Goal: Transaction & Acquisition: Purchase product/service

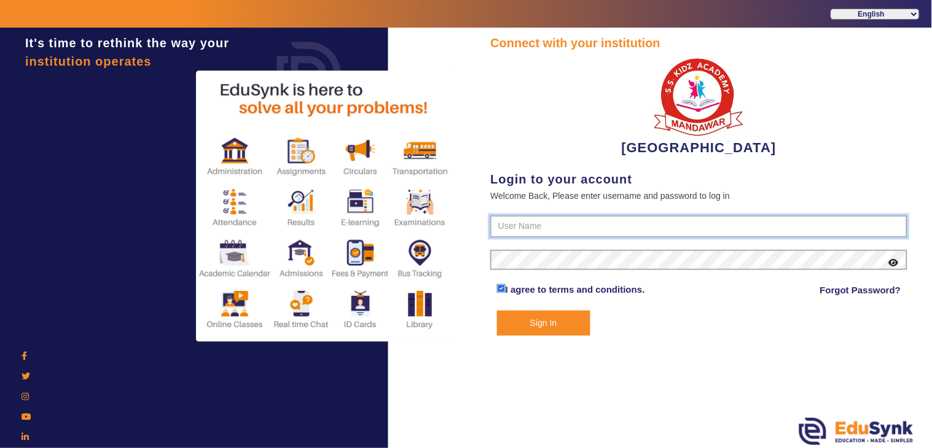
type input "9928895959"
click at [563, 318] on button "Sign In" at bounding box center [543, 323] width 93 height 25
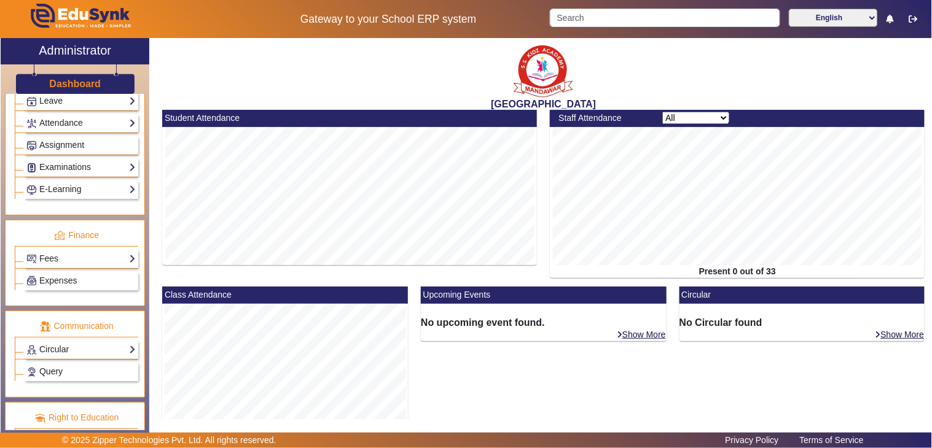
scroll to position [545, 0]
click at [50, 267] on div "Fees Institution Fee Setup Class Fee Setup Student Fee Setup Fee Audit Payment …" at bounding box center [81, 257] width 114 height 19
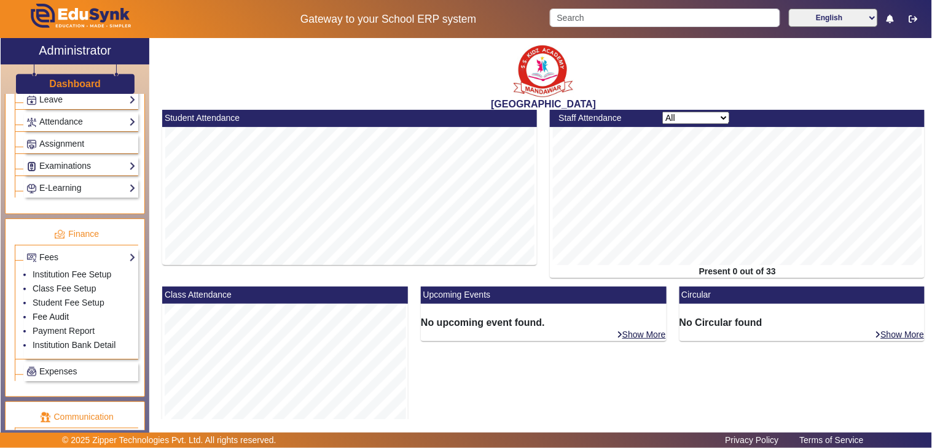
drag, startPoint x: 55, startPoint y: 317, endPoint x: 230, endPoint y: 265, distance: 182.5
click at [55, 317] on link "Fee Audit" at bounding box center [51, 317] width 36 height 10
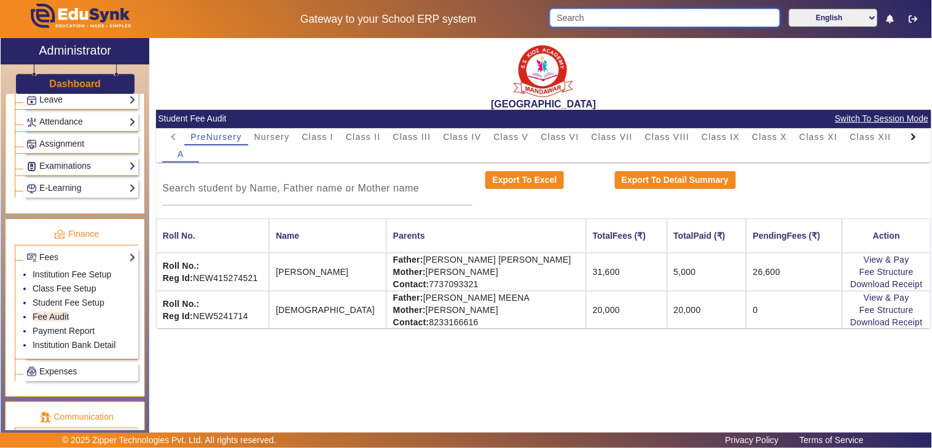
click at [590, 14] on input "Search" at bounding box center [665, 18] width 230 height 18
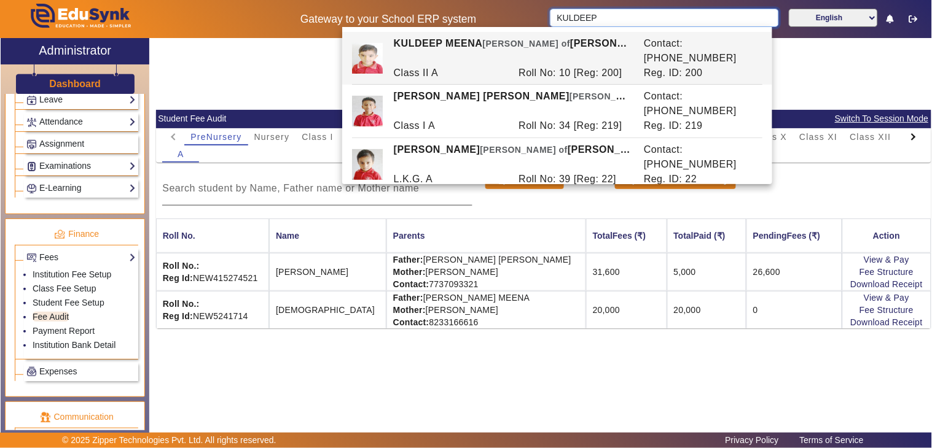
type input "KULDEEP"
click at [310, 171] on div at bounding box center [317, 188] width 310 height 34
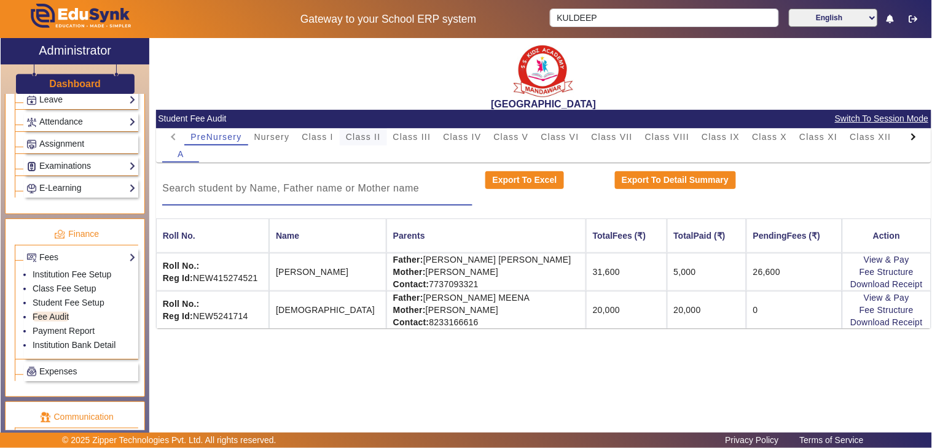
click at [365, 133] on span "Class II" at bounding box center [363, 137] width 35 height 9
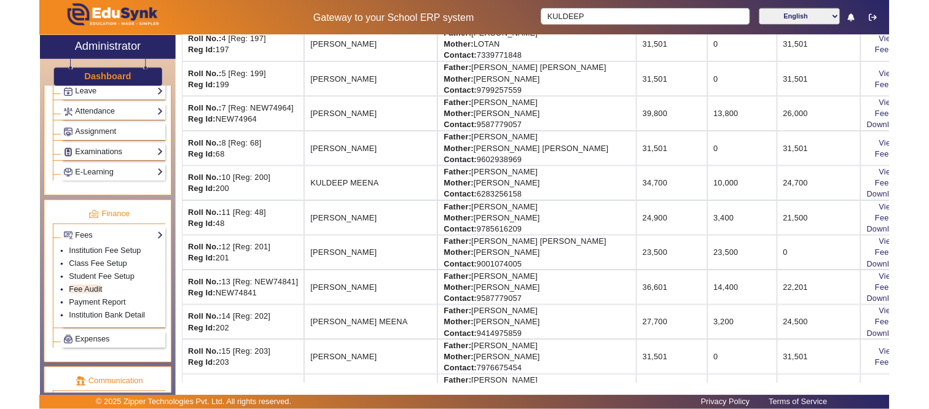
scroll to position [409, 0]
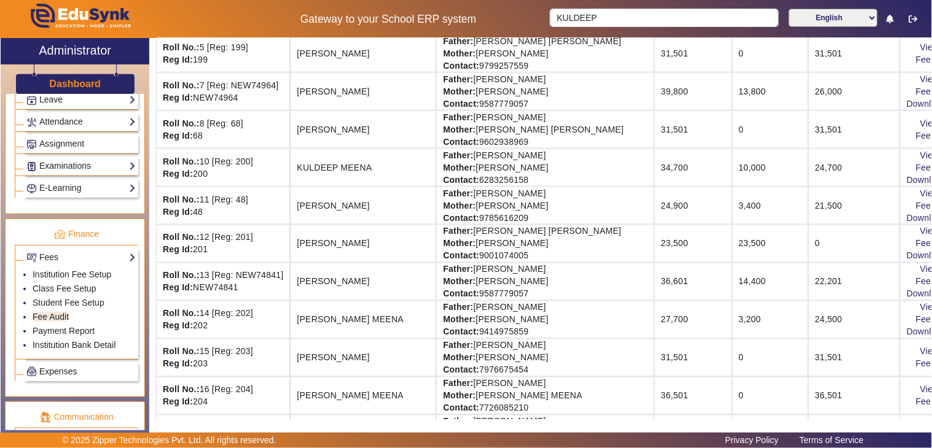
drag, startPoint x: 791, startPoint y: 169, endPoint x: 768, endPoint y: 170, distance: 22.8
click at [808, 170] on td "24,700" at bounding box center [854, 168] width 92 height 38
click at [916, 167] on link "Fee Structure" at bounding box center [943, 168] width 54 height 10
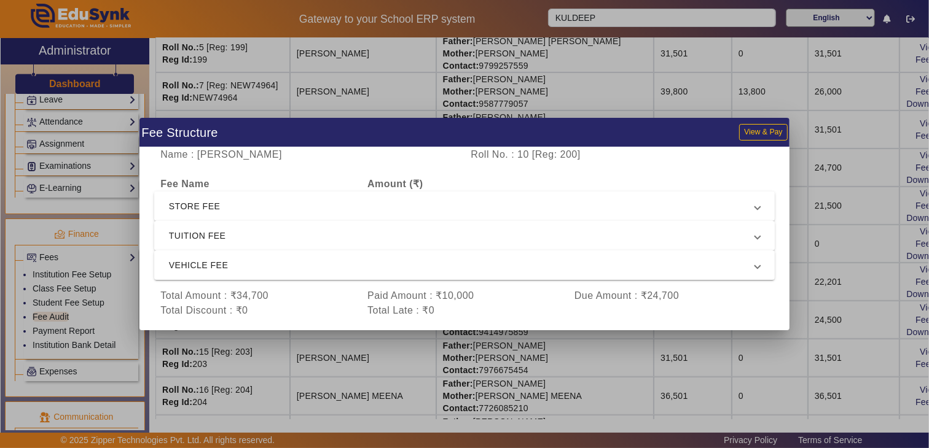
click at [243, 232] on span "TUITION FEE" at bounding box center [462, 235] width 586 height 15
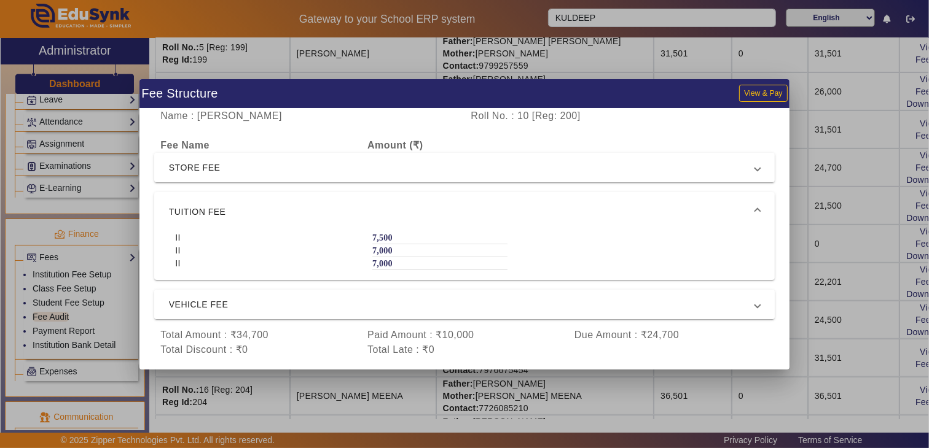
click at [225, 304] on span "VEHICLE FEE" at bounding box center [462, 304] width 586 height 15
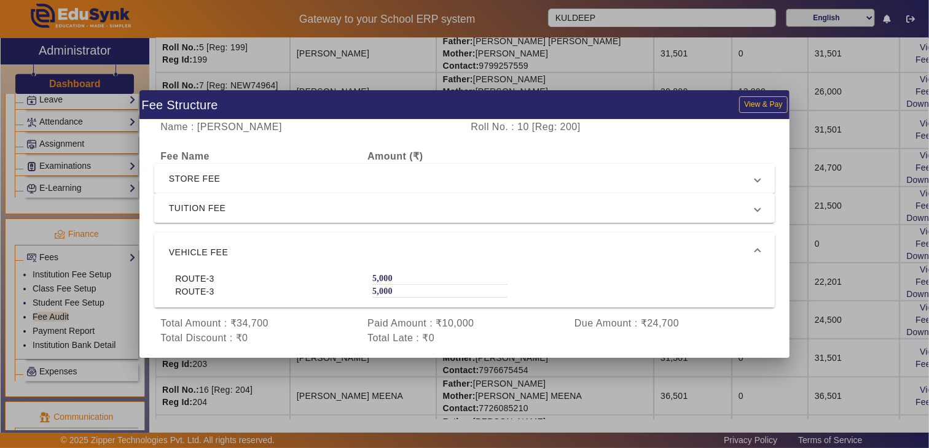
click at [804, 161] on div at bounding box center [464, 224] width 929 height 448
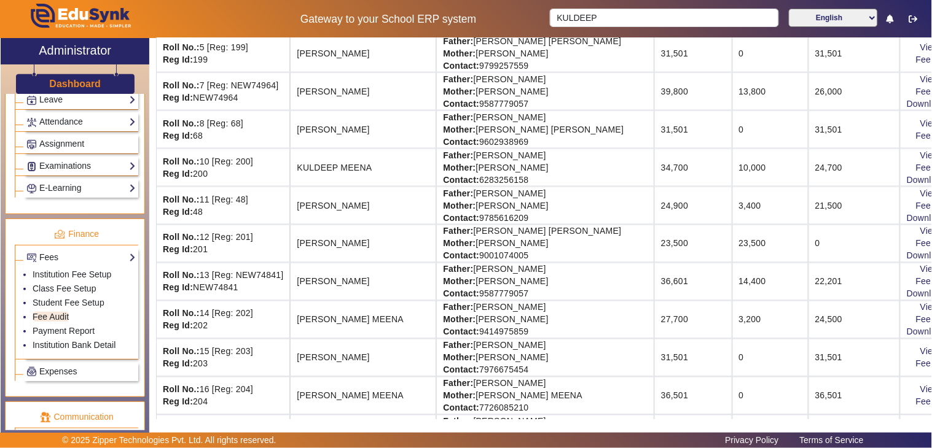
drag, startPoint x: 612, startPoint y: 166, endPoint x: 644, endPoint y: 166, distance: 31.3
click at [654, 166] on td "34,700" at bounding box center [693, 168] width 78 height 38
click at [876, 179] on div "Click here to Pay" at bounding box center [887, 173] width 70 height 15
click at [906, 179] on link "Download Receipt" at bounding box center [942, 180] width 72 height 10
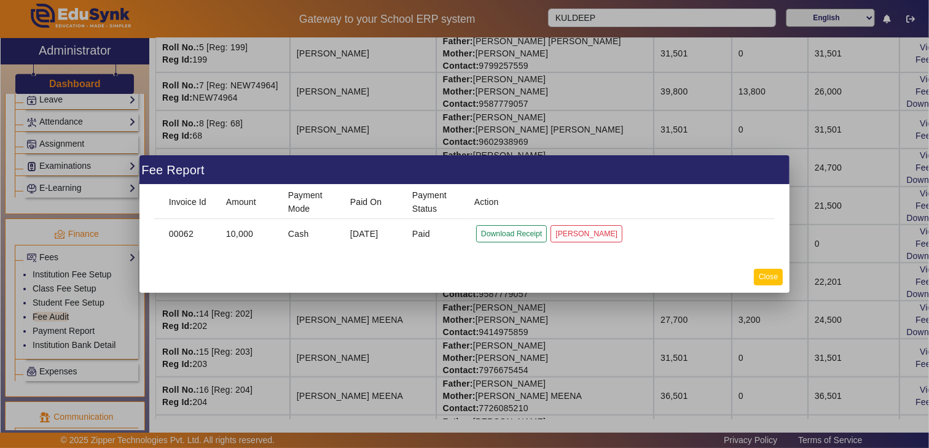
click at [777, 278] on button "Close" at bounding box center [767, 277] width 29 height 17
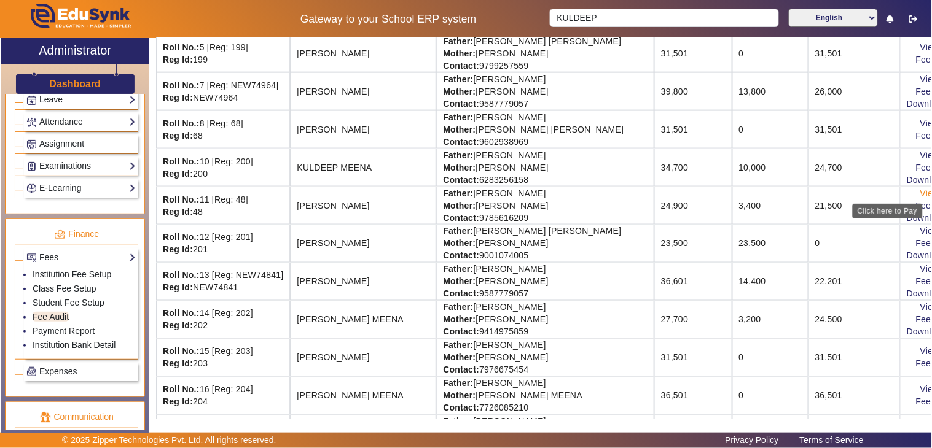
click at [920, 193] on link "View & Pay" at bounding box center [942, 194] width 45 height 10
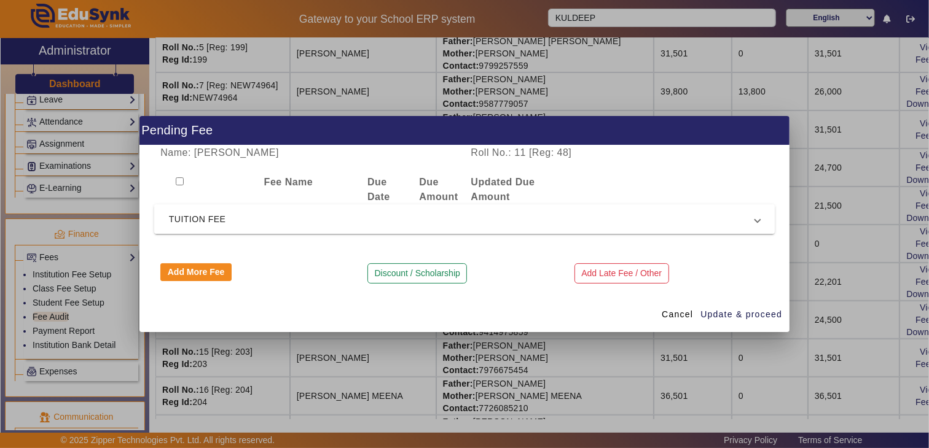
click at [254, 216] on span "TUITION FEE" at bounding box center [462, 219] width 586 height 15
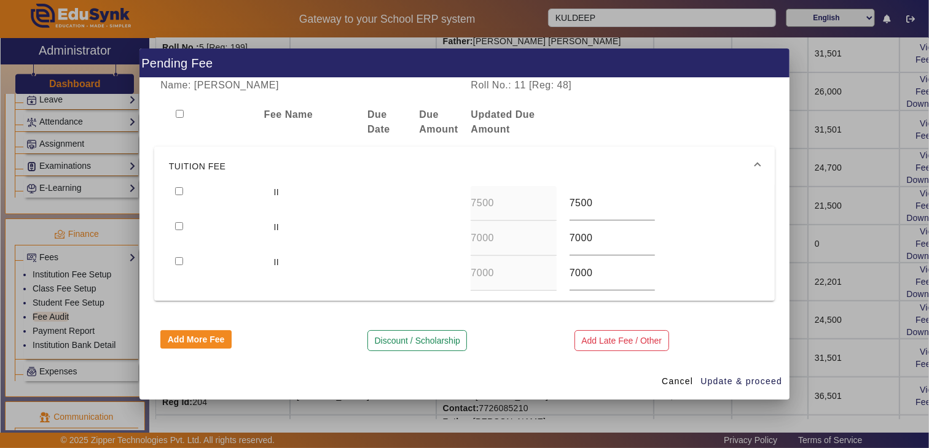
click at [224, 161] on span "TUITION FEE" at bounding box center [462, 166] width 586 height 15
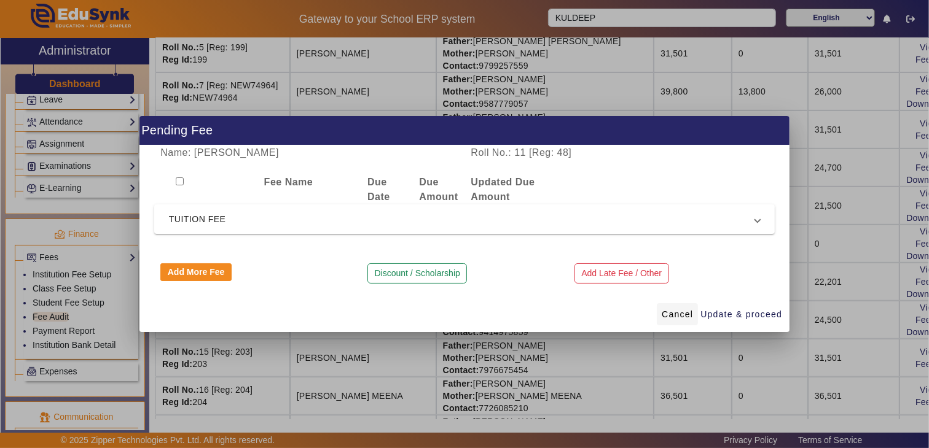
click at [676, 317] on span "Cancel" at bounding box center [676, 314] width 31 height 13
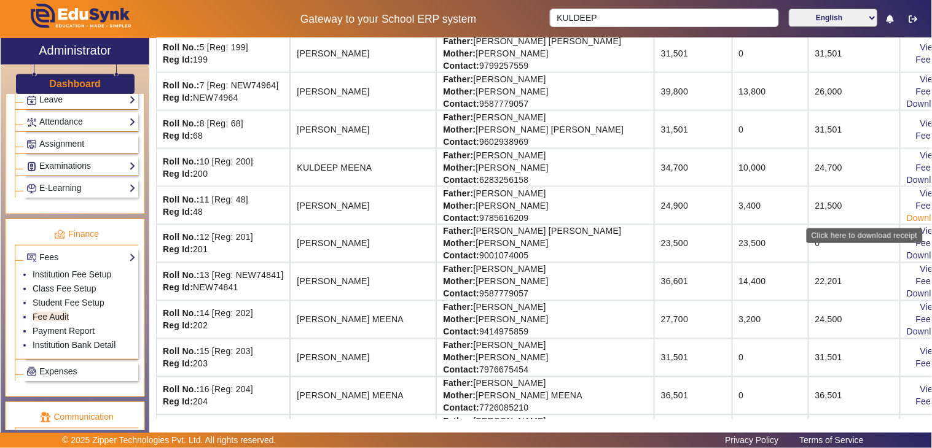
click at [906, 215] on link "Download Receipt" at bounding box center [942, 218] width 72 height 10
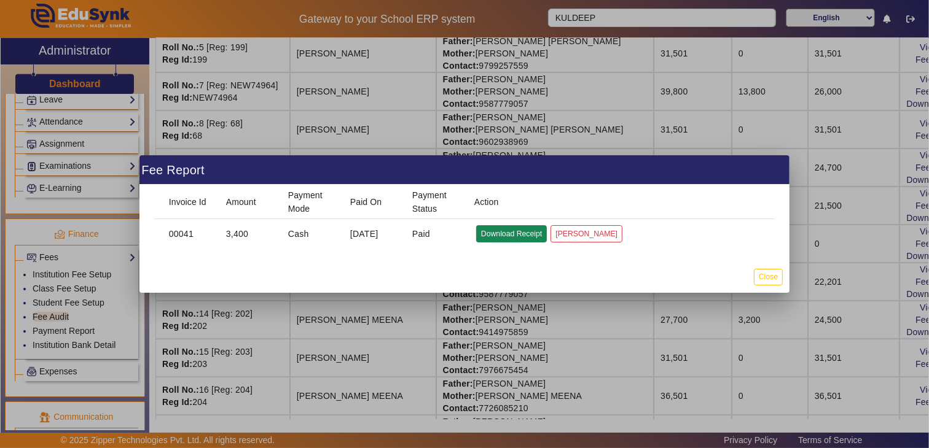
click at [500, 232] on button "Download Receipt" at bounding box center [511, 233] width 71 height 17
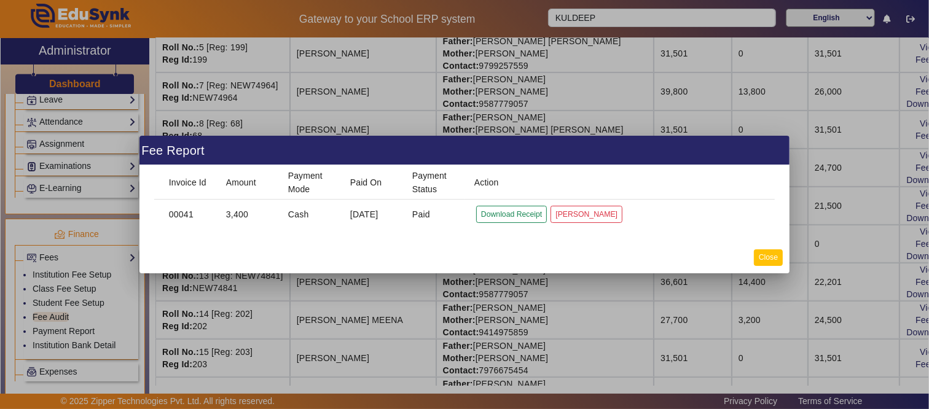
click at [768, 260] on button "Close" at bounding box center [767, 257] width 29 height 17
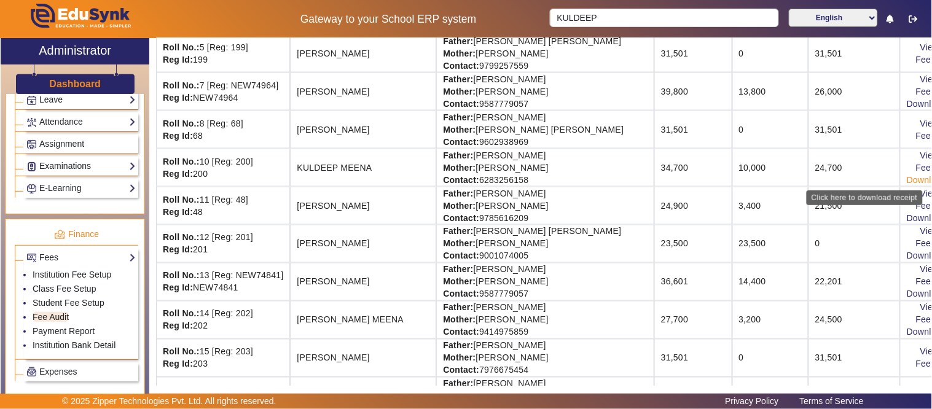
click at [906, 177] on link "Download Receipt" at bounding box center [942, 180] width 72 height 10
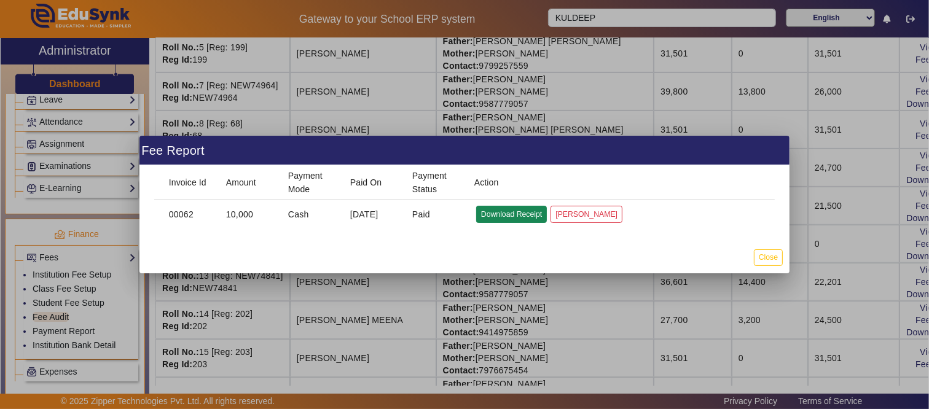
click at [513, 212] on button "Download Receipt" at bounding box center [511, 214] width 71 height 17
click at [771, 254] on button "Close" at bounding box center [767, 257] width 29 height 17
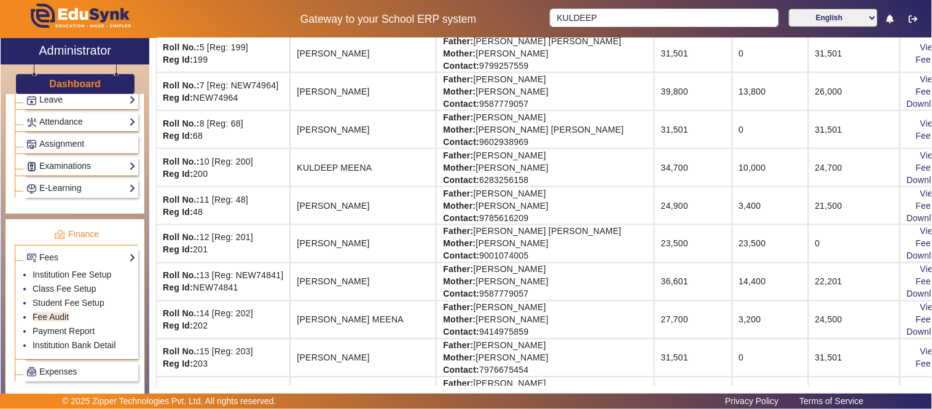
drag, startPoint x: 797, startPoint y: 169, endPoint x: 760, endPoint y: 165, distance: 37.1
click at [808, 165] on td "24,700" at bounding box center [854, 168] width 92 height 38
click at [808, 177] on td "24,700" at bounding box center [854, 168] width 92 height 38
drag, startPoint x: 766, startPoint y: 167, endPoint x: 800, endPoint y: 167, distance: 33.8
click at [808, 167] on td "24,700" at bounding box center [854, 168] width 92 height 38
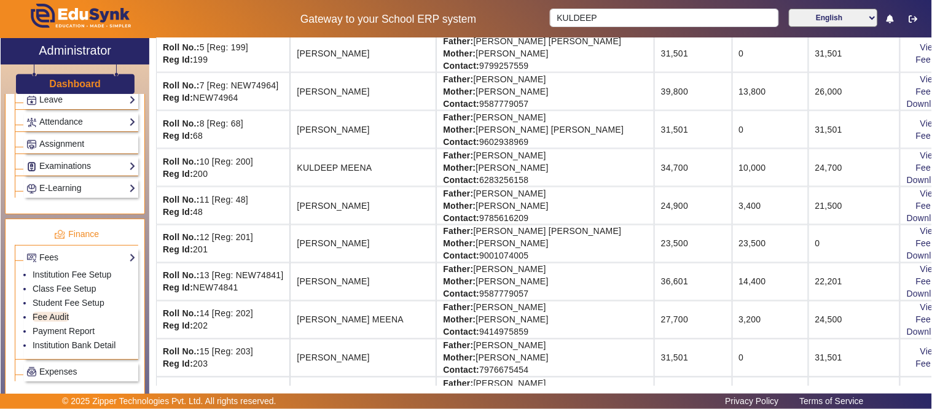
click at [808, 168] on td "24,700" at bounding box center [854, 168] width 92 height 38
click at [920, 151] on link "View & Pay" at bounding box center [942, 155] width 45 height 10
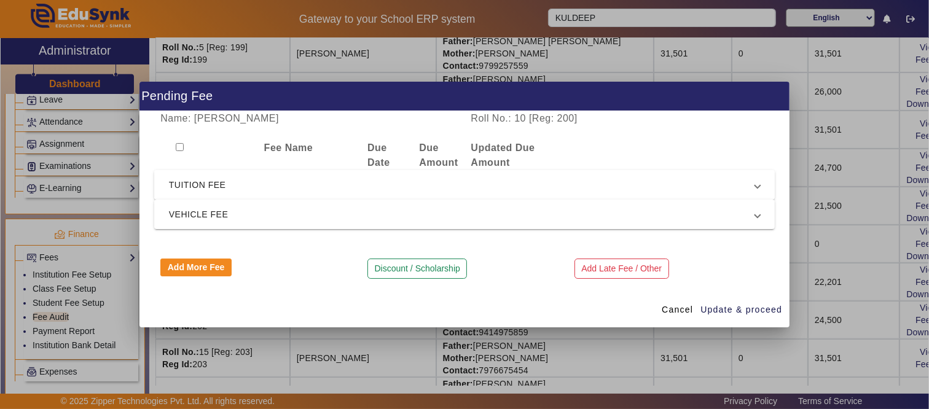
click at [268, 190] on span "TUITION FEE" at bounding box center [462, 184] width 586 height 15
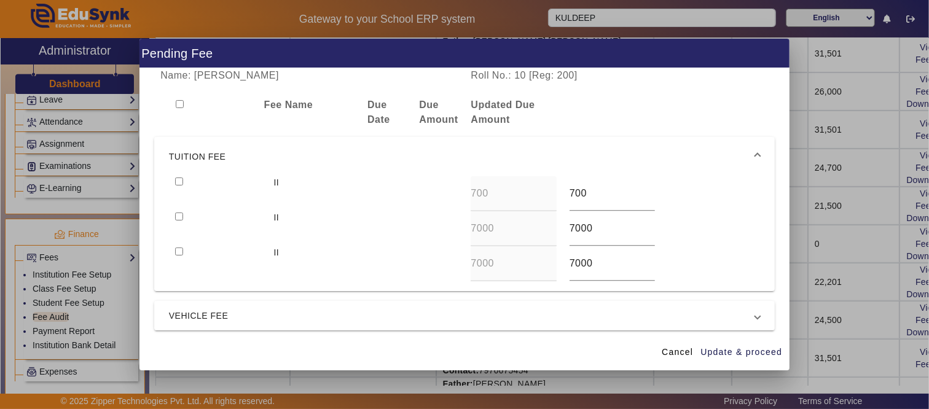
click at [173, 181] on div at bounding box center [218, 193] width 98 height 35
click at [177, 211] on div at bounding box center [218, 228] width 98 height 35
click at [175, 181] on input "checkbox" at bounding box center [179, 181] width 8 height 8
checkbox input "true"
click at [178, 213] on input "checkbox" at bounding box center [179, 216] width 8 height 8
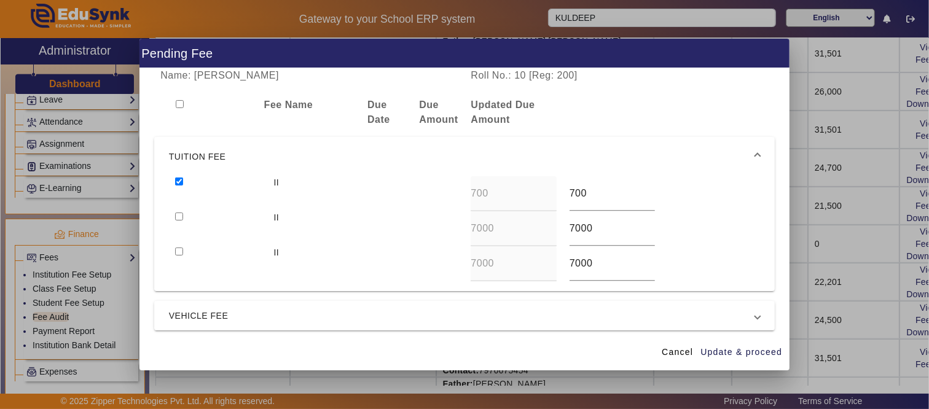
checkbox input "true"
click at [685, 353] on span "Cancel" at bounding box center [676, 352] width 31 height 13
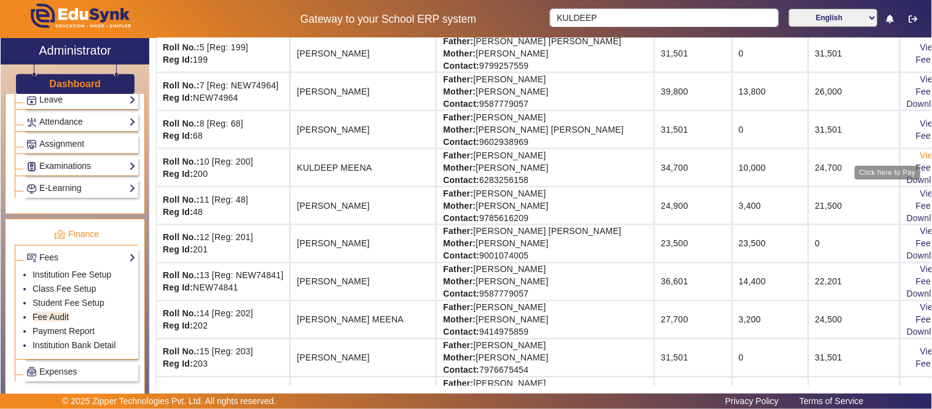
click at [920, 151] on link "View & Pay" at bounding box center [942, 155] width 45 height 10
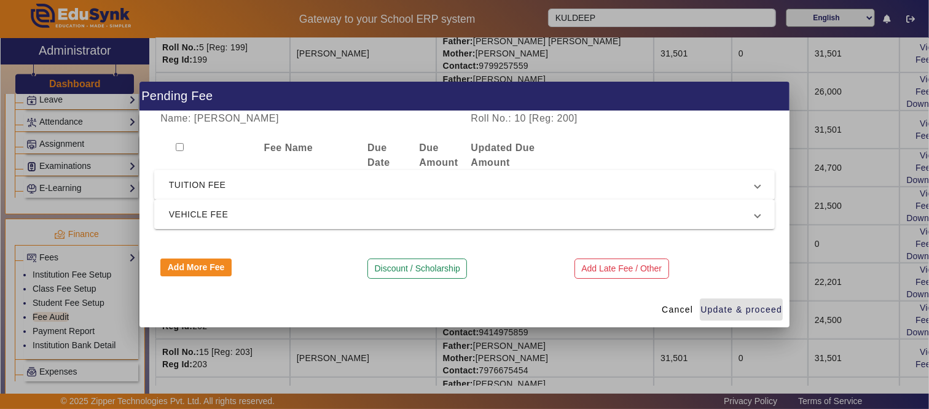
click at [211, 185] on span "TUITION FEE" at bounding box center [462, 184] width 586 height 15
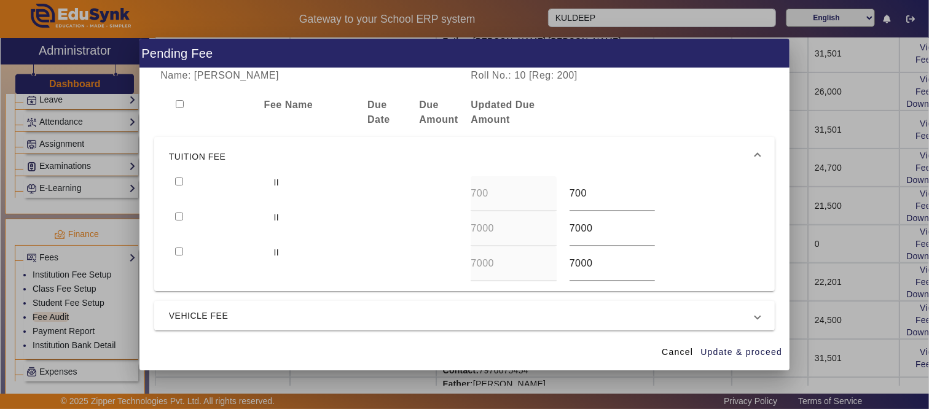
click at [178, 179] on input "checkbox" at bounding box center [179, 181] width 8 height 8
checkbox input "true"
click at [176, 213] on input "checkbox" at bounding box center [179, 216] width 8 height 8
checkbox input "true"
click at [179, 249] on input "checkbox" at bounding box center [179, 251] width 8 height 8
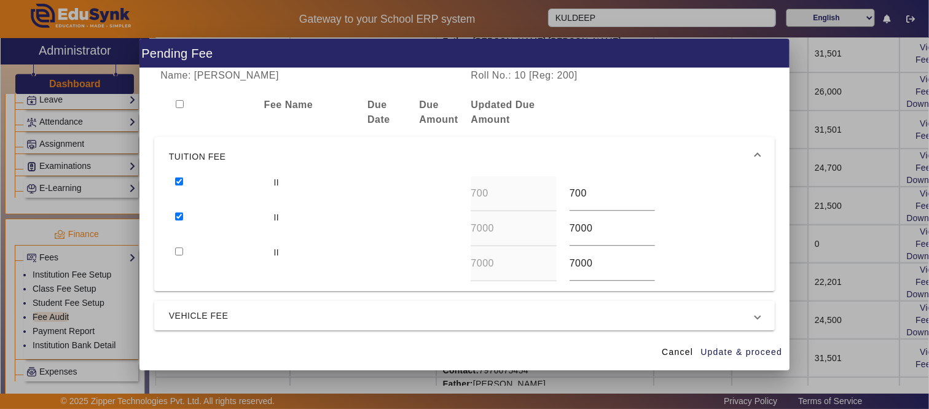
checkbox input "true"
click at [180, 307] on mat-expansion-panel-header "VEHICLE FEE" at bounding box center [464, 315] width 620 height 29
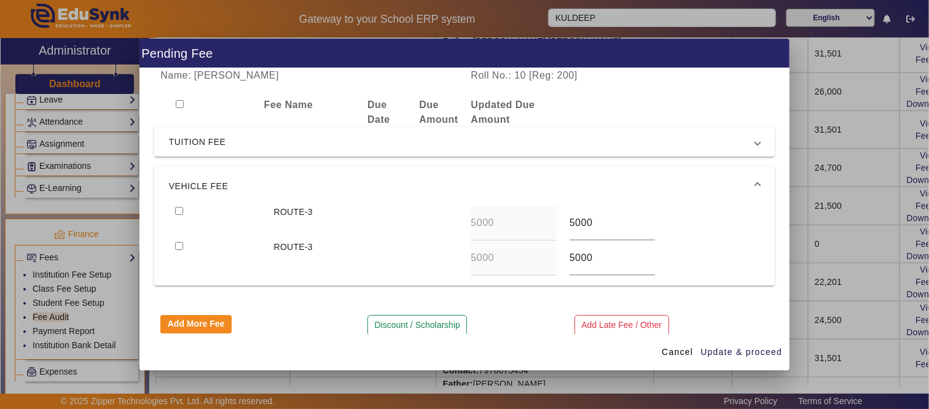
click at [178, 210] on input "checkbox" at bounding box center [179, 211] width 8 height 8
checkbox input "true"
click at [704, 353] on span "Update & proceed" at bounding box center [741, 352] width 82 height 13
type input "7500"
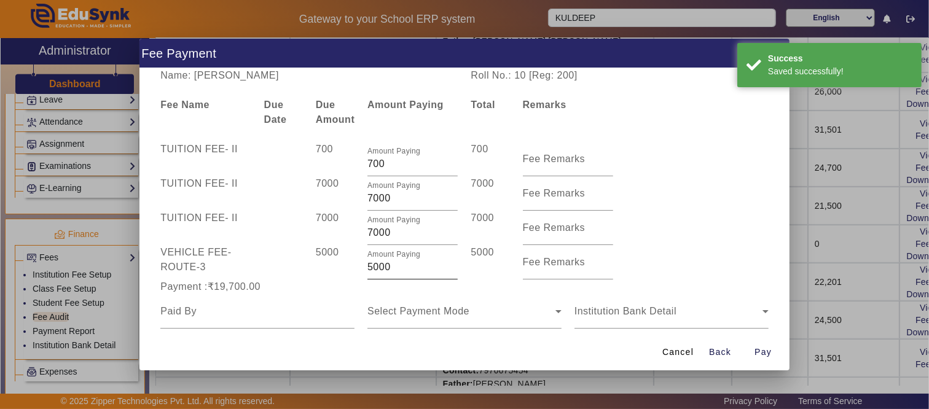
scroll to position [56, 0]
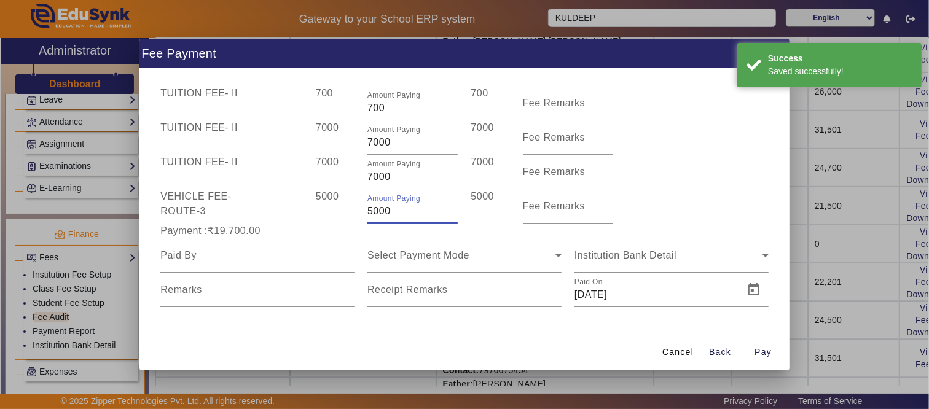
drag, startPoint x: 393, startPoint y: 213, endPoint x: 306, endPoint y: 212, distance: 87.2
click at [306, 212] on div "VEHICLE FEE - ROUTE-3 5000 Amount Paying 5000 5000 Fee Remarks" at bounding box center [464, 206] width 620 height 34
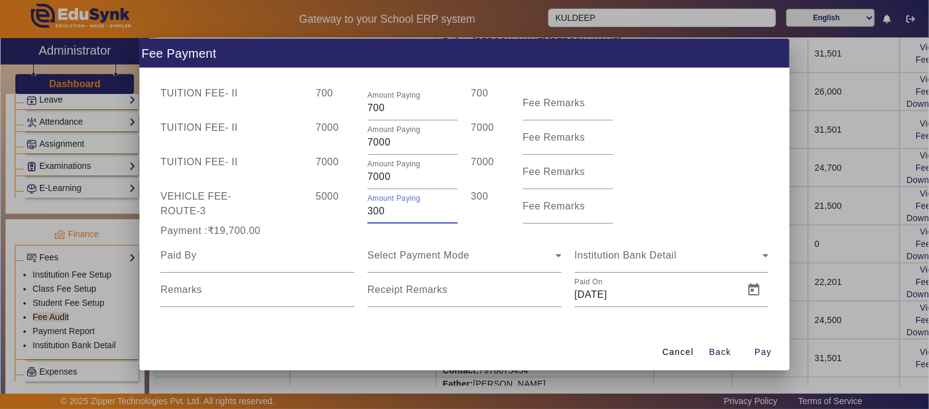
type input "300"
click at [324, 232] on div "Payment :₹15,000.00" at bounding box center [257, 231] width 207 height 15
click at [212, 257] on input at bounding box center [257, 255] width 194 height 15
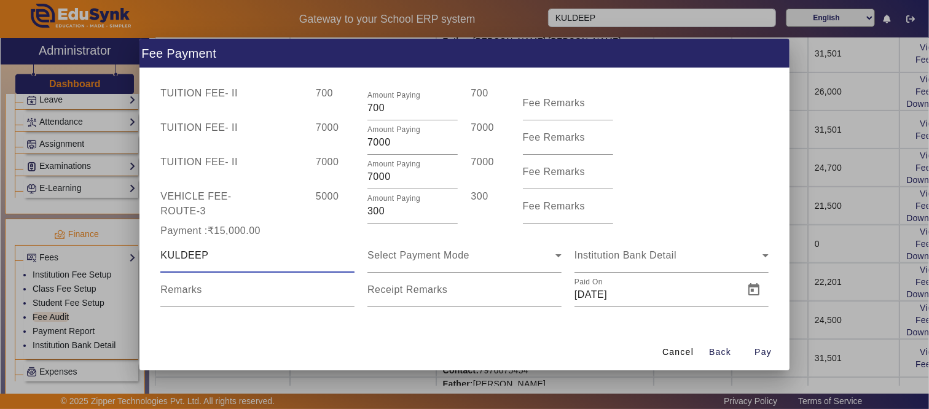
type input "KULDEEP"
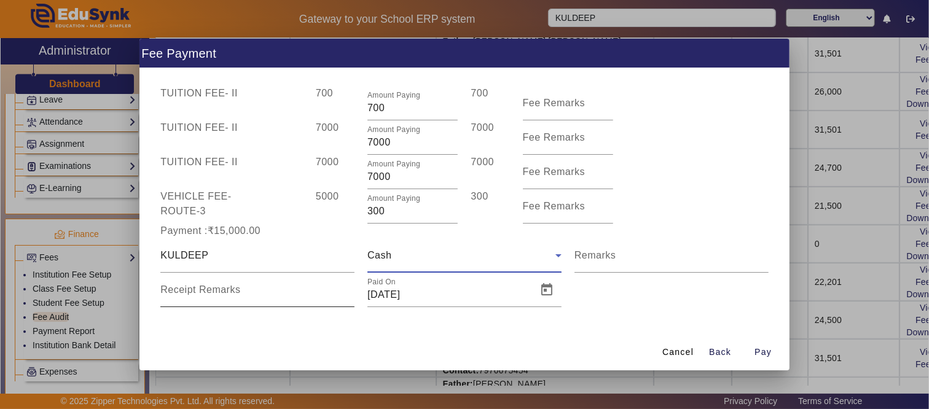
click at [189, 281] on div "Receipt Remarks" at bounding box center [257, 290] width 194 height 34
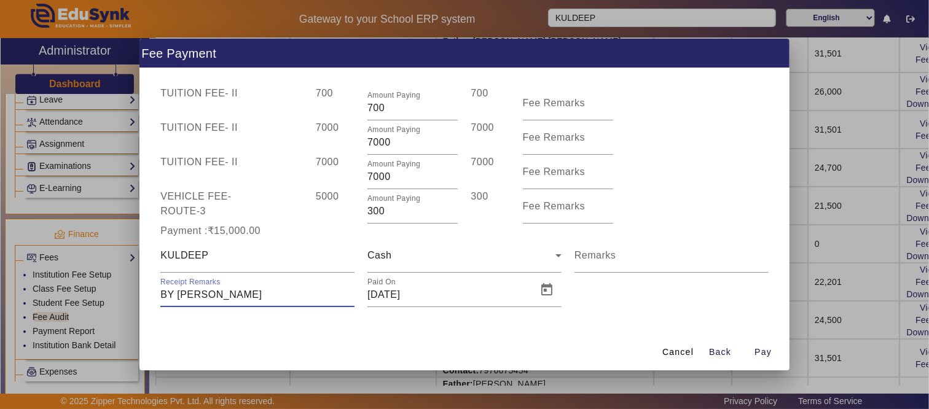
type input "BY [PERSON_NAME]"
click at [452, 334] on div "Cancel Back Pay" at bounding box center [464, 352] width 650 height 36
click at [763, 351] on span "Pay" at bounding box center [762, 352] width 17 height 13
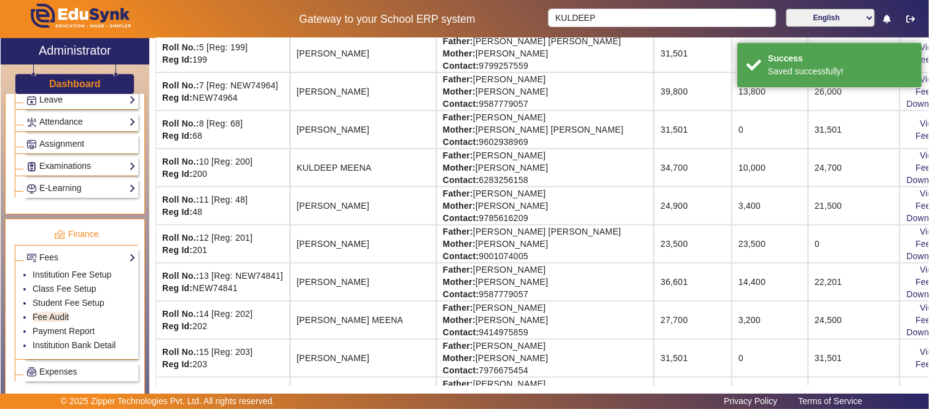
scroll to position [0, 0]
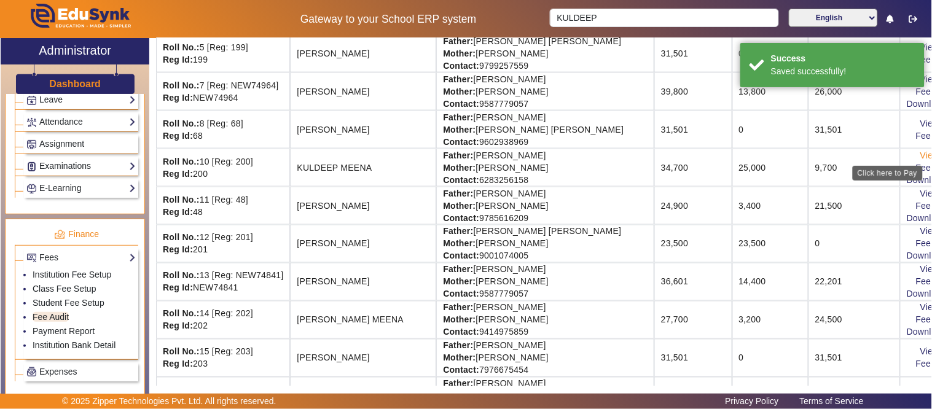
click at [920, 154] on link "View & Pay" at bounding box center [942, 155] width 45 height 10
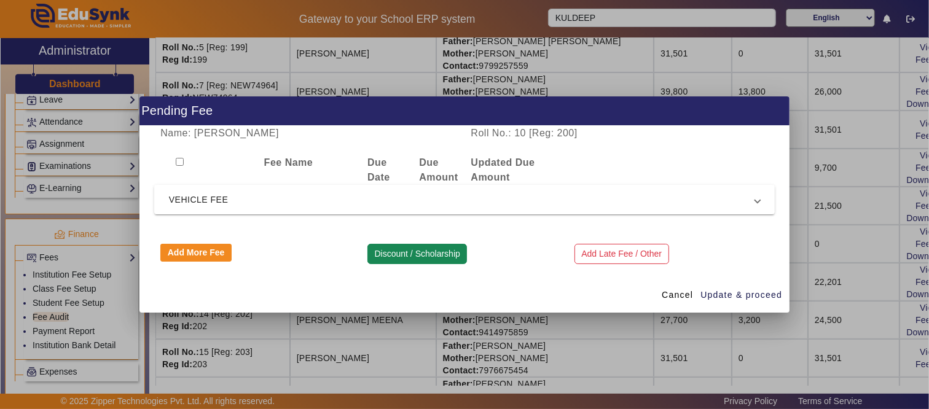
click at [399, 249] on button "Discount / Scholarship" at bounding box center [416, 254] width 99 height 21
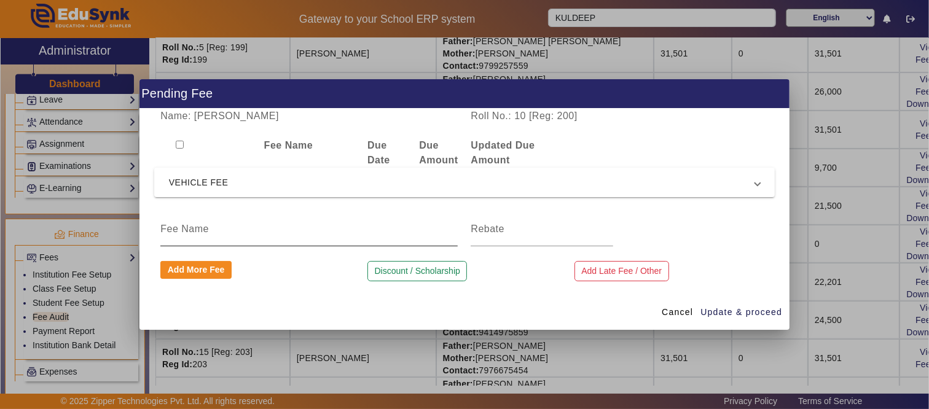
click at [246, 224] on input at bounding box center [308, 229] width 297 height 15
type input "TOTAL DISCOUNT"
type input "15"
drag, startPoint x: 679, startPoint y: 84, endPoint x: 658, endPoint y: 148, distance: 67.8
click at [575, 98] on h1 "Pending Fee" at bounding box center [464, 93] width 650 height 29
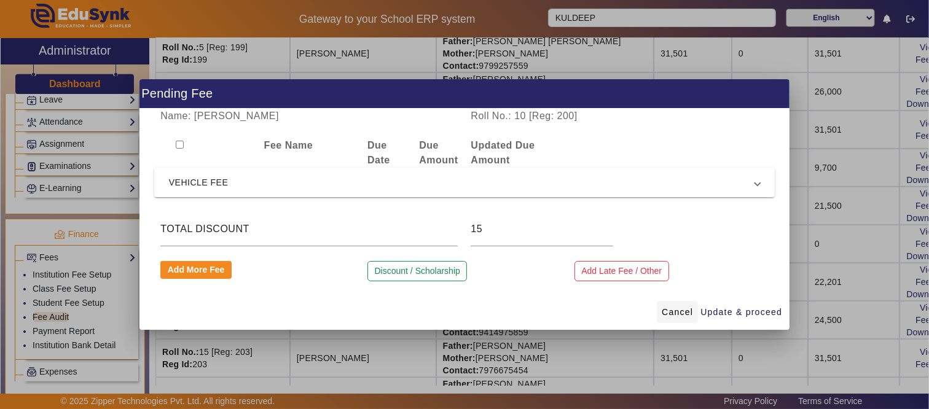
click at [679, 306] on span "Cancel" at bounding box center [676, 312] width 31 height 13
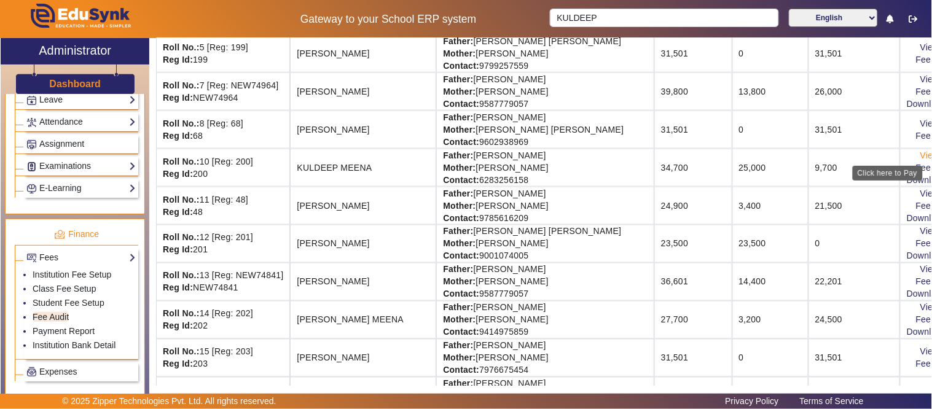
click at [920, 157] on link "View & Pay" at bounding box center [942, 155] width 45 height 10
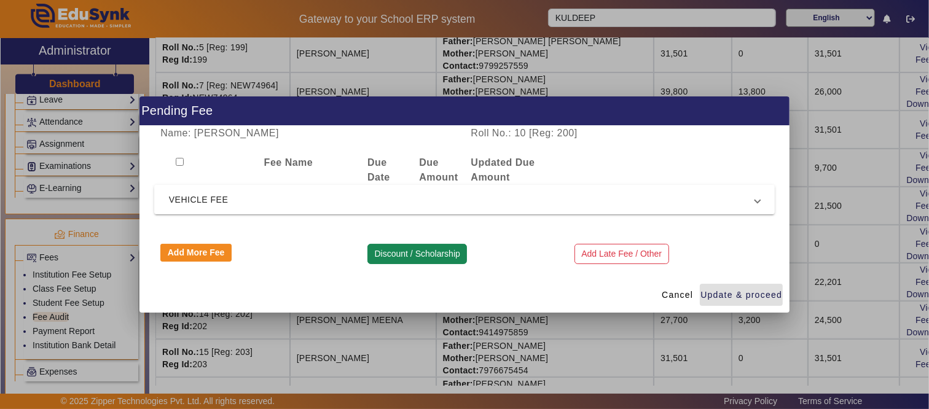
click at [397, 253] on button "Discount / Scholarship" at bounding box center [416, 254] width 99 height 21
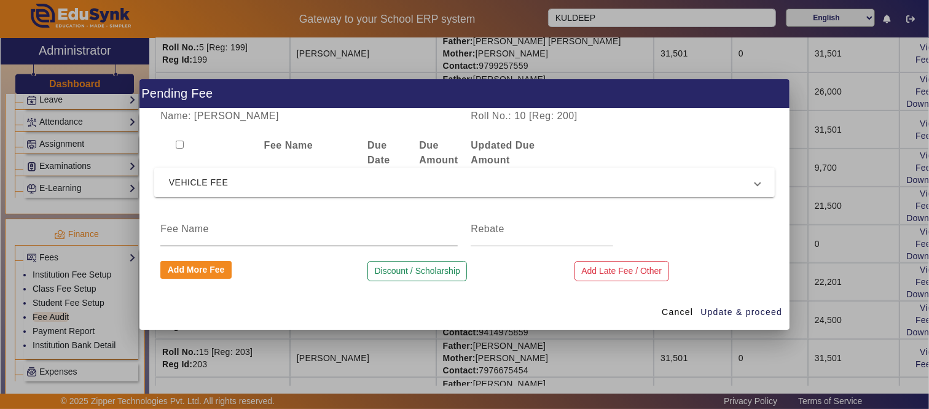
click at [212, 219] on div at bounding box center [308, 229] width 297 height 34
click at [219, 225] on input at bounding box center [308, 229] width 297 height 15
type input "TOTAL DISCOUNT"
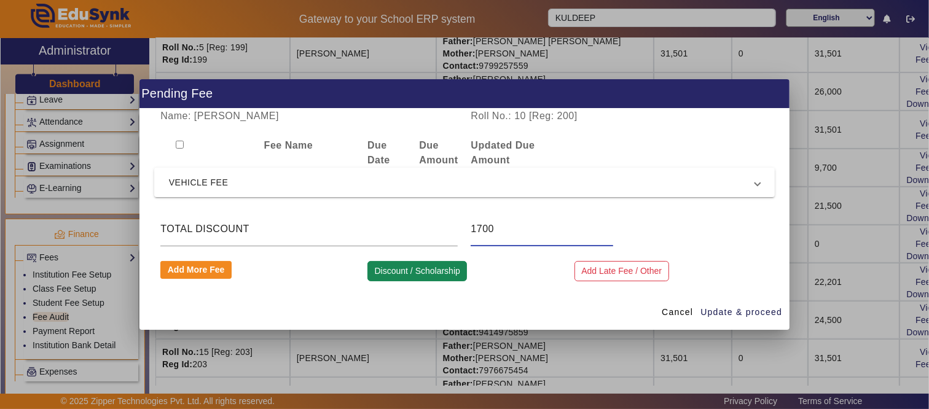
type input "1700"
drag, startPoint x: 390, startPoint y: 275, endPoint x: 395, endPoint y: 306, distance: 31.1
click at [0, 0] on app-feepayment "Pending Fee Name: KULDEEP MEENA Roll No.: 10 [Reg: 200] Fee Name Due Date Due A…" at bounding box center [0, 0] width 0 height 0
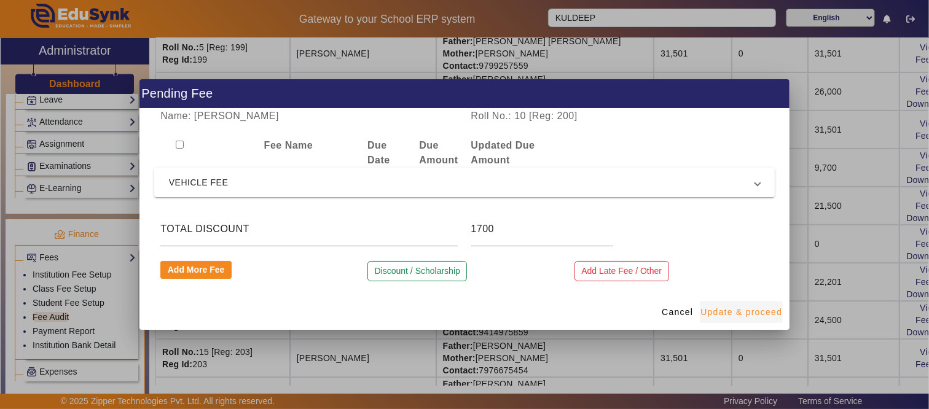
click at [747, 309] on span "Update & proceed" at bounding box center [741, 312] width 82 height 13
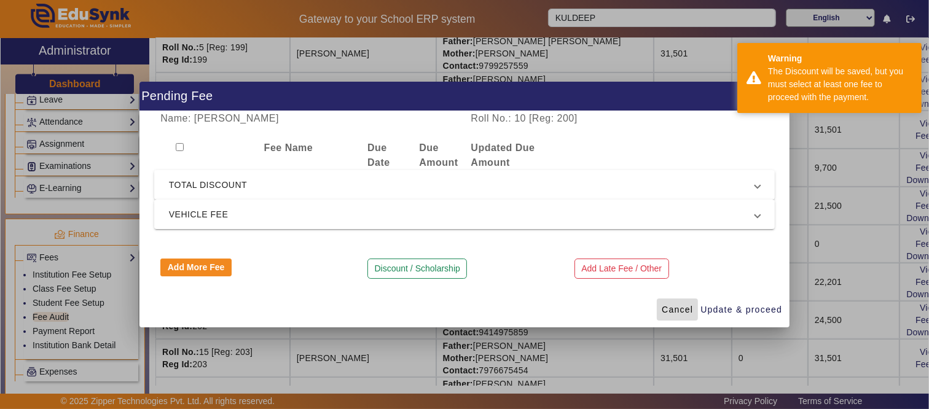
click at [686, 308] on span "Cancel" at bounding box center [676, 309] width 31 height 13
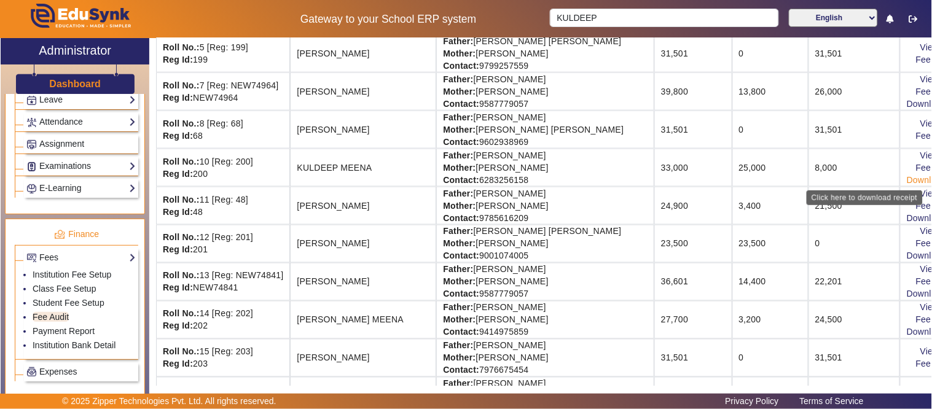
click at [906, 182] on link "Download Receipt" at bounding box center [942, 180] width 72 height 10
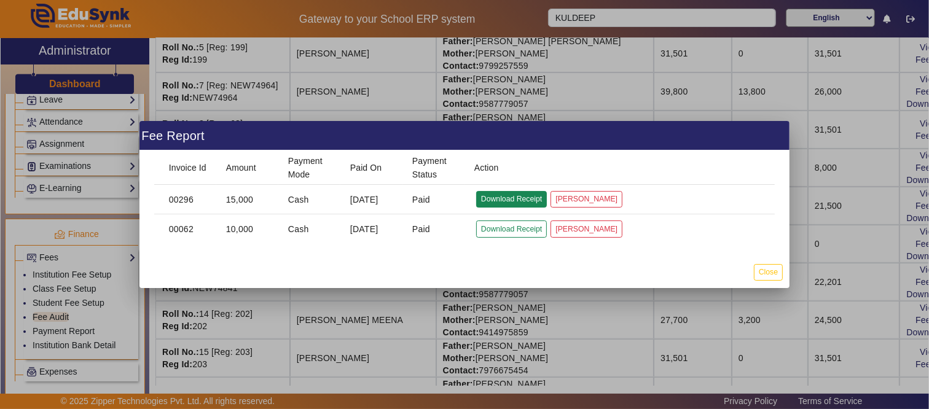
click at [527, 197] on button "Download Receipt" at bounding box center [511, 199] width 71 height 17
click at [780, 274] on button "Close" at bounding box center [767, 272] width 29 height 17
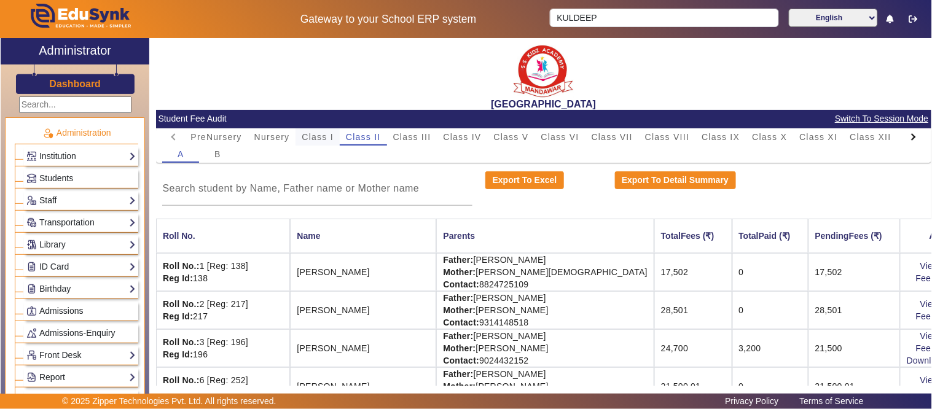
click at [328, 140] on span "Class I" at bounding box center [318, 137] width 32 height 9
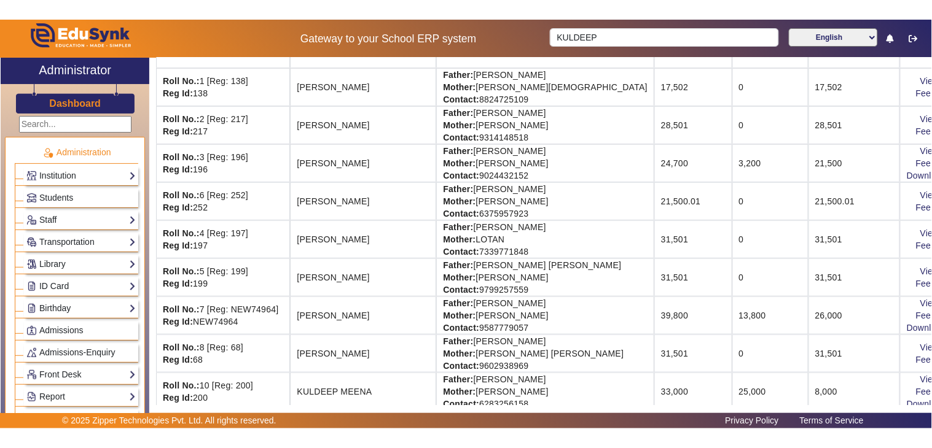
scroll to position [68, 0]
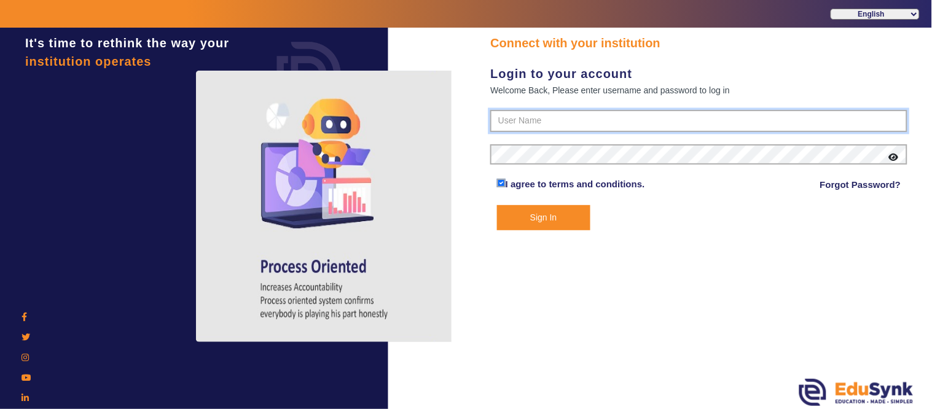
type input "9928895959"
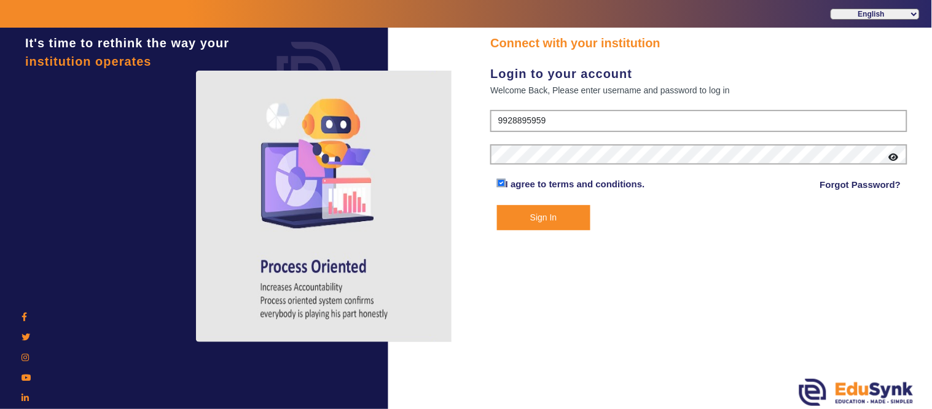
click at [558, 219] on button "Sign In" at bounding box center [543, 217] width 93 height 25
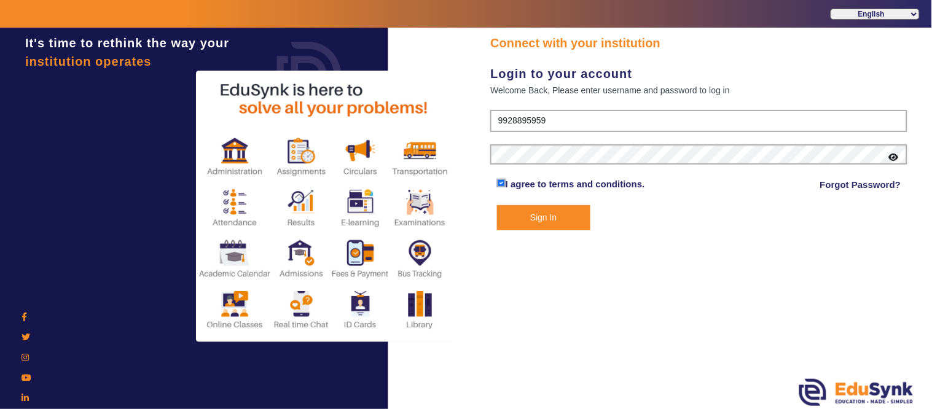
click at [560, 214] on button "Sign In" at bounding box center [543, 217] width 93 height 25
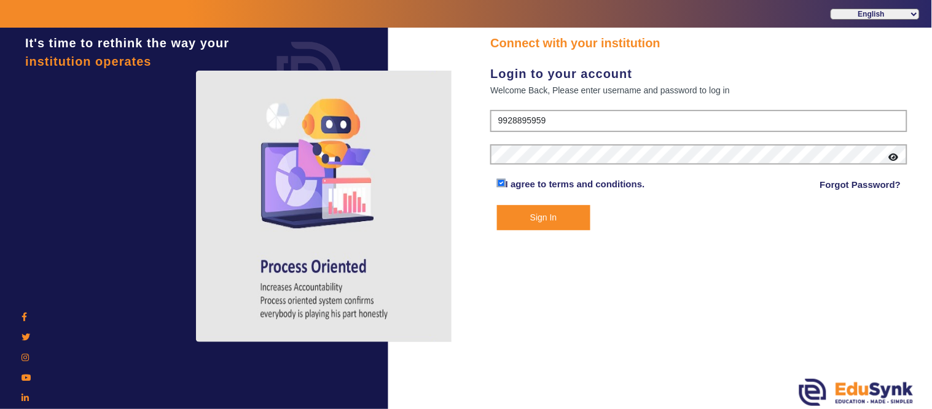
click at [550, 217] on button "Sign In" at bounding box center [543, 217] width 93 height 25
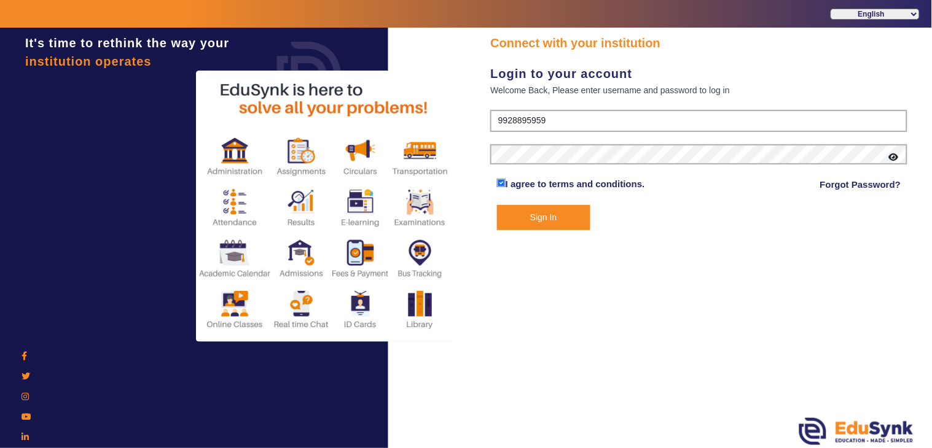
click at [507, 224] on button "Sign In" at bounding box center [543, 217] width 93 height 25
click at [555, 211] on button "Sign In" at bounding box center [543, 217] width 93 height 25
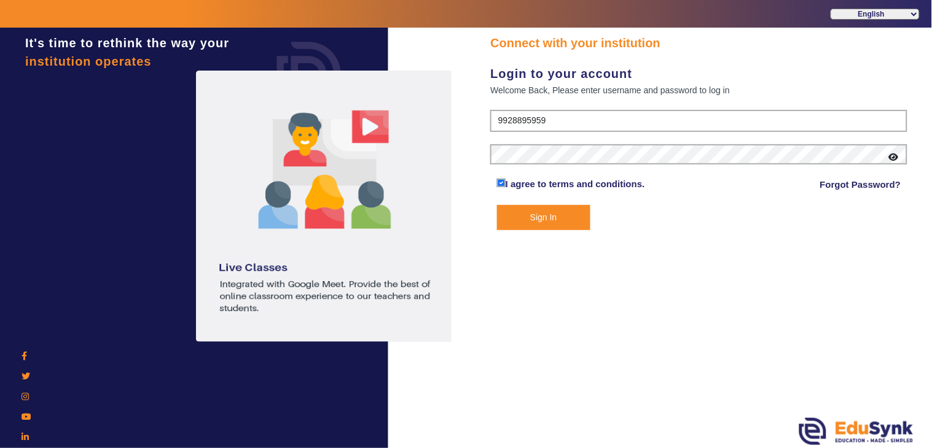
drag, startPoint x: 518, startPoint y: 233, endPoint x: 528, endPoint y: 219, distance: 17.7
click at [518, 231] on div "Connect with your institution Login to your account Welcome Back, Please enter …" at bounding box center [698, 240] width 466 height 424
click at [536, 216] on button "Sign In" at bounding box center [543, 217] width 93 height 25
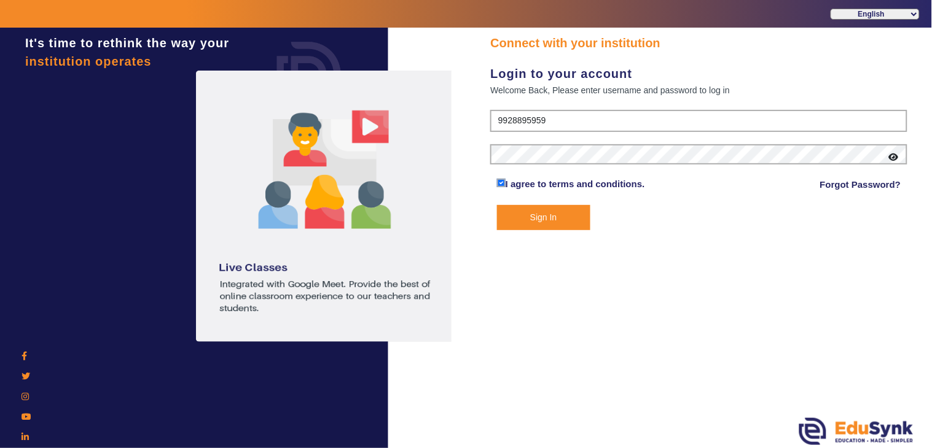
click at [536, 216] on button "Sign In" at bounding box center [543, 217] width 93 height 25
drag, startPoint x: 536, startPoint y: 216, endPoint x: 892, endPoint y: 57, distance: 389.8
click at [537, 216] on button "Sign In" at bounding box center [543, 217] width 93 height 25
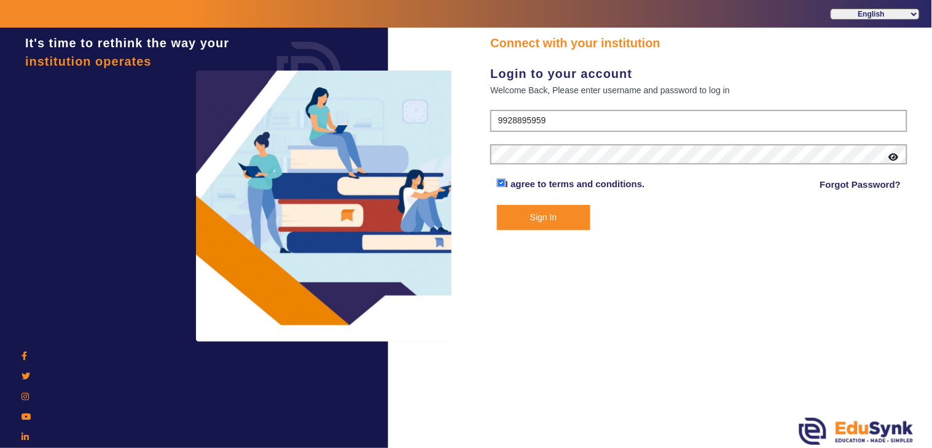
click at [562, 216] on button "Sign In" at bounding box center [543, 217] width 93 height 25
click at [561, 216] on button "Sign In" at bounding box center [543, 217] width 93 height 25
click at [558, 216] on button "Sign In" at bounding box center [543, 217] width 93 height 25
click at [556, 215] on button "Sign In" at bounding box center [543, 217] width 93 height 25
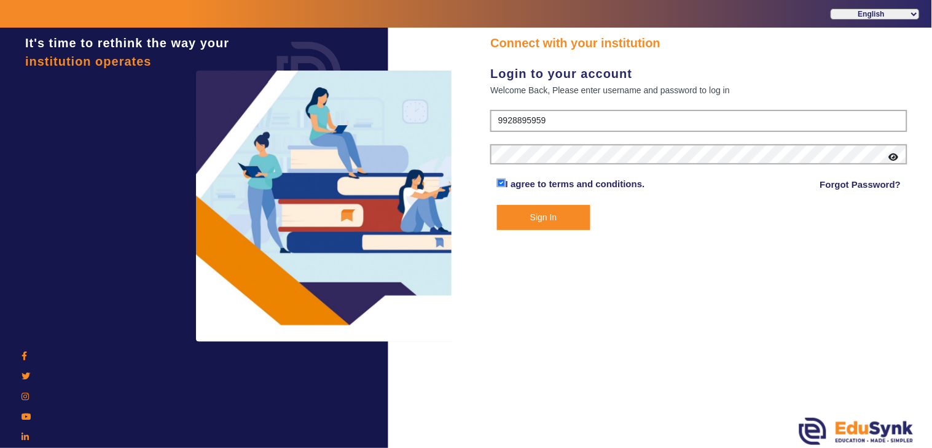
click at [556, 215] on button "Sign In" at bounding box center [543, 217] width 93 height 25
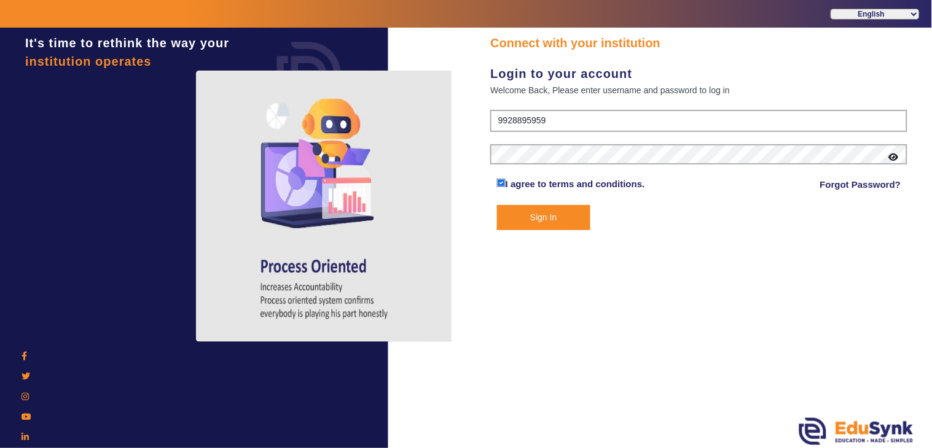
click at [556, 215] on button "Sign In" at bounding box center [543, 217] width 93 height 25
click at [556, 213] on button "Sign In" at bounding box center [543, 217] width 93 height 25
click at [556, 212] on button "Sign In" at bounding box center [543, 217] width 93 height 25
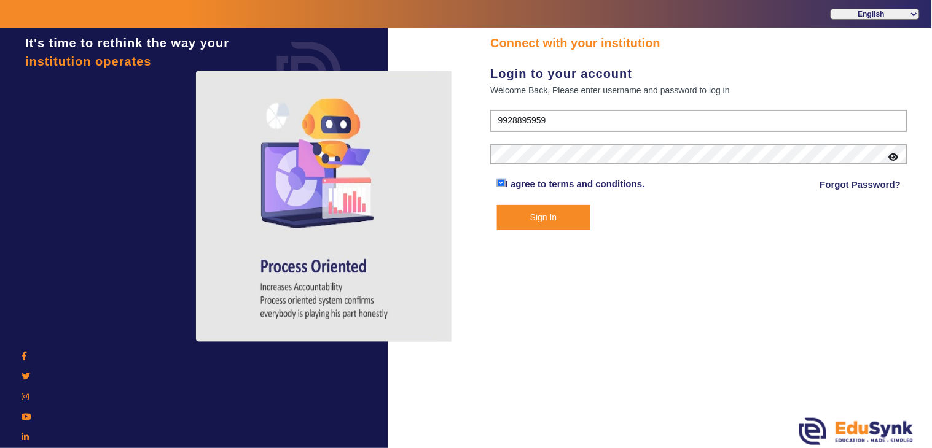
click at [556, 212] on button "Sign In" at bounding box center [543, 217] width 93 height 25
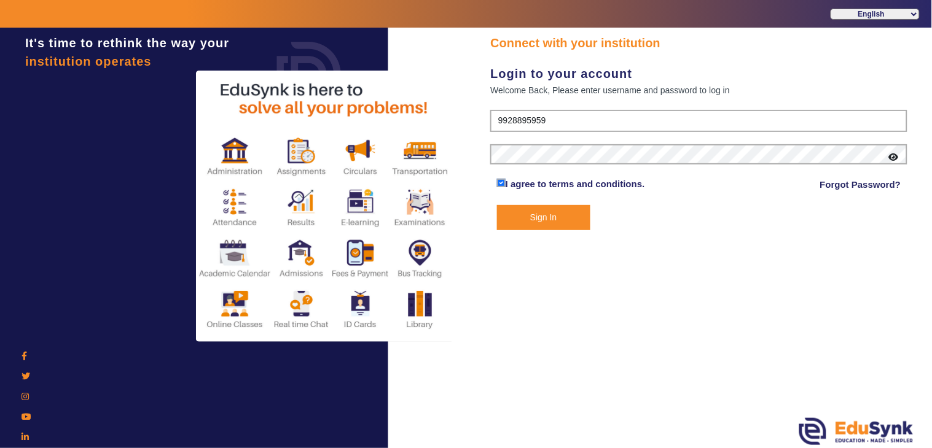
click at [553, 212] on button "Sign In" at bounding box center [543, 217] width 93 height 25
drag, startPoint x: 553, startPoint y: 212, endPoint x: 164, endPoint y: 17, distance: 435.3
click at [542, 212] on button "Sign In" at bounding box center [543, 217] width 93 height 25
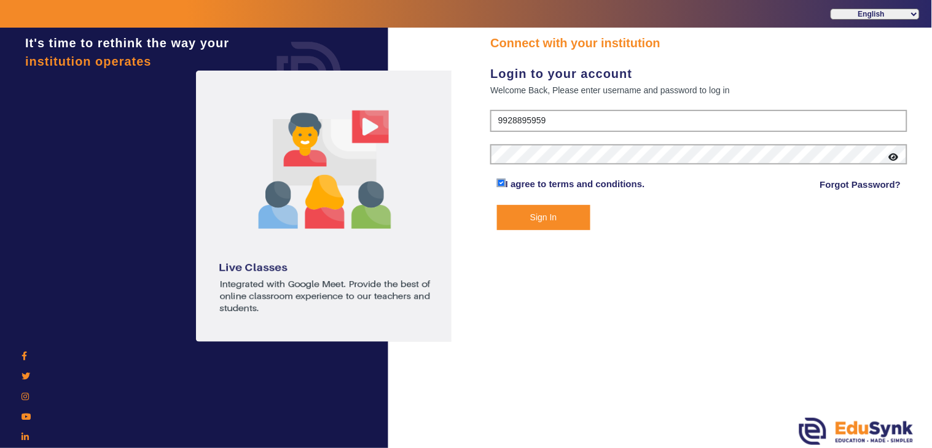
click at [572, 215] on button "Sign In" at bounding box center [543, 217] width 93 height 25
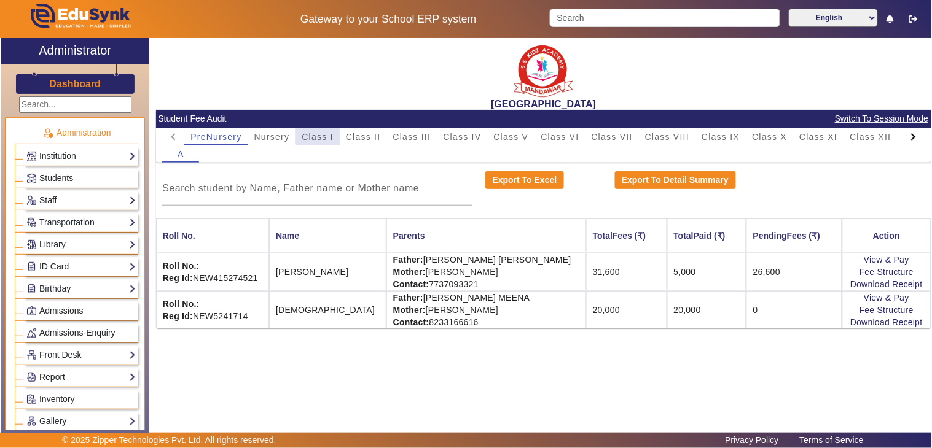
click at [326, 133] on span "Class I" at bounding box center [318, 137] width 32 height 9
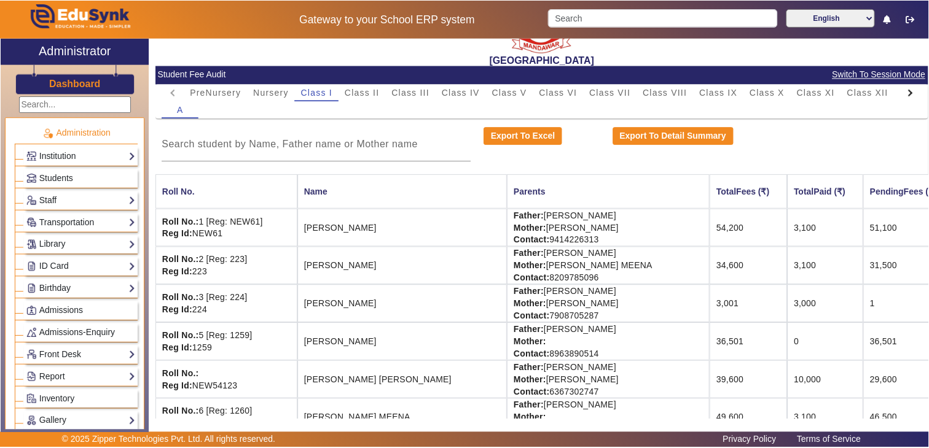
scroll to position [68, 0]
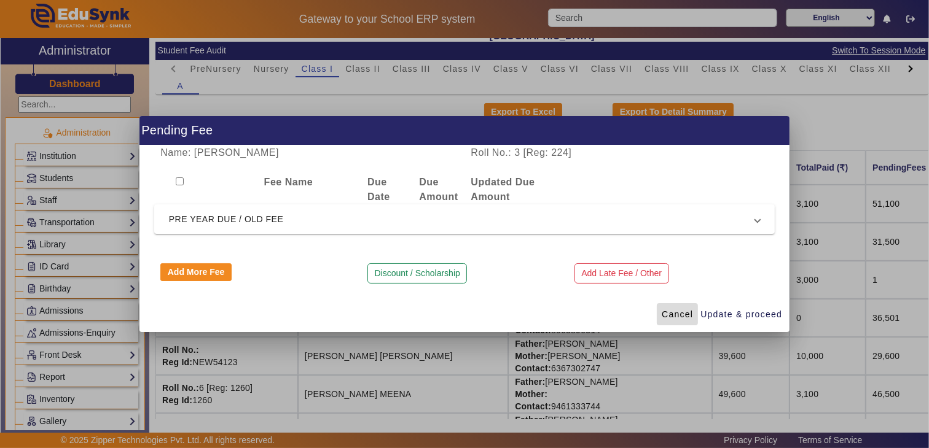
click at [663, 314] on span "Cancel" at bounding box center [676, 314] width 31 height 13
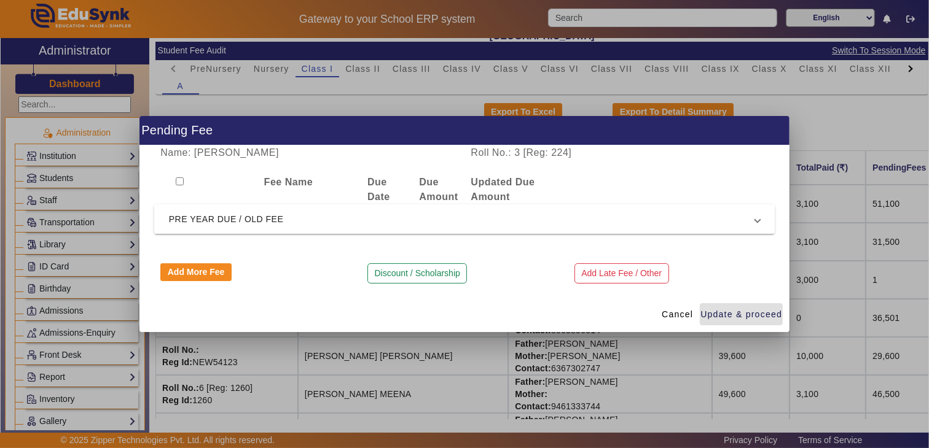
click at [218, 219] on span "PRE YEAR DUE / OLD FEE" at bounding box center [462, 219] width 586 height 15
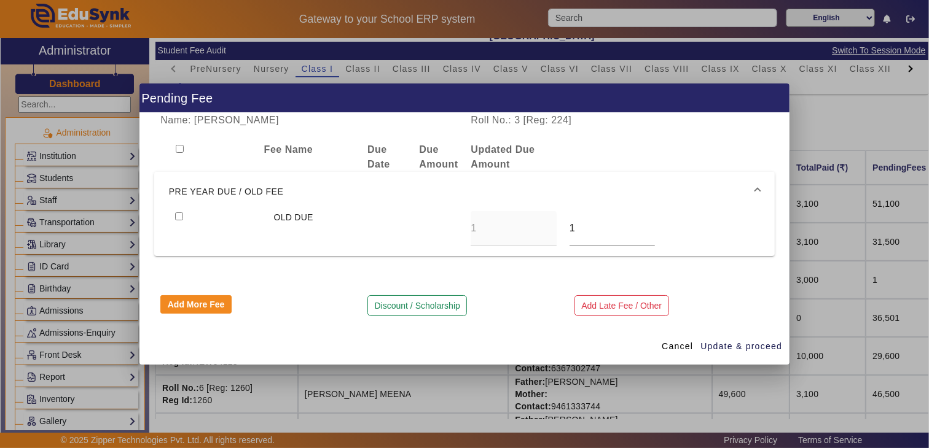
click at [176, 214] on input "checkbox" at bounding box center [179, 216] width 8 height 8
checkbox input "true"
drag, startPoint x: 586, startPoint y: 230, endPoint x: 514, endPoint y: 230, distance: 71.8
click at [516, 230] on div "OLD DUE 1 1" at bounding box center [464, 228] width 591 height 35
type input "0"
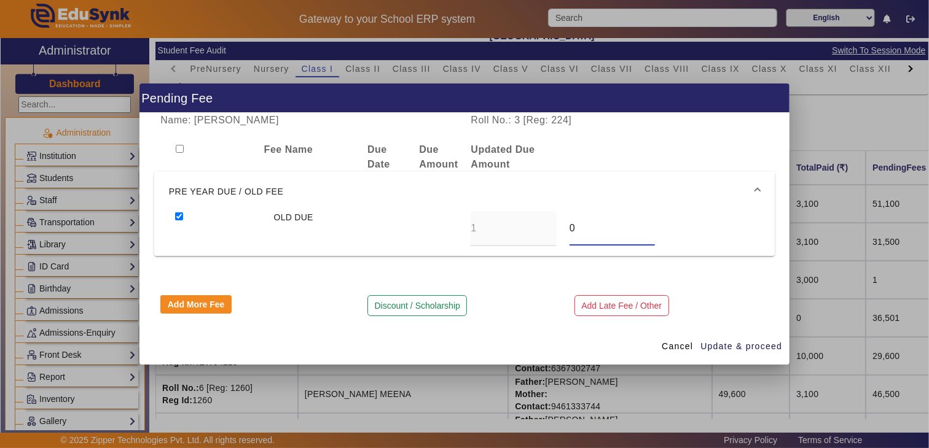
click at [187, 293] on div "Name: [PERSON_NAME] Roll No.: 3 [Reg: 224] Fee Name Due Date Due Amount Updated…" at bounding box center [464, 221] width 650 height 216
click at [184, 302] on button "Add More Fee" at bounding box center [195, 304] width 71 height 18
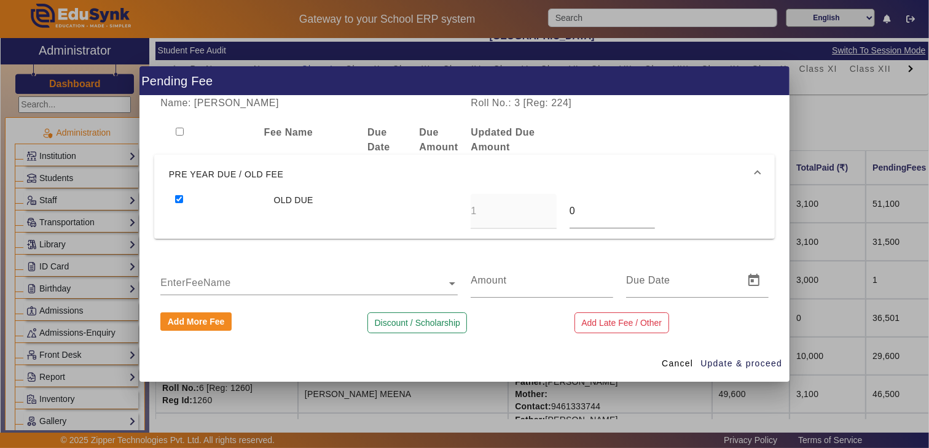
click at [185, 290] on ng-select "EnterFeeName" at bounding box center [308, 280] width 297 height 34
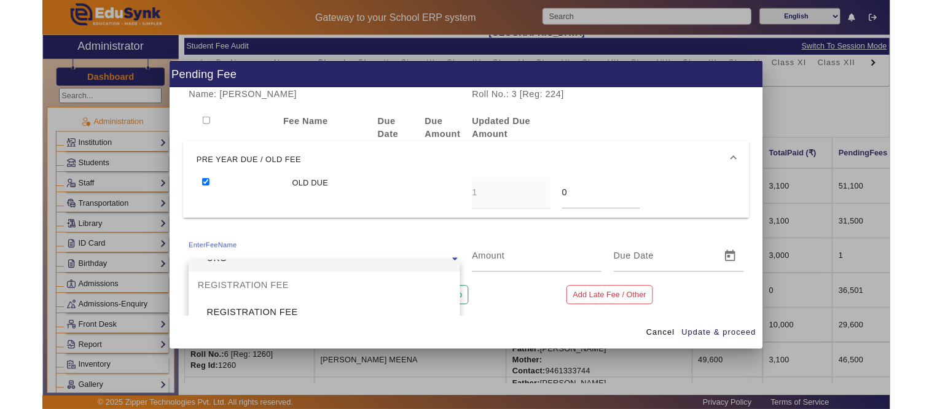
scroll to position [545, 0]
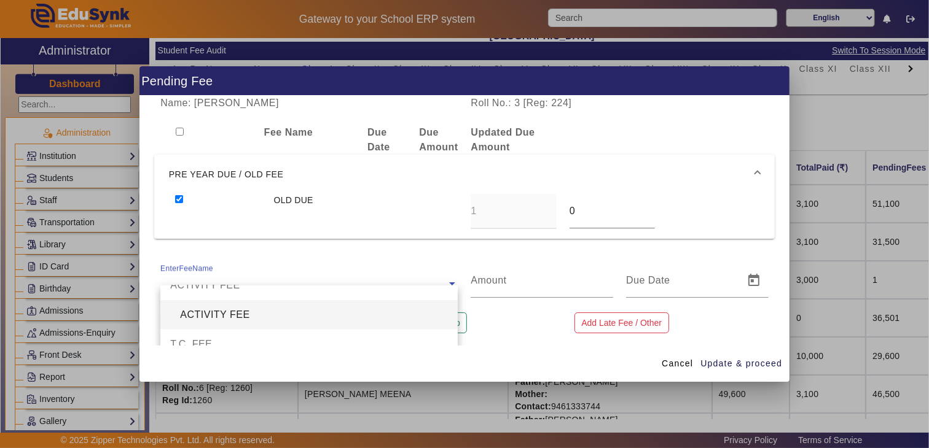
click at [258, 316] on div "ACTIVITY FEE" at bounding box center [308, 314] width 297 height 29
type input "3500"
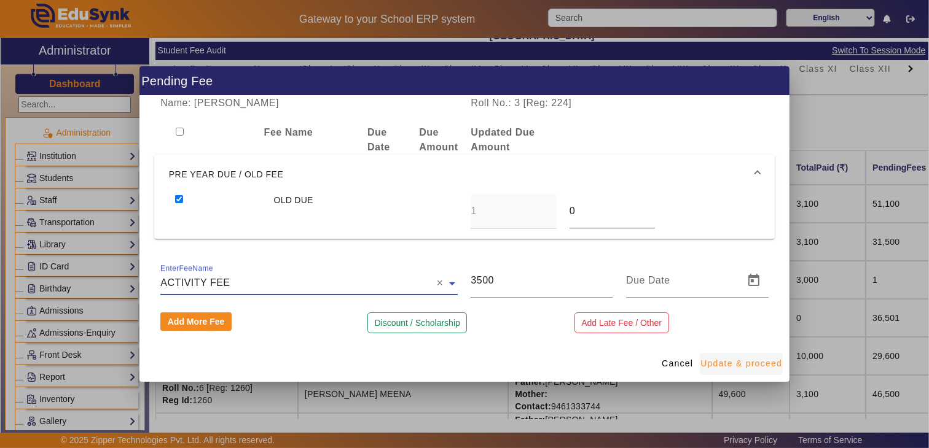
click at [740, 364] on span "Update & proceed" at bounding box center [741, 363] width 82 height 13
type input "0"
type input "[DATE]"
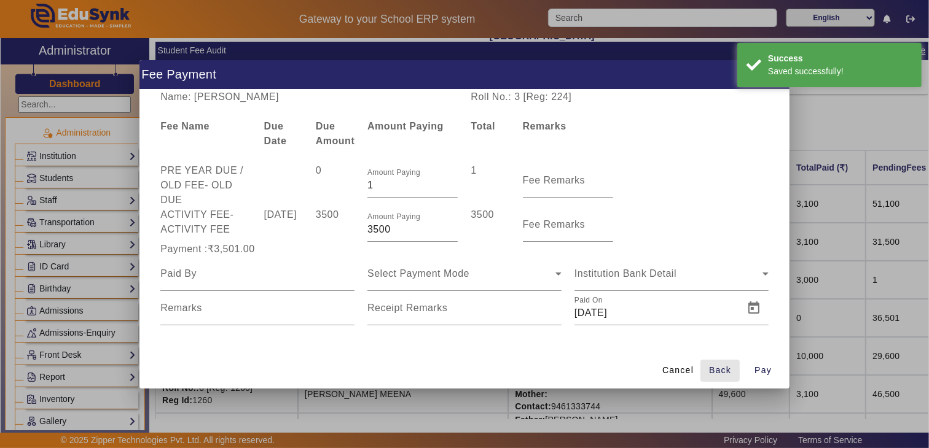
click at [714, 365] on span "Back" at bounding box center [720, 370] width 22 height 13
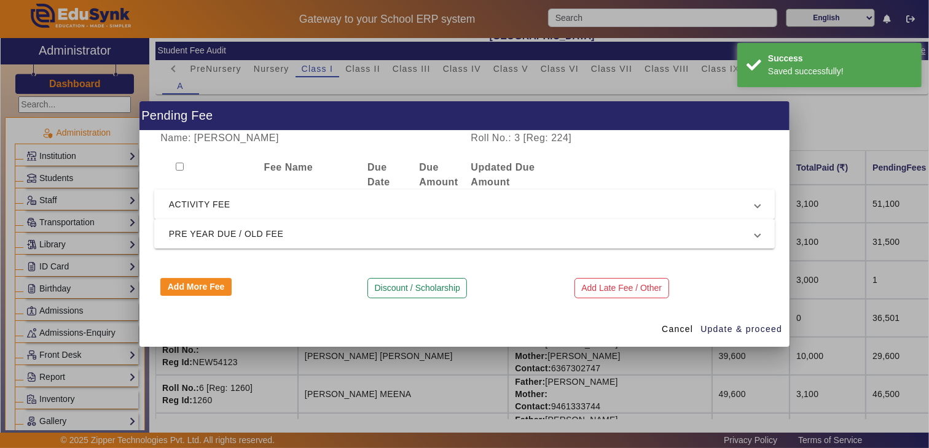
click at [223, 200] on span "ACTIVITY FEE" at bounding box center [462, 204] width 586 height 15
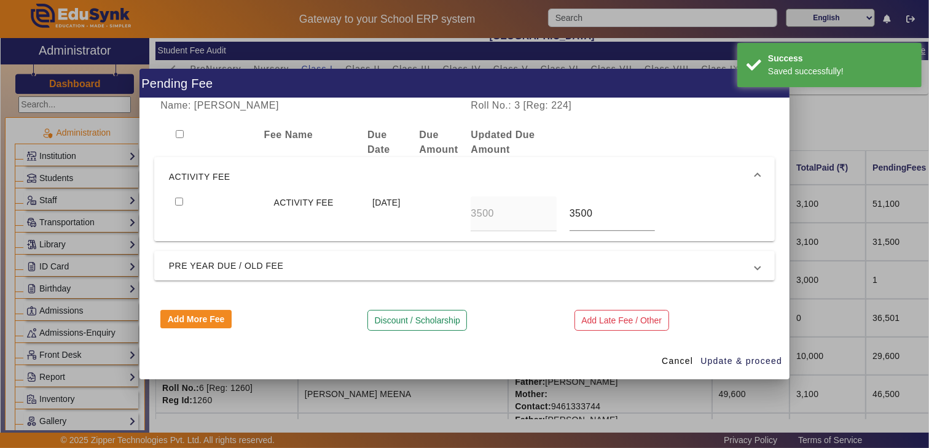
drag, startPoint x: 178, startPoint y: 197, endPoint x: 176, endPoint y: 206, distance: 9.4
click at [177, 198] on input "checkbox" at bounding box center [179, 202] width 8 height 8
checkbox input "true"
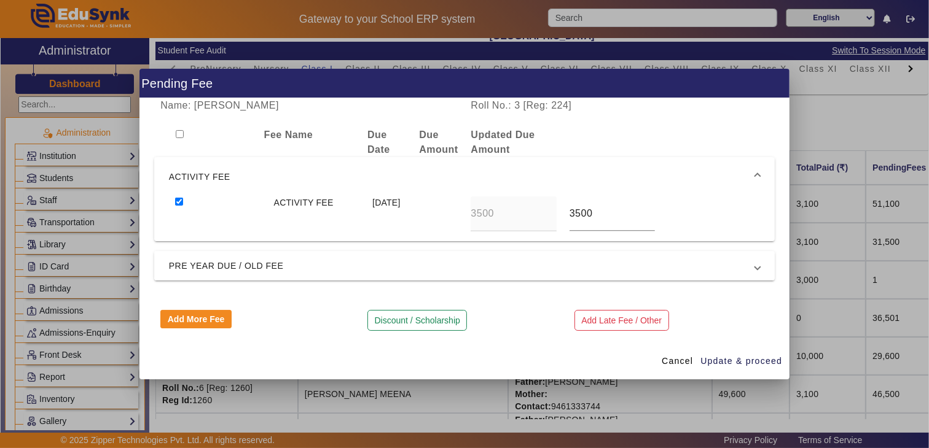
drag, startPoint x: 185, startPoint y: 258, endPoint x: 238, endPoint y: 272, distance: 54.7
click at [185, 259] on mat-expansion-panel-header "PRE YEAR DUE / OLD FEE" at bounding box center [464, 265] width 620 height 29
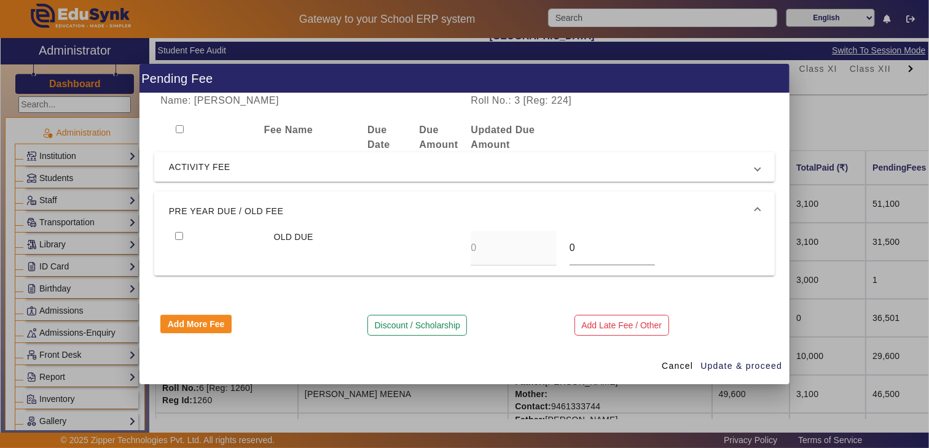
drag, startPoint x: 179, startPoint y: 236, endPoint x: 293, endPoint y: 254, distance: 115.0
click at [192, 236] on div at bounding box center [218, 248] width 98 height 35
click at [181, 235] on input "checkbox" at bounding box center [179, 236] width 8 height 8
checkbox input "true"
click at [745, 360] on span "Update & proceed" at bounding box center [741, 366] width 82 height 13
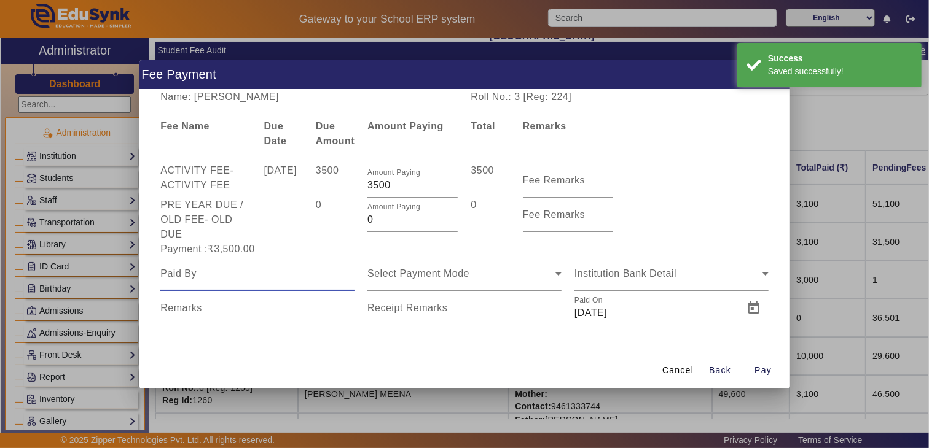
click at [216, 280] on input at bounding box center [257, 274] width 194 height 15
click at [212, 278] on input at bounding box center [257, 274] width 194 height 15
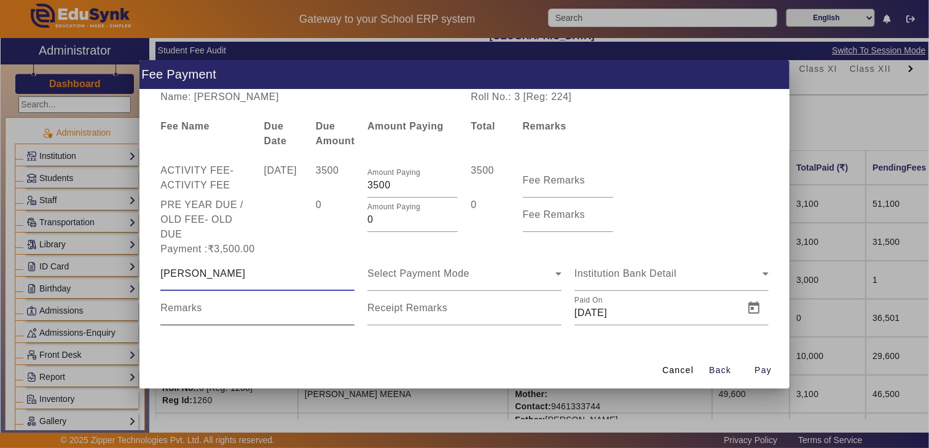
type input "[PERSON_NAME]"
click at [426, 286] on mat-form-field "Select Payment Mode" at bounding box center [464, 274] width 194 height 34
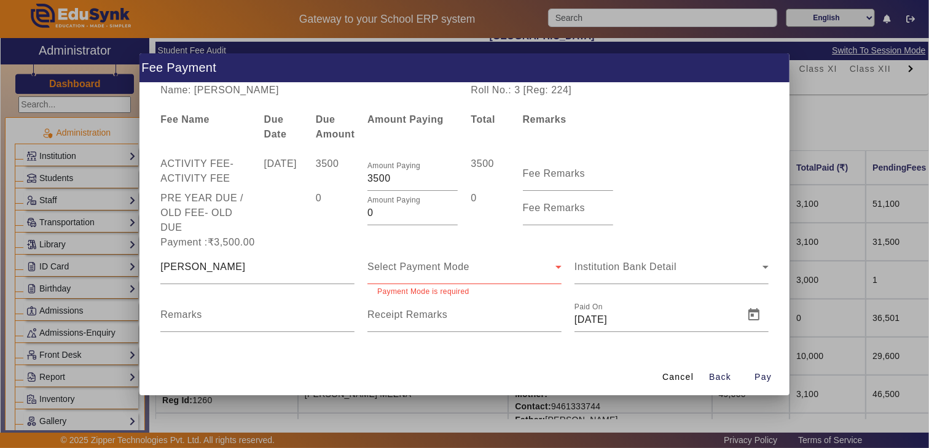
click at [415, 273] on div "Select Payment Mode" at bounding box center [461, 267] width 188 height 15
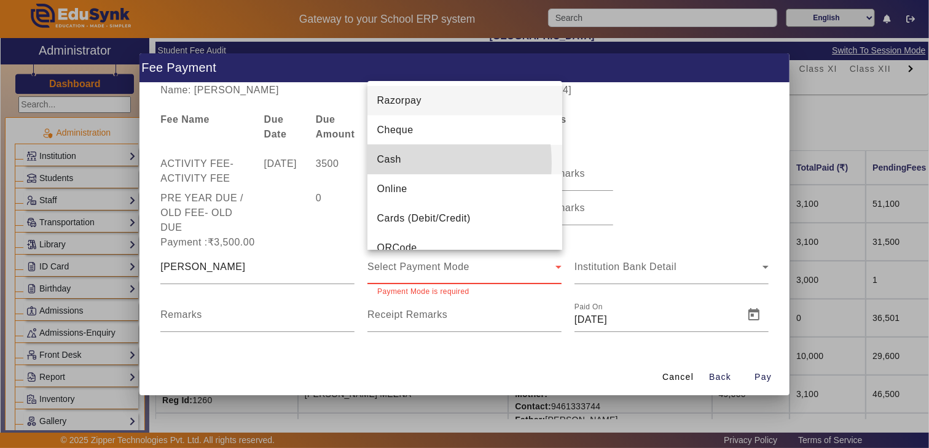
click at [398, 163] on span "Cash" at bounding box center [389, 159] width 24 height 15
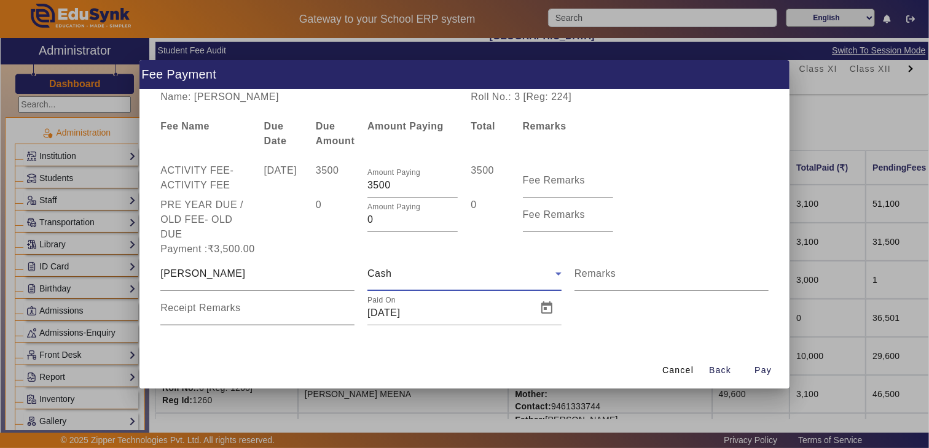
click at [222, 308] on mat-label "Receipt Remarks" at bounding box center [200, 308] width 80 height 10
click at [222, 308] on input "Receipt Remarks" at bounding box center [257, 313] width 194 height 15
type input "BY [PERSON_NAME]"
click at [545, 309] on span "Open calendar" at bounding box center [546, 308] width 29 height 29
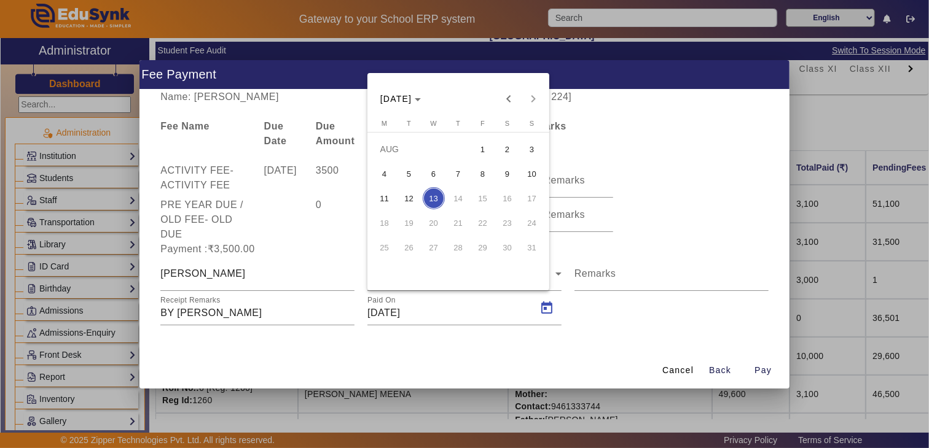
click at [407, 198] on span "12" at bounding box center [409, 198] width 22 height 22
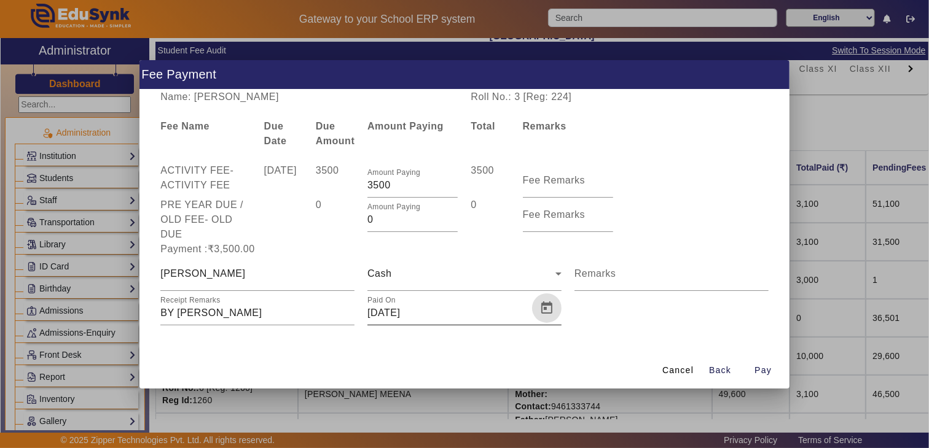
click at [524, 310] on input "[DATE]" at bounding box center [448, 313] width 162 height 15
click at [547, 311] on span "Open calendar" at bounding box center [546, 308] width 29 height 29
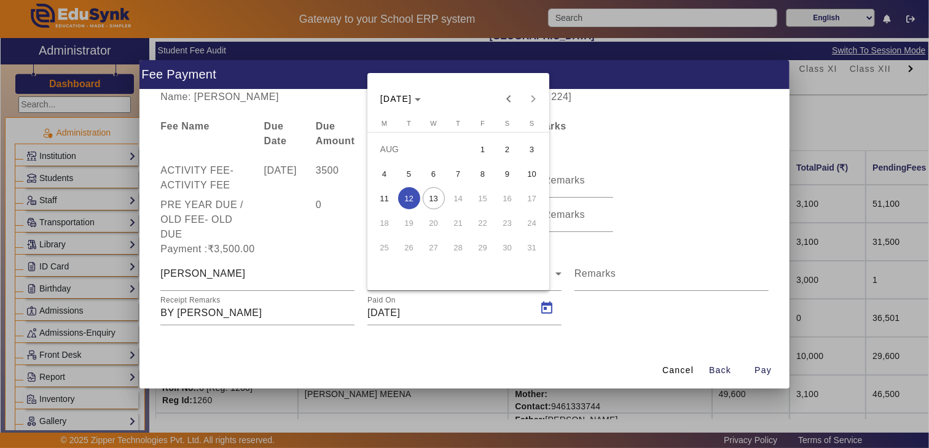
click at [430, 198] on span "13" at bounding box center [433, 198] width 22 height 22
type input "[DATE]"
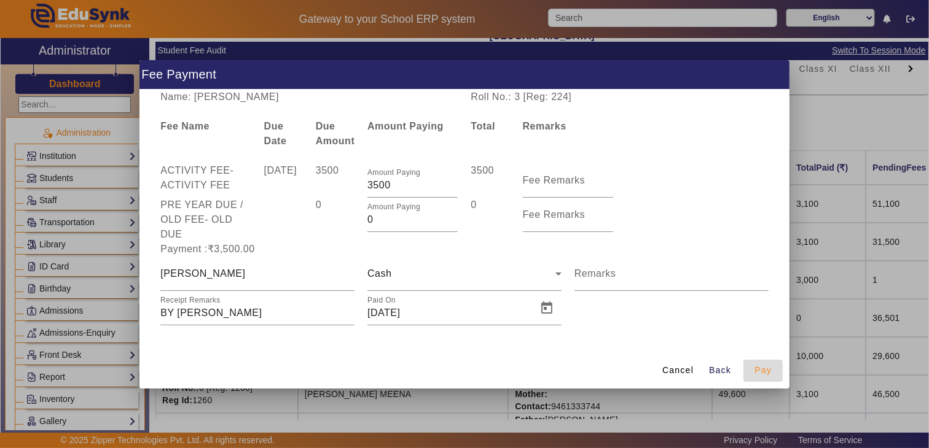
click at [764, 373] on span "Pay" at bounding box center [762, 370] width 17 height 13
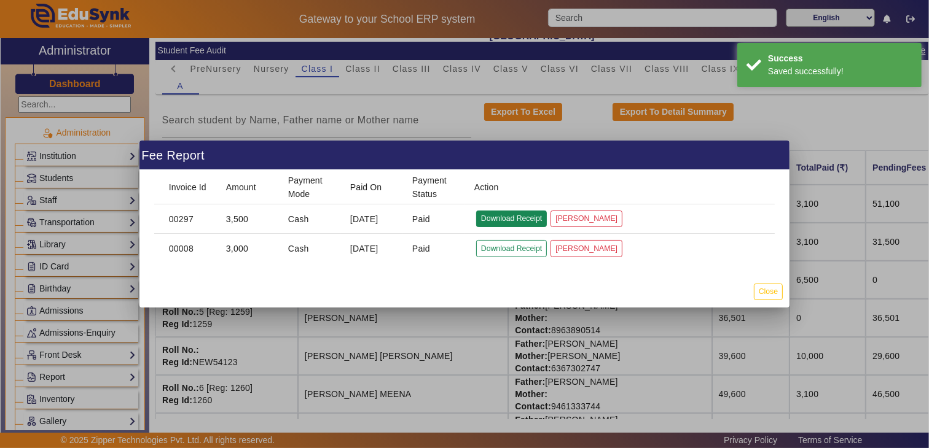
click at [523, 217] on button "Download Receipt" at bounding box center [511, 219] width 71 height 17
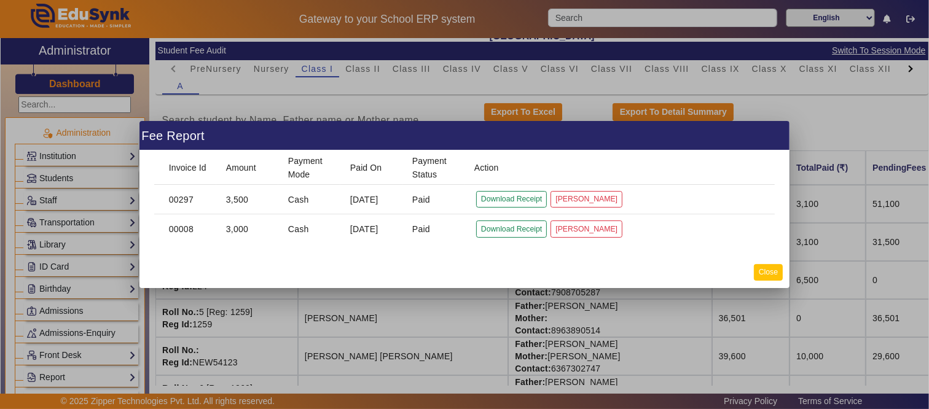
click at [763, 269] on button "Close" at bounding box center [767, 272] width 29 height 17
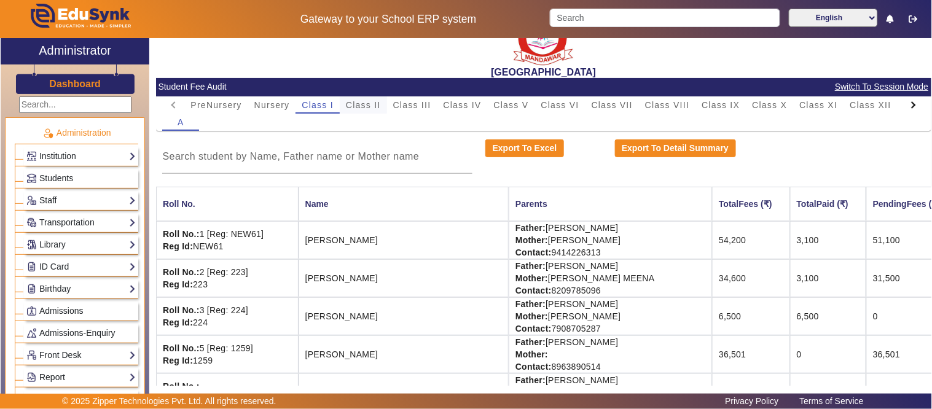
scroll to position [0, 0]
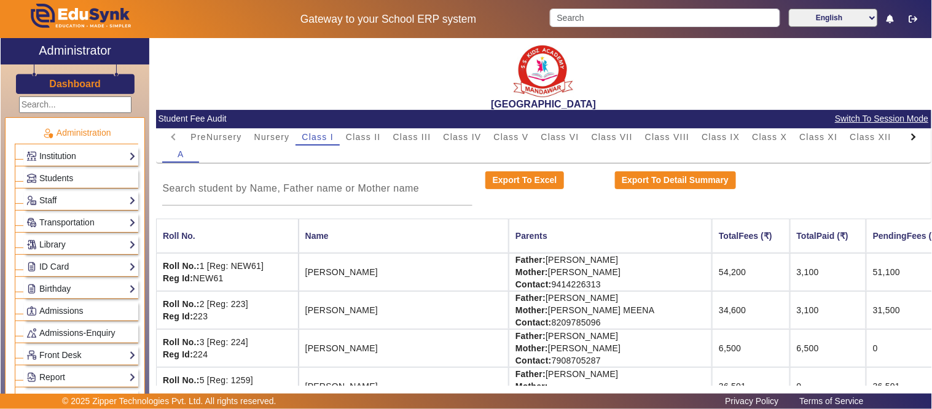
click at [618, 28] on div "English हिंदी (Hindi) ಕನ್ನಡ (Kannada) தமிழ் (Tamil) ଓଡିଆ (Odia) ਪੰਜਾਬੀ (Punjabi…" at bounding box center [736, 19] width 387 height 21
click at [617, 20] on input "Search" at bounding box center [665, 18] width 230 height 18
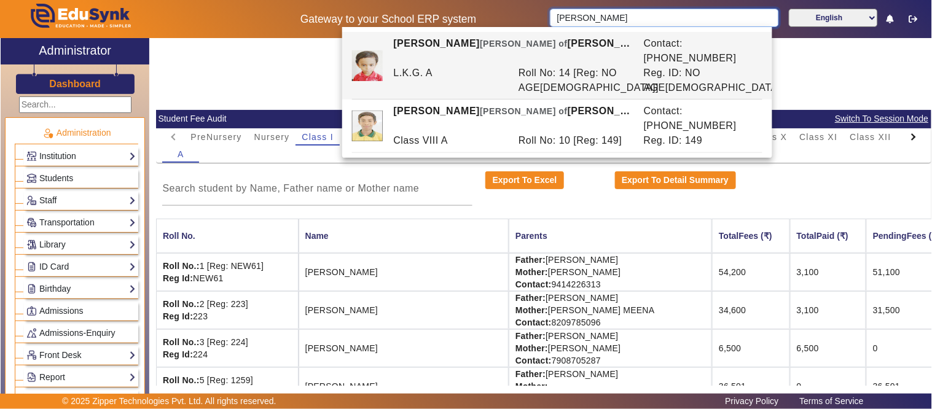
type input "[PERSON_NAME]"
click at [902, 133] on div at bounding box center [913, 136] width 22 height 17
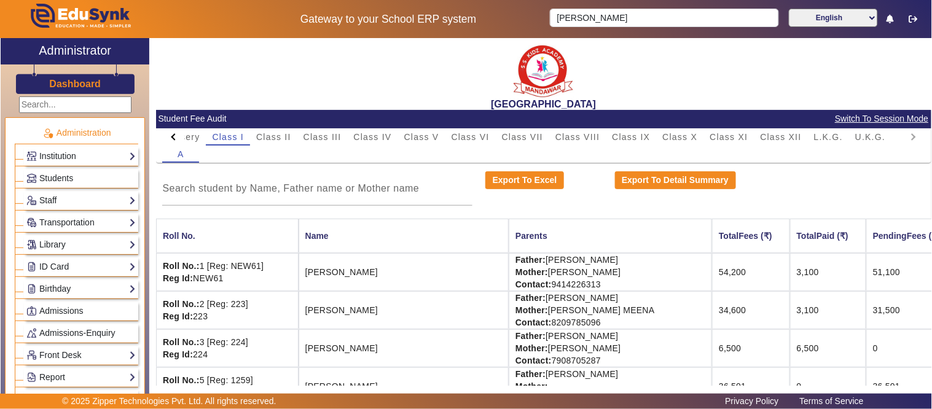
click at [895, 133] on mat-tab-header "PreNursery Nursery Class I Class II Class III Class IV Class V Class VI Class V…" at bounding box center [543, 136] width 762 height 17
click at [827, 131] on span "L.K.G." at bounding box center [828, 136] width 29 height 17
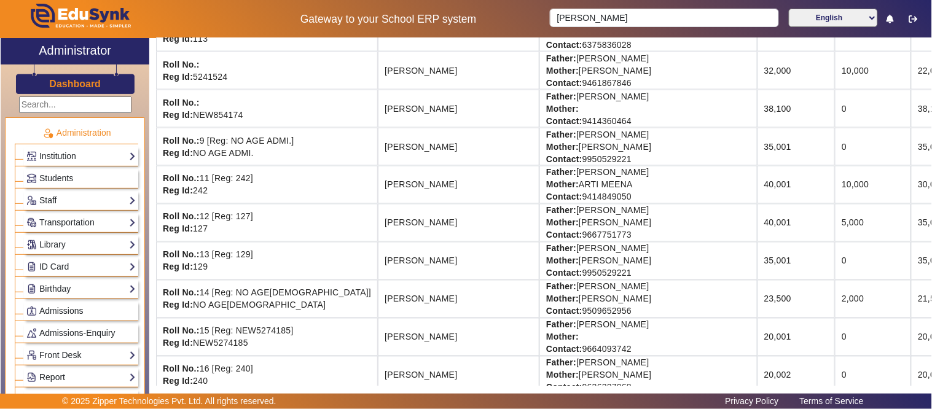
scroll to position [614, 0]
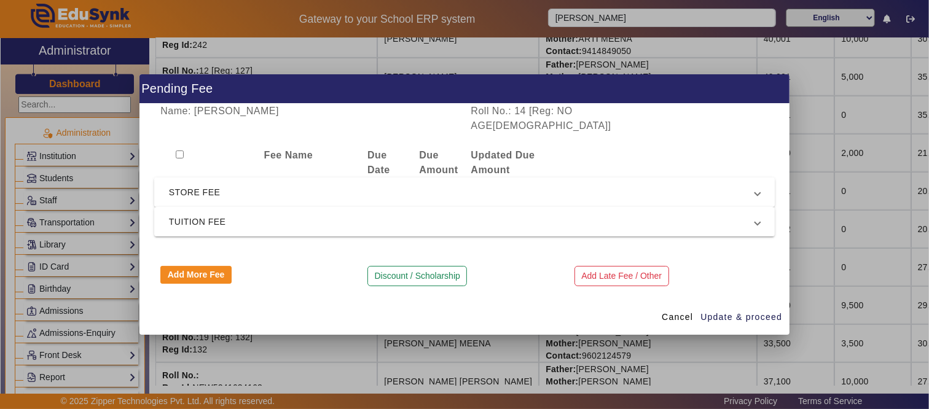
click at [257, 192] on span "STORE FEE" at bounding box center [462, 192] width 586 height 15
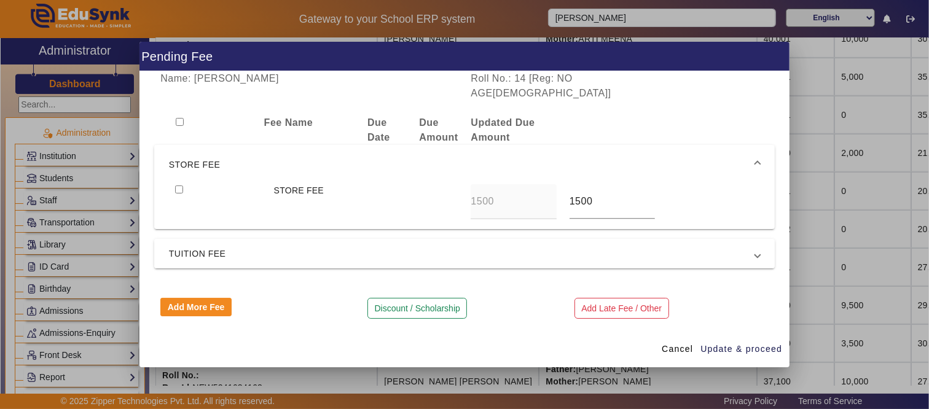
click at [222, 246] on span "TUITION FEE" at bounding box center [462, 253] width 586 height 15
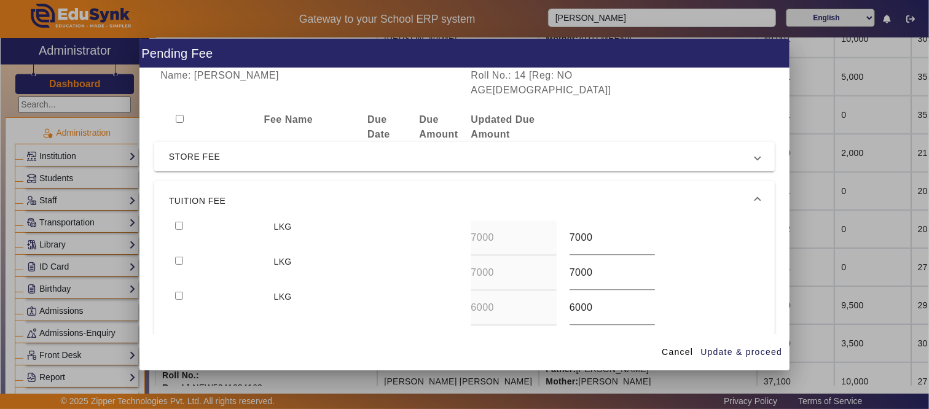
click at [179, 227] on input "checkbox" at bounding box center [179, 226] width 8 height 8
checkbox input "true"
click at [712, 347] on span "Update & proceed" at bounding box center [741, 352] width 82 height 13
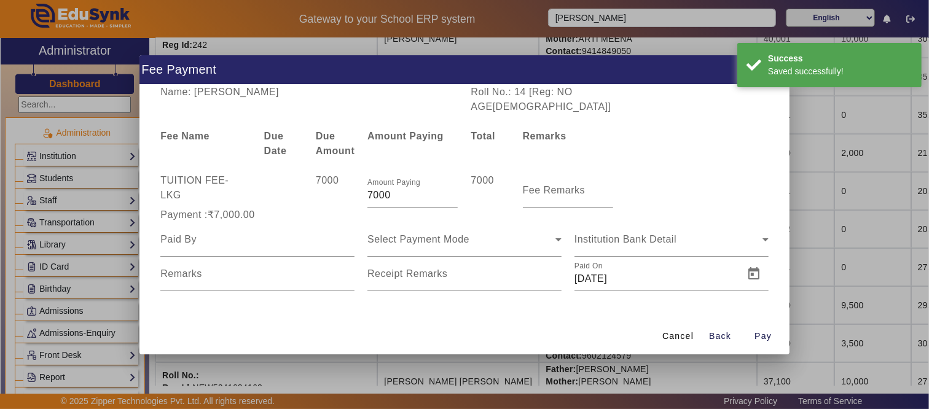
drag, startPoint x: 422, startPoint y: 195, endPoint x: 308, endPoint y: 198, distance: 114.3
click at [302, 192] on div "TUITION FEE - LKG 7000 Amount Paying 7000 7000 Fee Remarks" at bounding box center [464, 190] width 620 height 34
click at [388, 208] on div "Payment :₹7,000.00" at bounding box center [464, 215] width 620 height 15
drag, startPoint x: 346, startPoint y: 187, endPoint x: 266, endPoint y: 182, distance: 80.0
click at [266, 182] on div "TUITION FEE - LKG 7000 Amount Paying 7000 7000 Fee Remarks" at bounding box center [464, 190] width 620 height 34
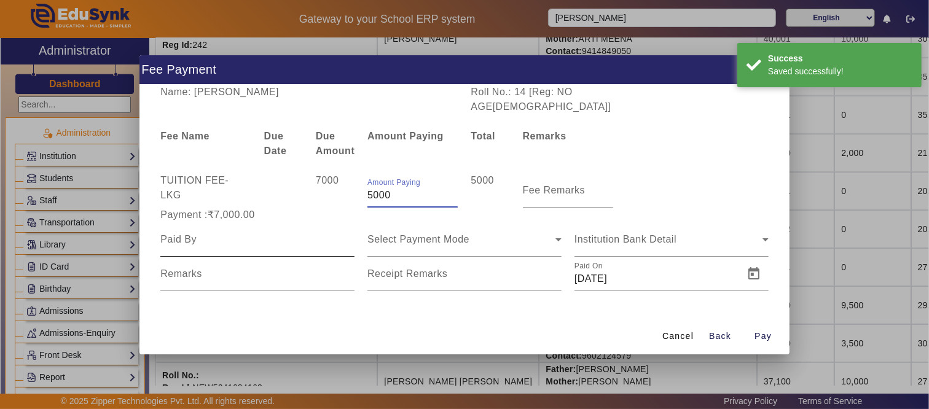
type input "5000"
drag, startPoint x: 248, startPoint y: 223, endPoint x: 225, endPoint y: 235, distance: 25.8
click at [247, 224] on div at bounding box center [257, 239] width 194 height 34
click at [222, 236] on input at bounding box center [257, 239] width 194 height 15
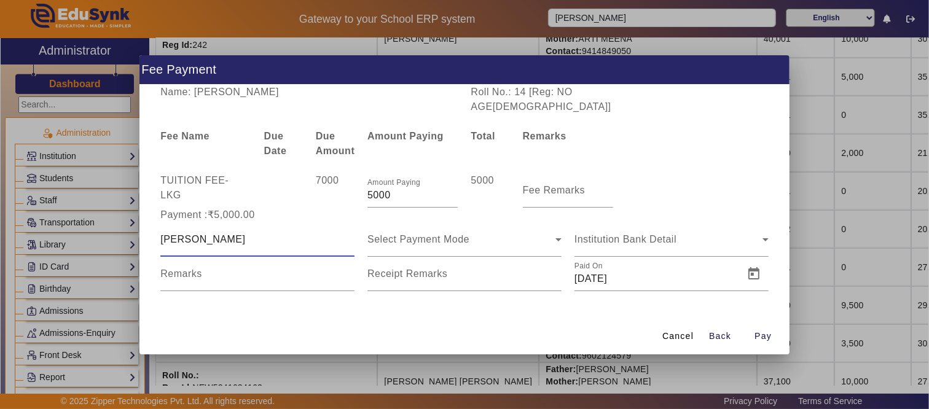
type input "[PERSON_NAME]"
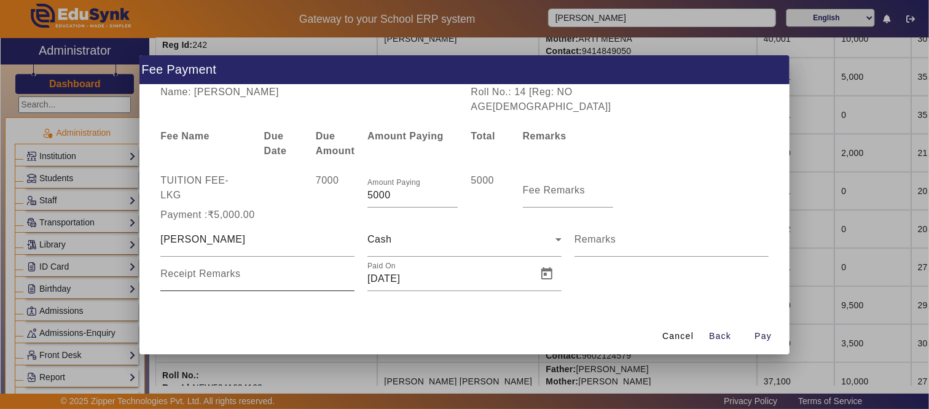
click at [249, 262] on div "Receipt Remarks" at bounding box center [257, 274] width 194 height 34
type input "BY [PERSON_NAME]"
click at [758, 330] on span "Pay" at bounding box center [762, 336] width 17 height 13
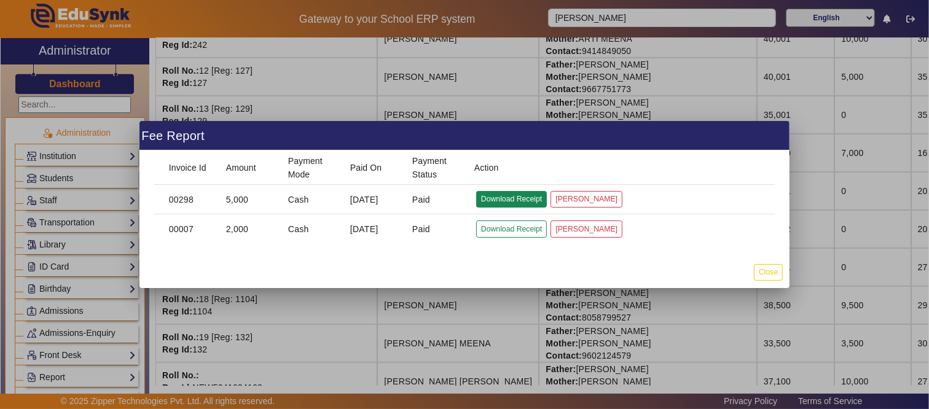
click at [507, 197] on button "Download Receipt" at bounding box center [511, 199] width 71 height 17
drag, startPoint x: 766, startPoint y: 271, endPoint x: 757, endPoint y: 279, distance: 12.3
click at [766, 271] on button "Close" at bounding box center [767, 272] width 29 height 17
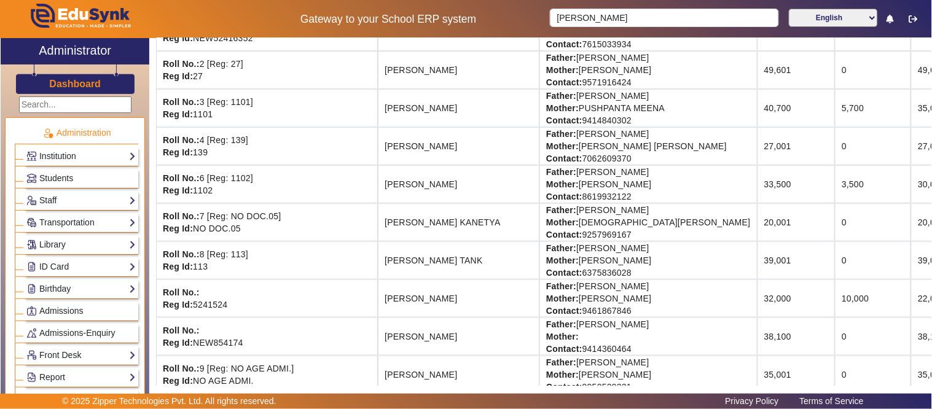
scroll to position [0, 0]
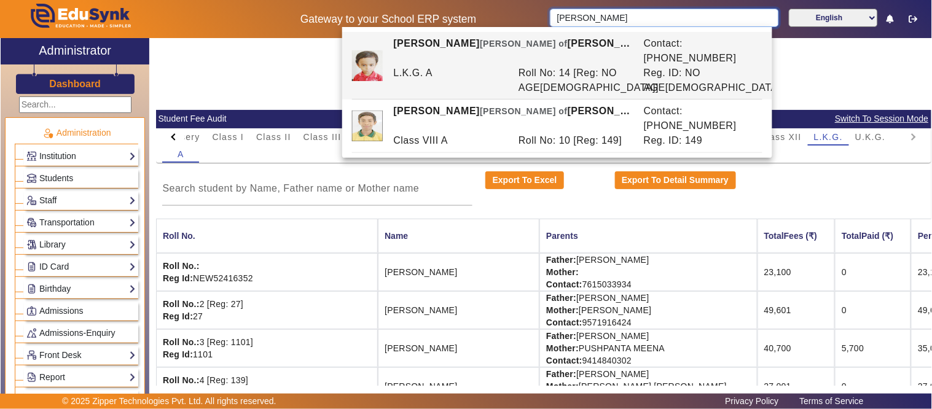
drag, startPoint x: 637, startPoint y: 22, endPoint x: 479, endPoint y: 20, distance: 157.8
click at [479, 20] on div "Gateway to your School ERP system [PERSON_NAME] English हिंदी (Hindi) ಕನ್ನಡ (Ka…" at bounding box center [466, 19] width 930 height 38
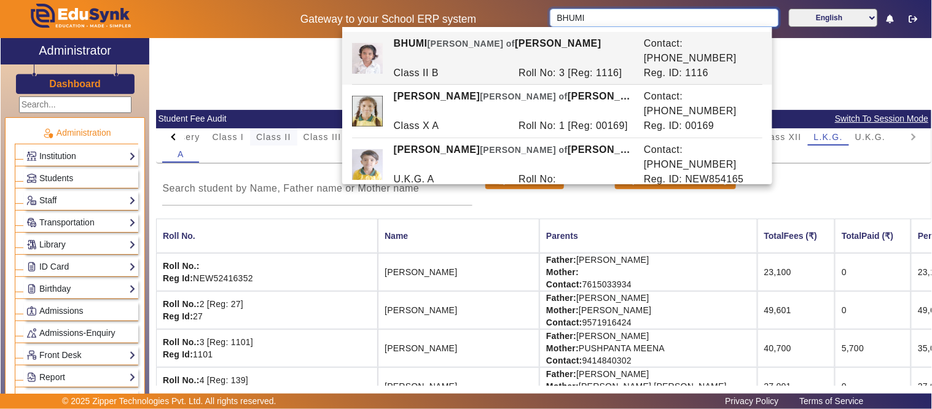
type input "BHUMI"
click at [279, 136] on span "Class II" at bounding box center [273, 137] width 35 height 9
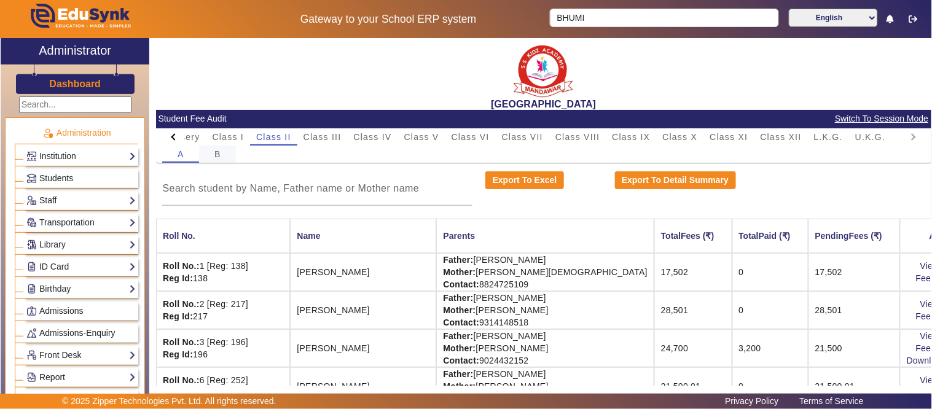
click at [223, 157] on div "B" at bounding box center [217, 154] width 37 height 17
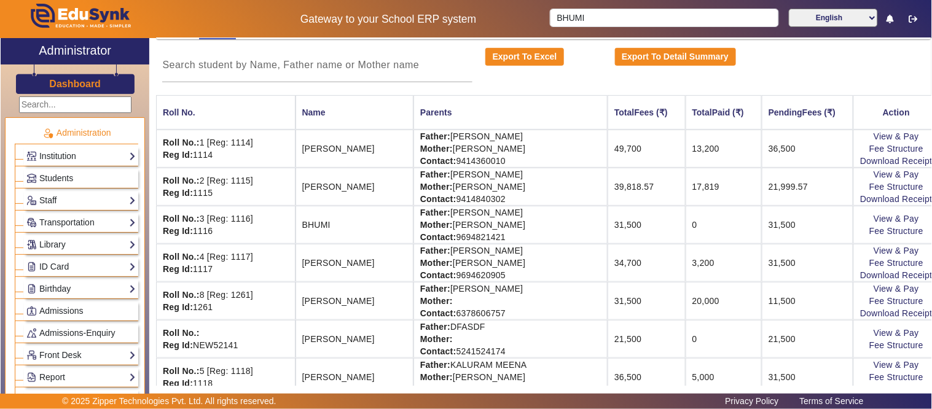
scroll to position [136, 0]
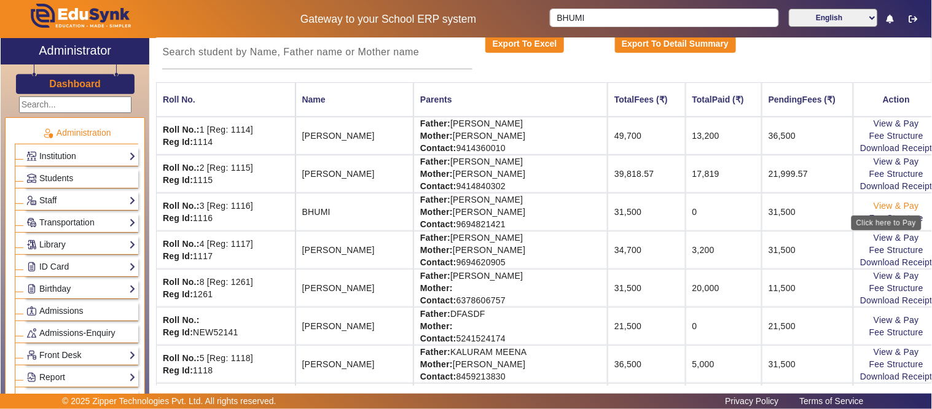
click at [886, 201] on link "View & Pay" at bounding box center [895, 206] width 45 height 10
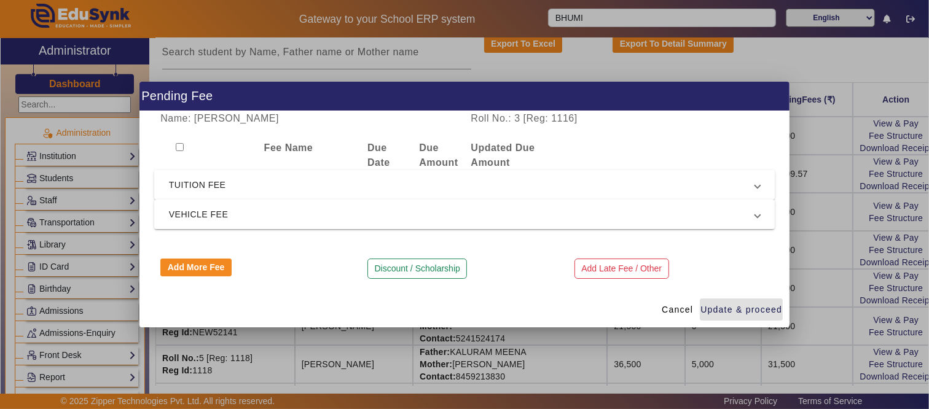
click at [230, 189] on span "TUITION FEE" at bounding box center [462, 184] width 586 height 15
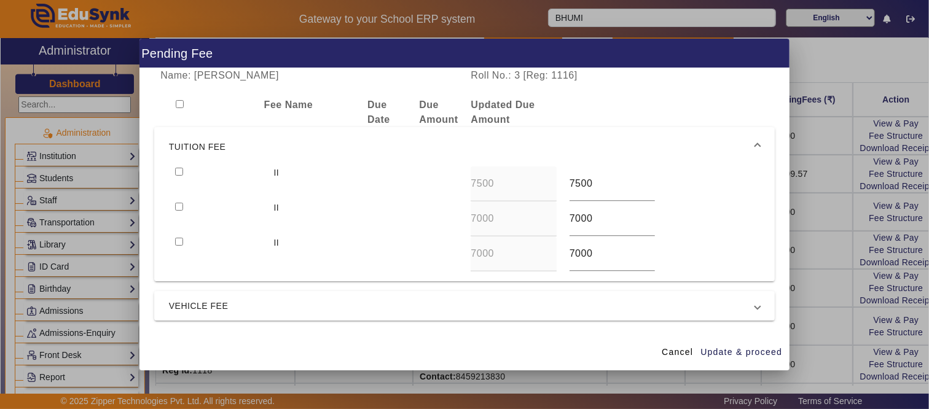
click at [179, 169] on input "checkbox" at bounding box center [179, 172] width 8 height 8
checkbox input "true"
click at [179, 210] on input "checkbox" at bounding box center [179, 207] width 8 height 8
checkbox input "true"
click at [721, 346] on span "Update & proceed" at bounding box center [741, 352] width 82 height 13
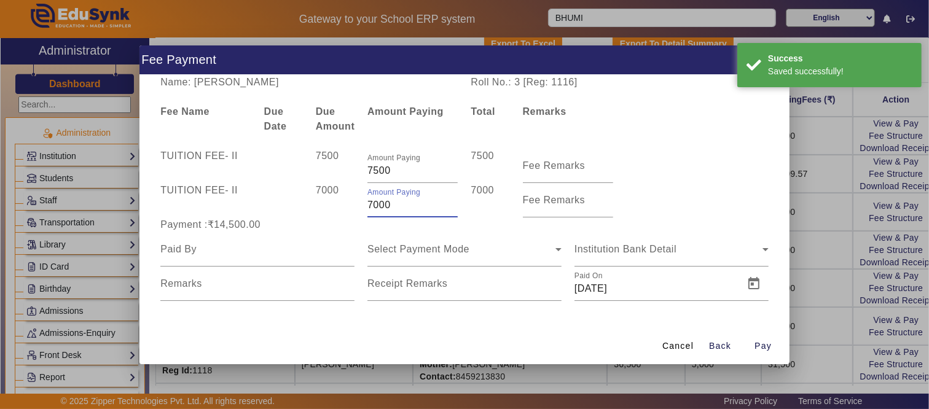
drag, startPoint x: 292, startPoint y: 212, endPoint x: 283, endPoint y: 212, distance: 8.6
click at [283, 212] on div "TUITION FEE - II 7000 Amount Paying 7000 7000 Fee Remarks" at bounding box center [464, 200] width 620 height 34
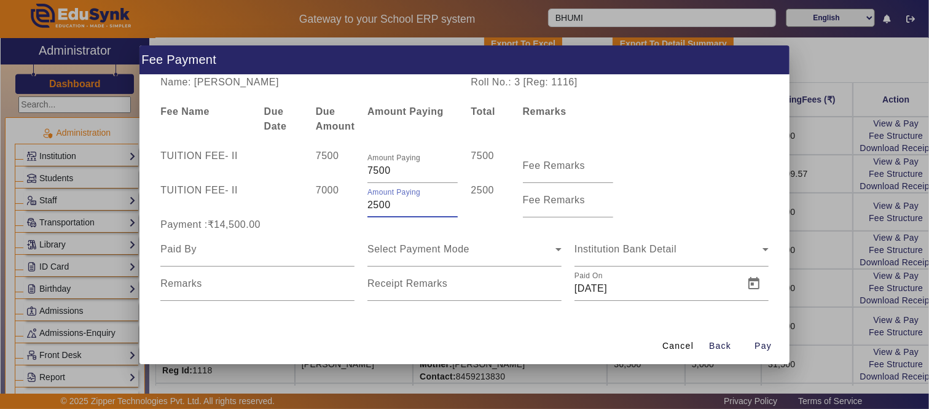
type input "2500"
click at [294, 222] on div "Payment :₹10,000.00" at bounding box center [257, 224] width 207 height 15
click at [217, 260] on div at bounding box center [257, 249] width 194 height 34
click at [217, 255] on input at bounding box center [257, 249] width 194 height 15
drag, startPoint x: 217, startPoint y: 255, endPoint x: 222, endPoint y: 260, distance: 7.4
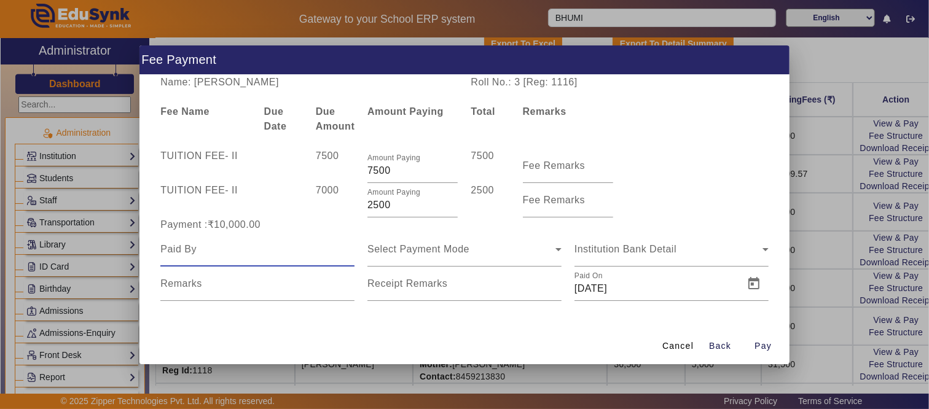
click at [222, 260] on div at bounding box center [257, 249] width 194 height 34
type input "BHUMI"
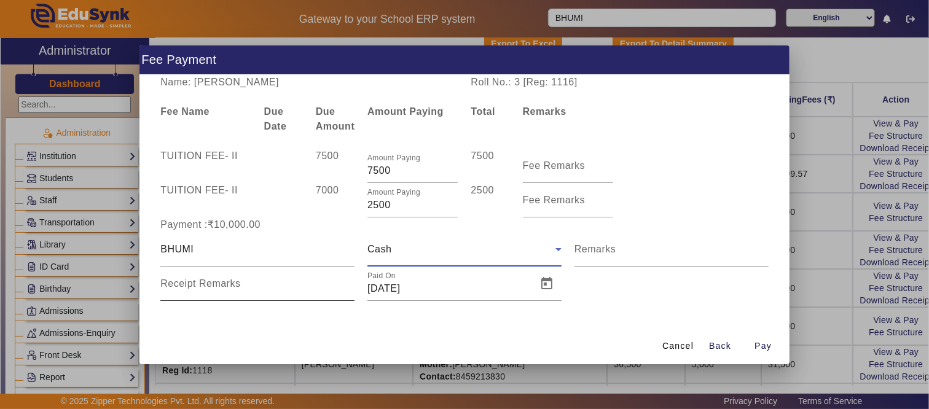
click at [228, 283] on mat-label "Receipt Remarks" at bounding box center [200, 283] width 80 height 10
click at [228, 283] on input "Receipt Remarks" at bounding box center [257, 288] width 194 height 15
type input "BY [PERSON_NAME]"
click at [764, 348] on span "Pay" at bounding box center [762, 346] width 17 height 13
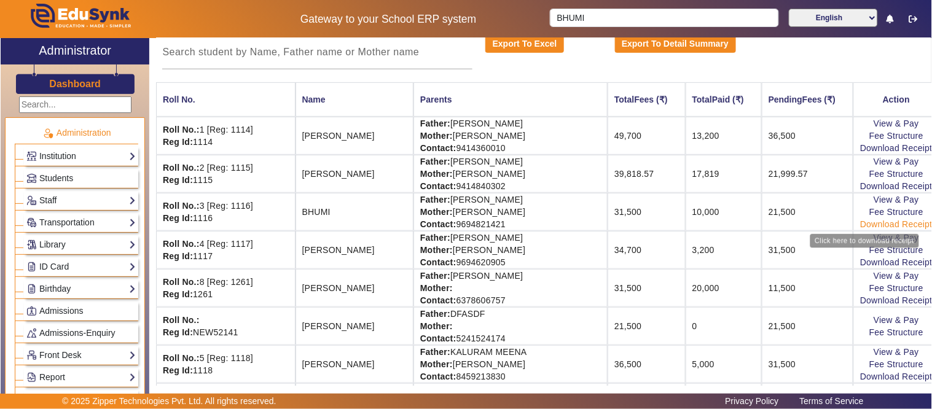
click at [873, 226] on link "Download Receipt" at bounding box center [896, 224] width 72 height 10
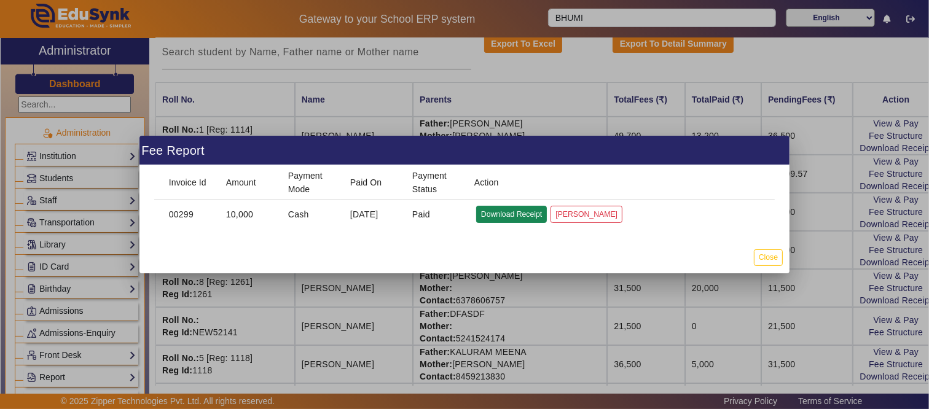
click at [508, 212] on button "Download Receipt" at bounding box center [511, 214] width 71 height 17
click at [773, 260] on button "Close" at bounding box center [767, 257] width 29 height 17
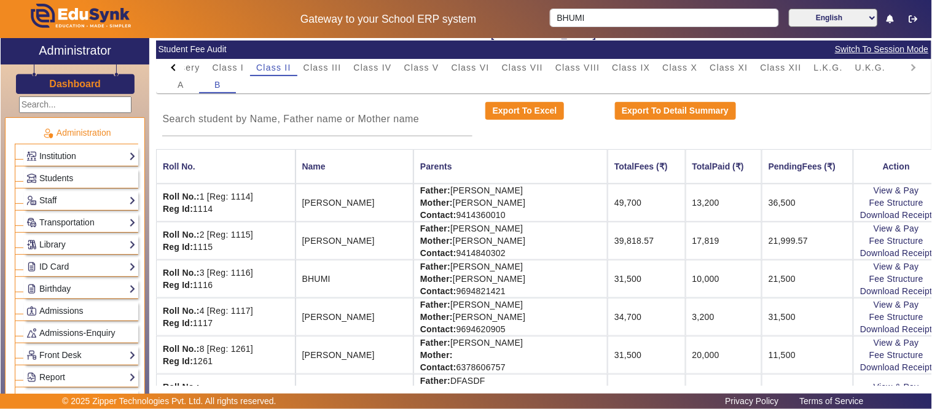
scroll to position [0, 0]
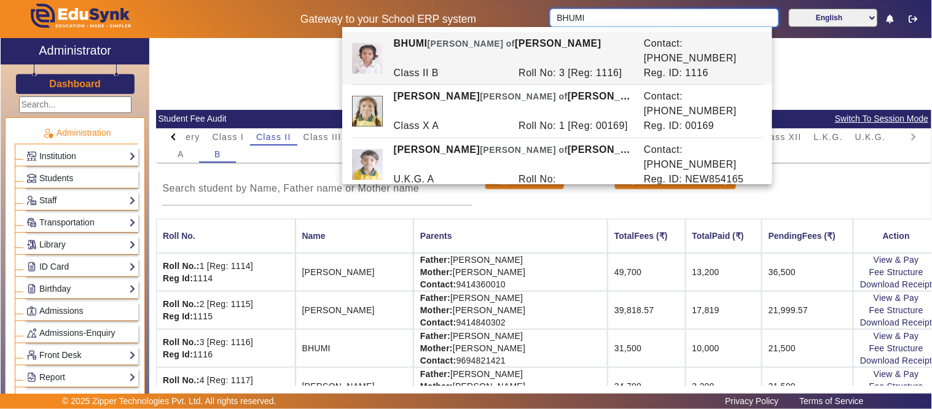
drag, startPoint x: 569, startPoint y: 18, endPoint x: 548, endPoint y: 25, distance: 21.9
click at [538, 27] on body "Gateway to your School ERP system BHUMI English हिंदी (Hindi) ಕನ್ನಡ (Kannada) த…" at bounding box center [466, 204] width 932 height 409
type input "C"
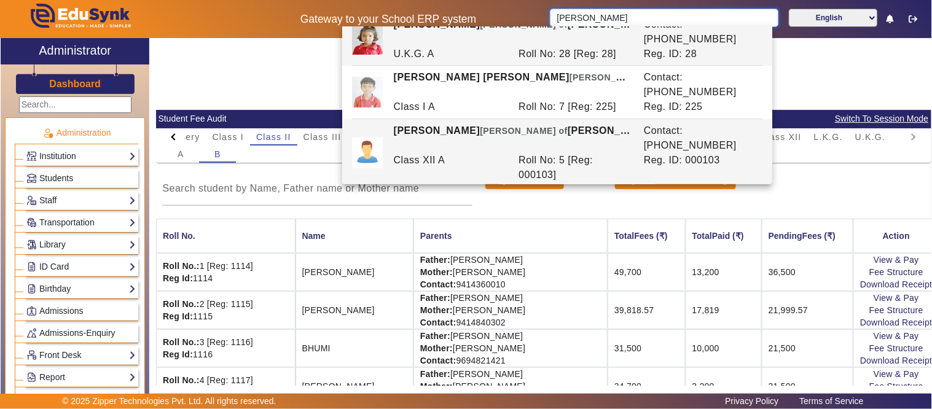
scroll to position [25, 0]
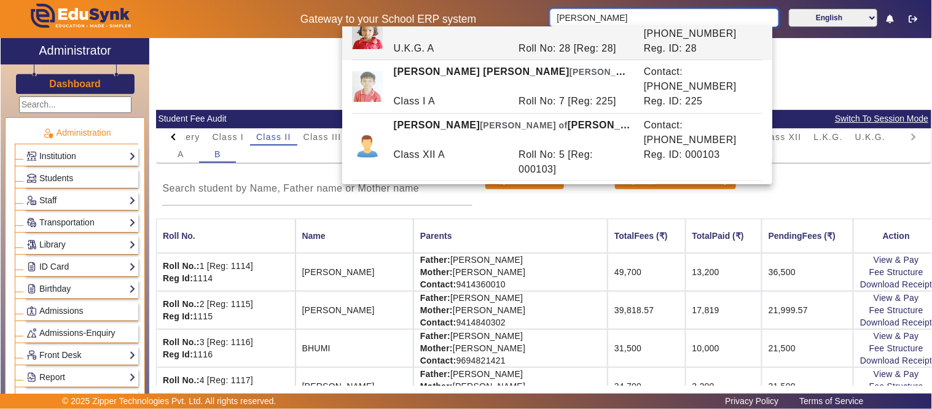
drag, startPoint x: 621, startPoint y: 20, endPoint x: 521, endPoint y: 14, distance: 100.9
click at [521, 14] on div "Gateway to your School ERP system [PERSON_NAME] English हिंदी (Hindi) ಕನ್ನಡ (Ka…" at bounding box center [466, 19] width 930 height 38
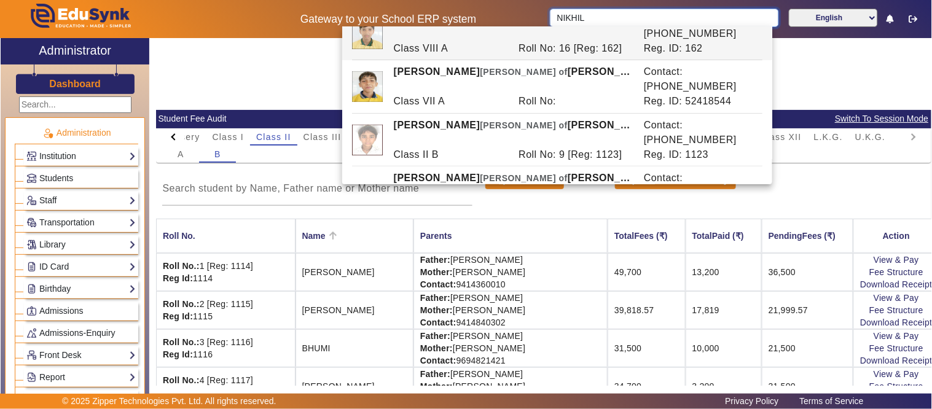
type input "NIKHIL"
click at [413, 247] on th "Name" at bounding box center [354, 236] width 118 height 34
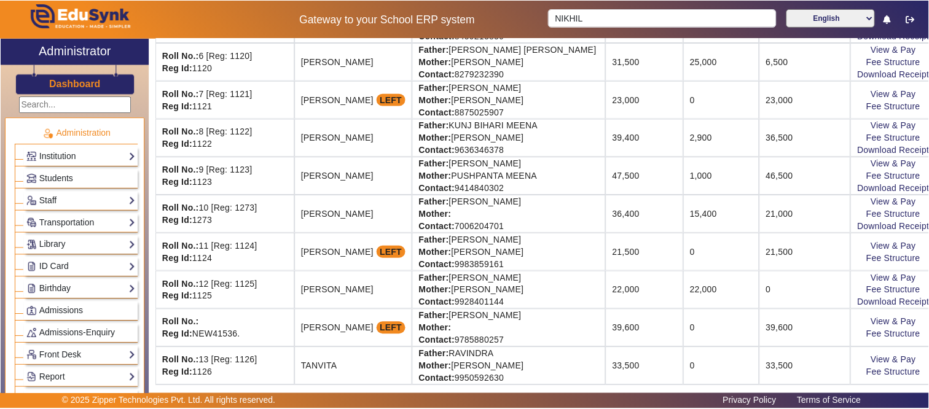
scroll to position [545, 0]
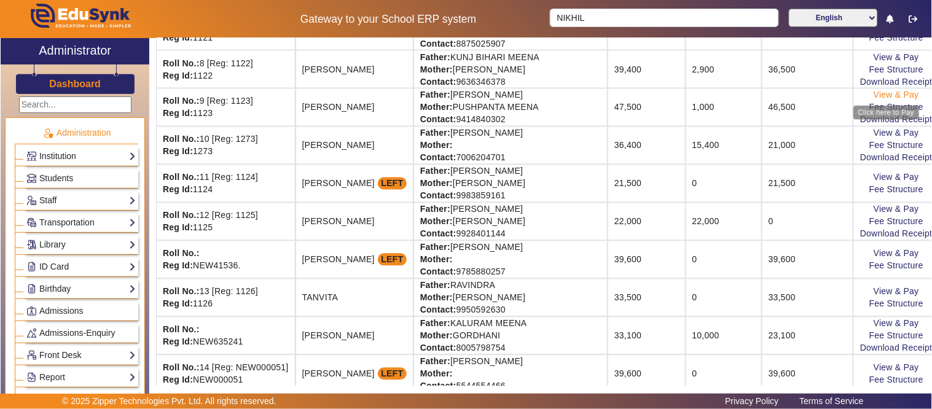
click at [873, 95] on link "View & Pay" at bounding box center [895, 95] width 45 height 10
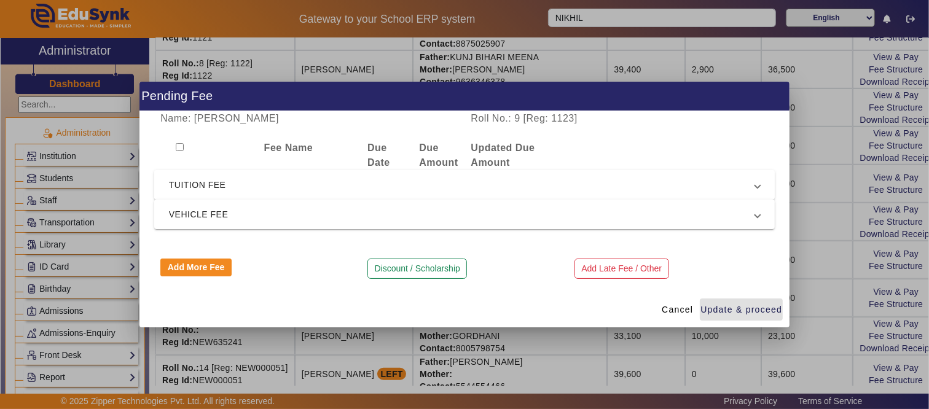
click at [258, 181] on span "TUITION FEE" at bounding box center [462, 184] width 586 height 15
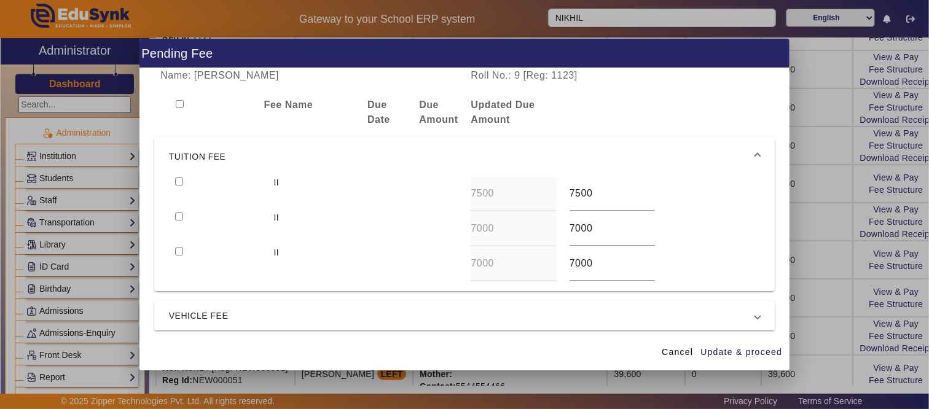
click at [176, 185] on div at bounding box center [218, 193] width 98 height 35
click at [175, 219] on input "checkbox" at bounding box center [179, 216] width 8 height 8
checkbox input "true"
click at [176, 185] on input "checkbox" at bounding box center [179, 181] width 8 height 8
checkbox input "true"
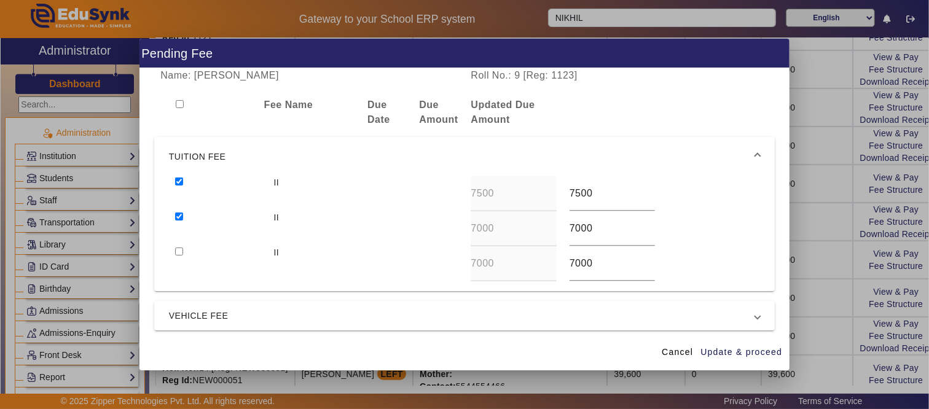
click at [176, 252] on input "checkbox" at bounding box center [179, 251] width 8 height 8
checkbox input "true"
click at [682, 352] on span "Cancel" at bounding box center [676, 352] width 31 height 13
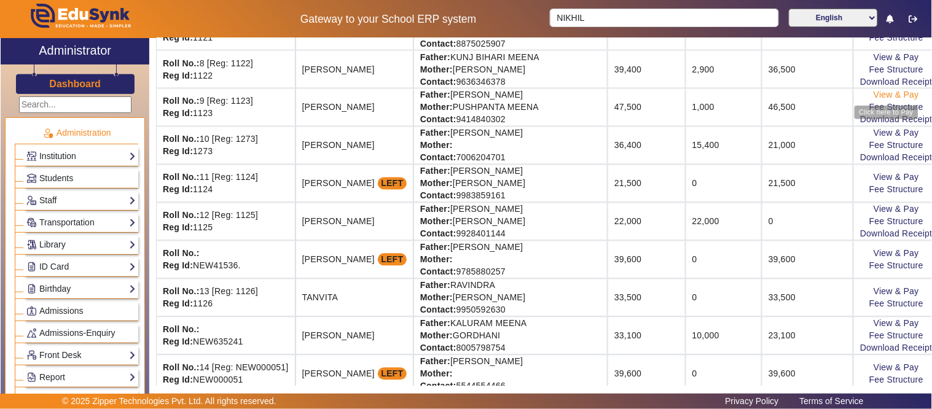
click at [873, 97] on link "View & Pay" at bounding box center [895, 95] width 45 height 10
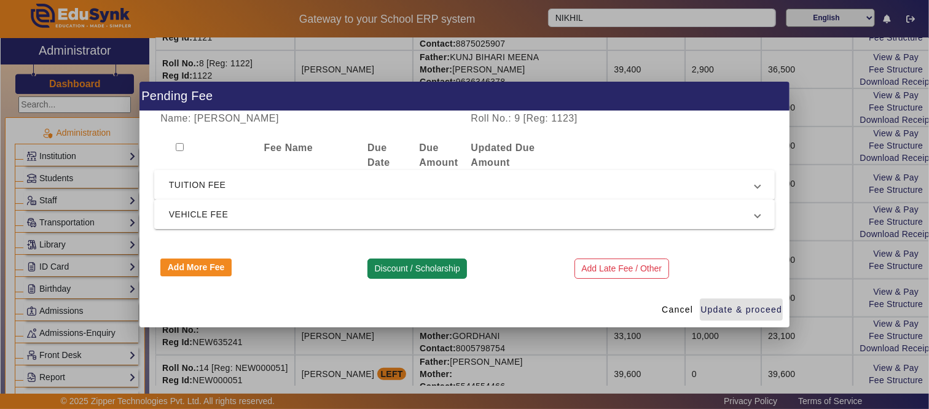
click at [391, 273] on button "Discount / Scholarship" at bounding box center [416, 269] width 99 height 21
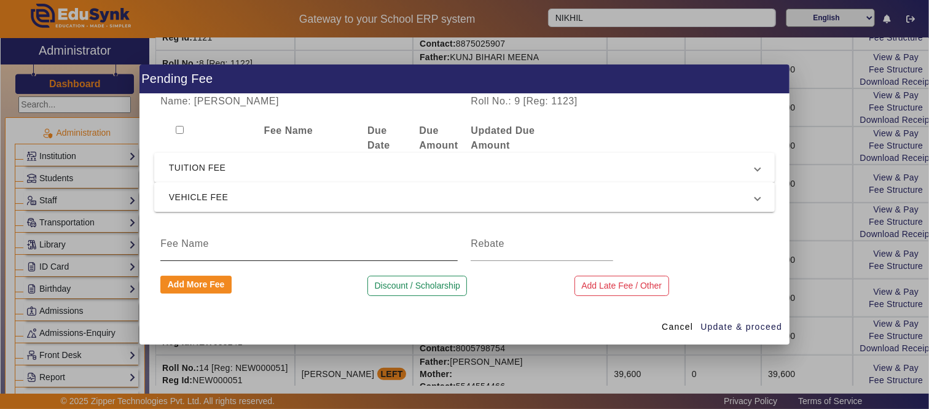
click at [254, 246] on input at bounding box center [308, 243] width 297 height 15
type input "T"
type input "FEE DISCOUNT"
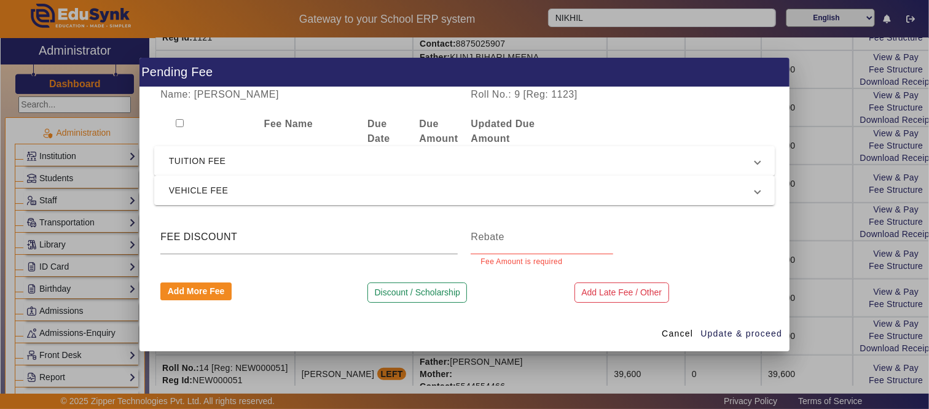
click at [240, 162] on span "TUITION FEE" at bounding box center [462, 161] width 586 height 15
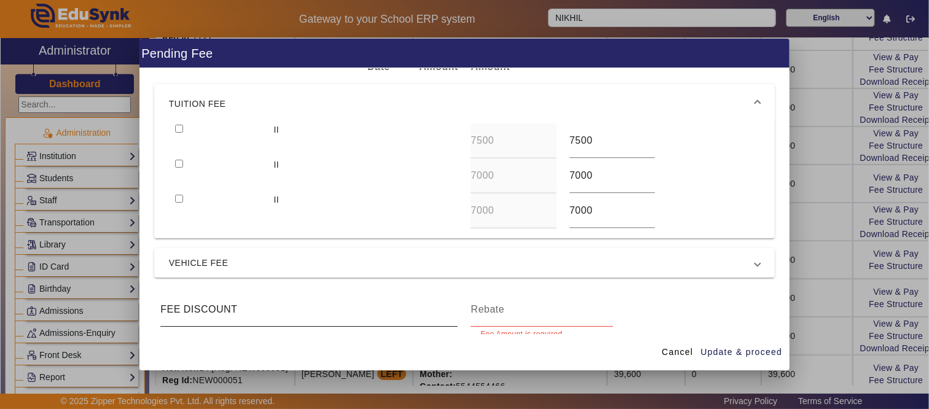
scroll to position [106, 0]
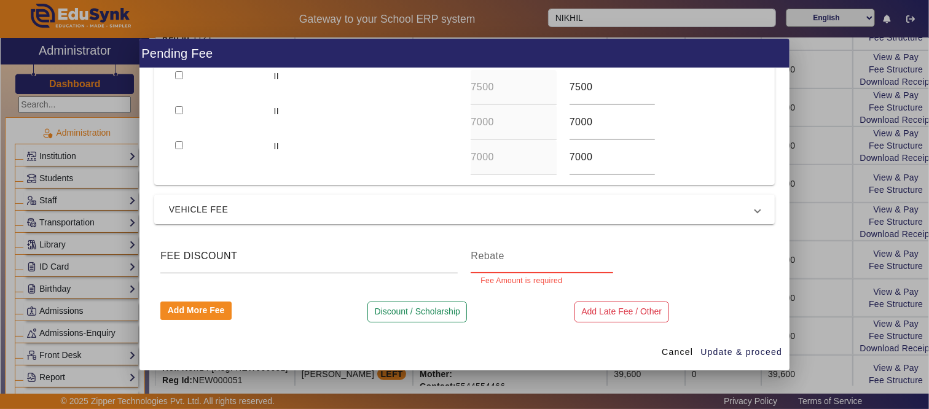
click at [514, 255] on input at bounding box center [541, 256] width 142 height 15
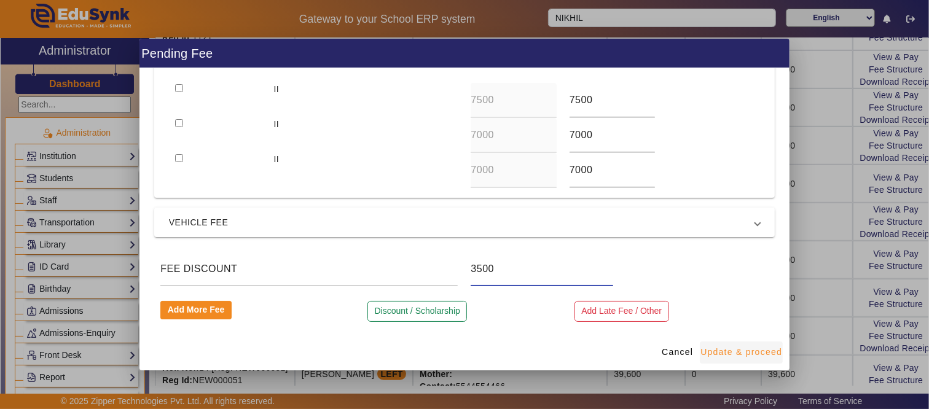
type input "3500"
click at [711, 350] on span "Update & proceed" at bounding box center [741, 352] width 82 height 13
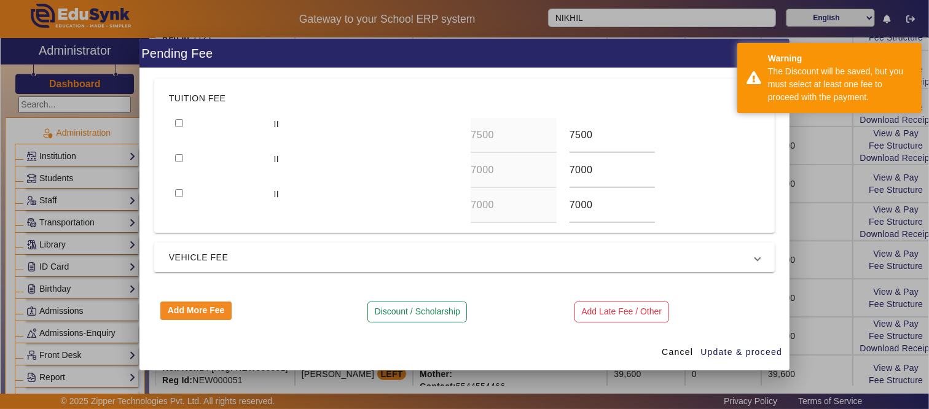
scroll to position [0, 0]
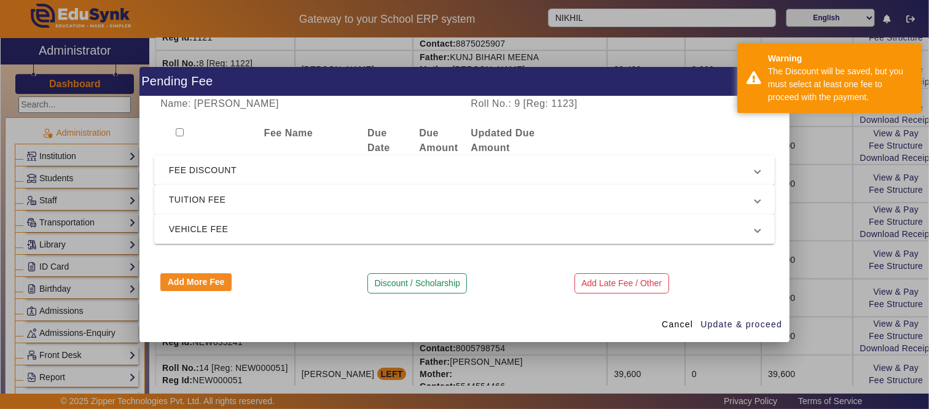
click at [212, 198] on span "TUITION FEE" at bounding box center [462, 199] width 586 height 15
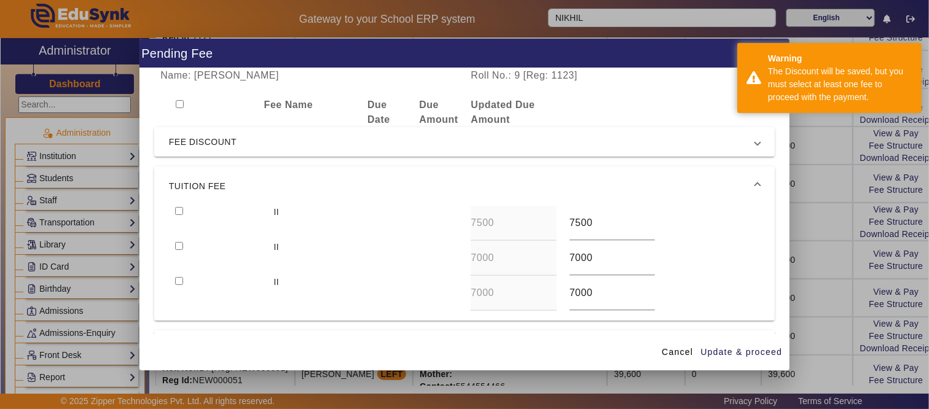
click at [178, 209] on input "checkbox" at bounding box center [179, 211] width 8 height 8
checkbox input "true"
click at [194, 139] on span "FEE DISCOUNT" at bounding box center [462, 141] width 586 height 15
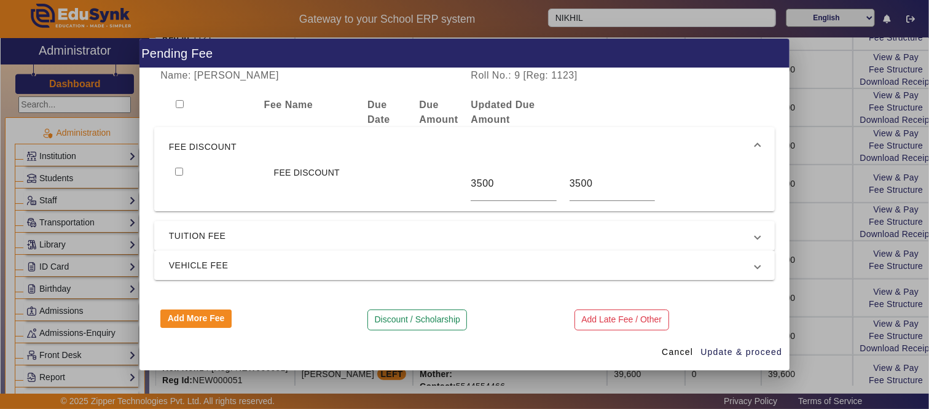
click at [178, 171] on input "checkbox" at bounding box center [179, 172] width 8 height 8
checkbox input "true"
click at [193, 238] on span "TUITION FEE" at bounding box center [462, 235] width 586 height 15
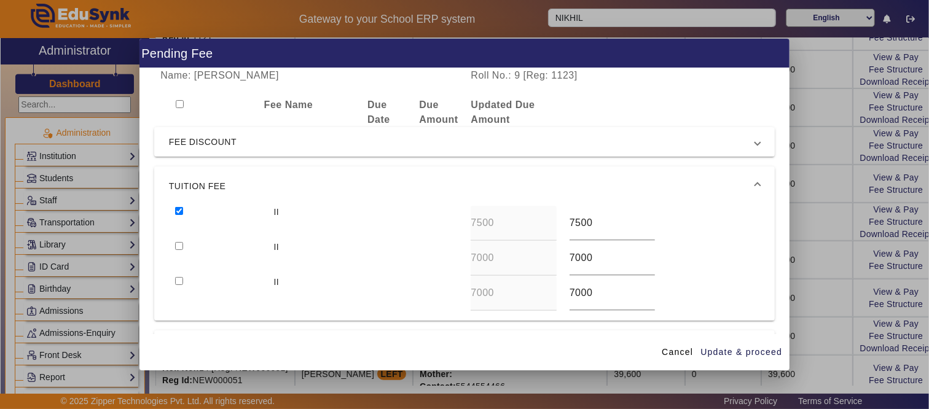
click at [175, 250] on div at bounding box center [218, 258] width 98 height 35
click at [180, 248] on div at bounding box center [218, 258] width 98 height 35
click at [175, 278] on input "checkbox" at bounding box center [179, 281] width 8 height 8
checkbox input "true"
click at [178, 246] on input "checkbox" at bounding box center [179, 246] width 8 height 8
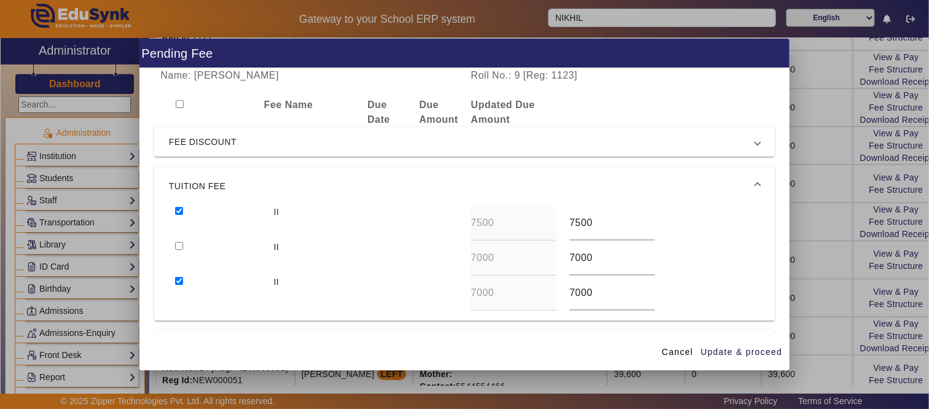
checkbox input "true"
click at [734, 348] on span "Update & proceed" at bounding box center [741, 352] width 82 height 13
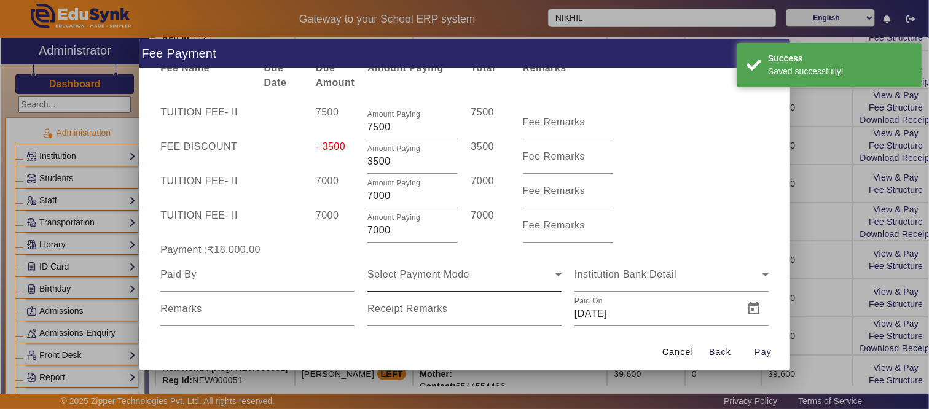
scroll to position [56, 0]
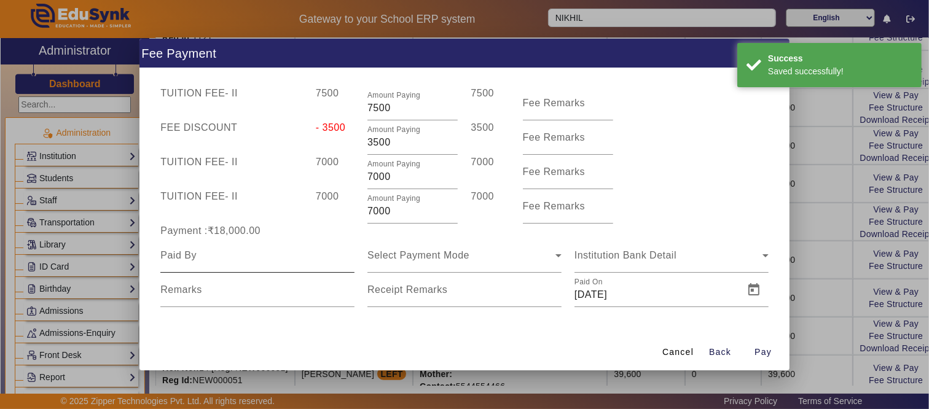
click at [206, 258] on input at bounding box center [257, 255] width 194 height 15
click at [204, 252] on input at bounding box center [257, 255] width 194 height 15
click at [204, 251] on input at bounding box center [257, 255] width 194 height 15
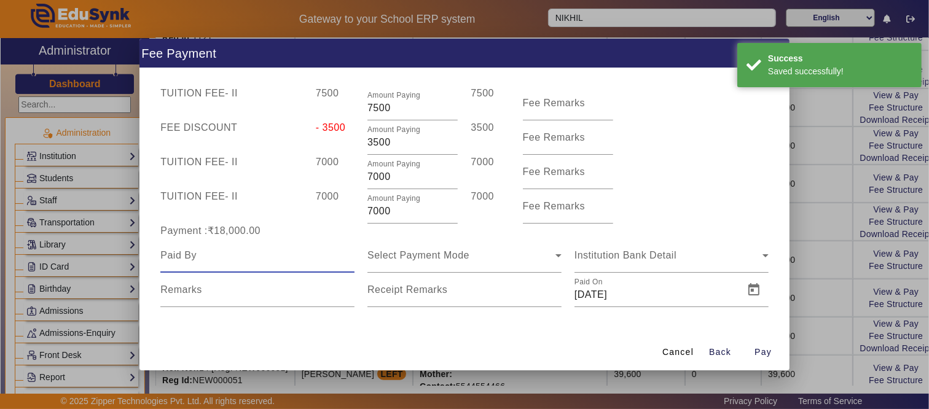
click at [195, 255] on input at bounding box center [257, 255] width 194 height 15
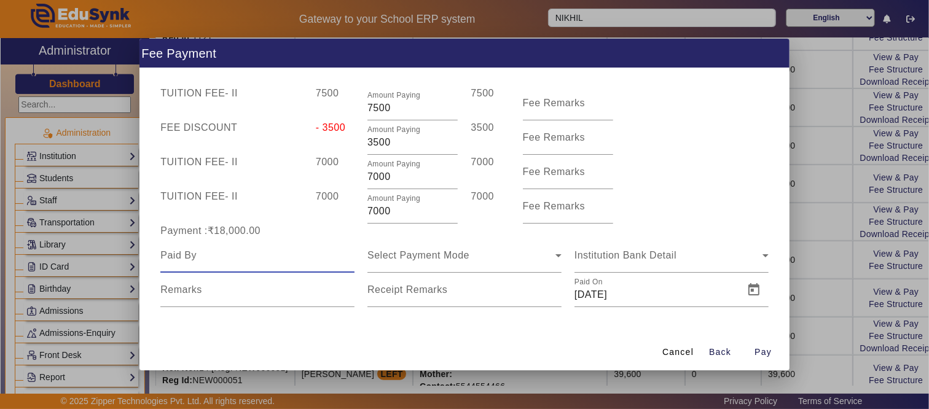
click at [195, 259] on input at bounding box center [257, 255] width 194 height 15
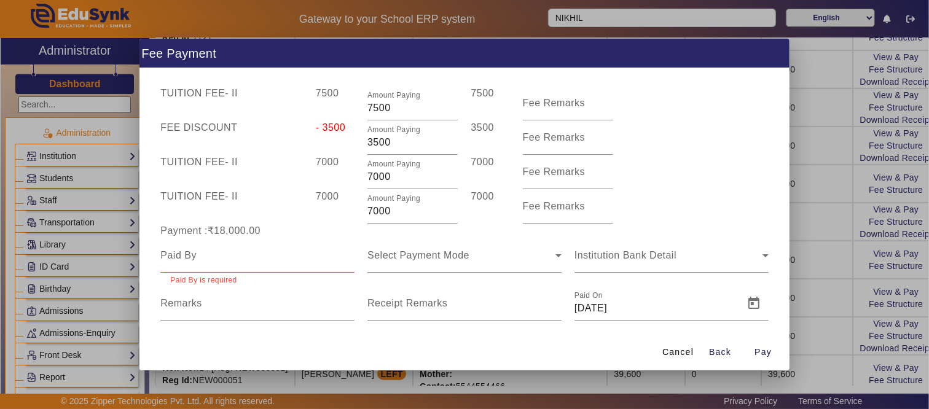
click at [187, 265] on div at bounding box center [257, 255] width 194 height 34
click at [187, 256] on input at bounding box center [257, 255] width 194 height 15
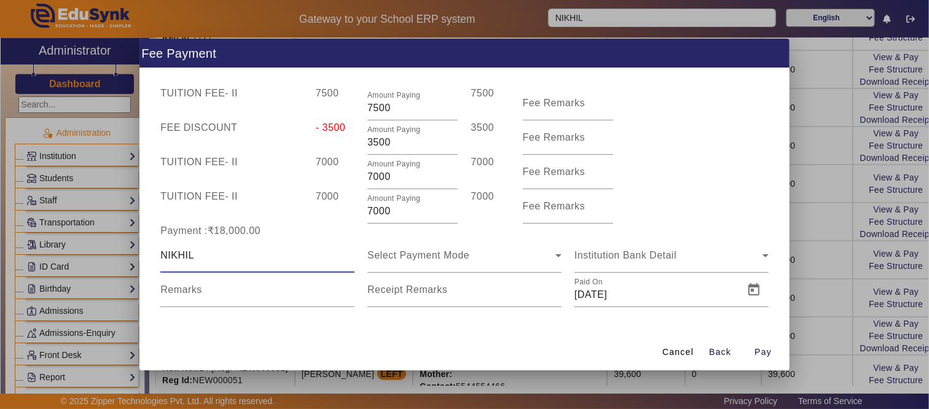
type input "NIKHIL"
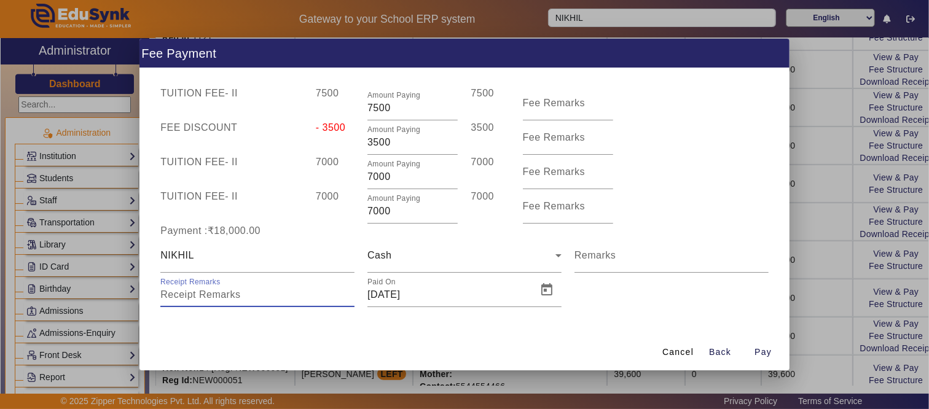
click at [185, 302] on input "Receipt Remarks" at bounding box center [257, 294] width 194 height 15
type input "BY [PERSON_NAME]"
click at [763, 351] on span "Pay" at bounding box center [762, 352] width 17 height 13
type input "0"
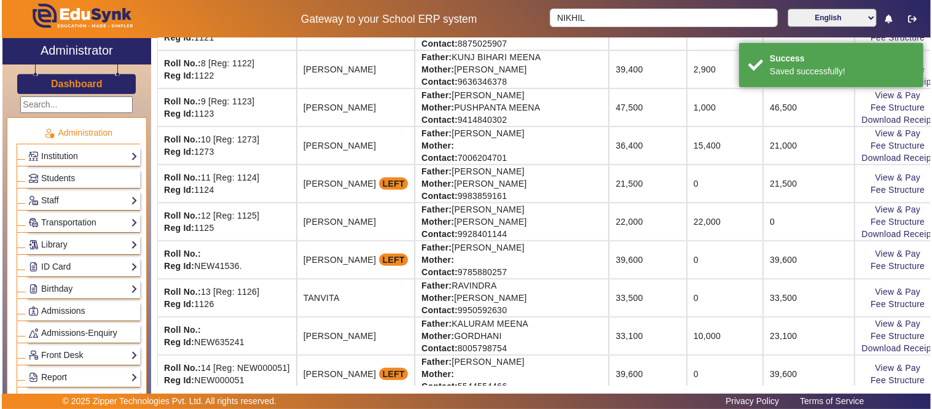
scroll to position [0, 0]
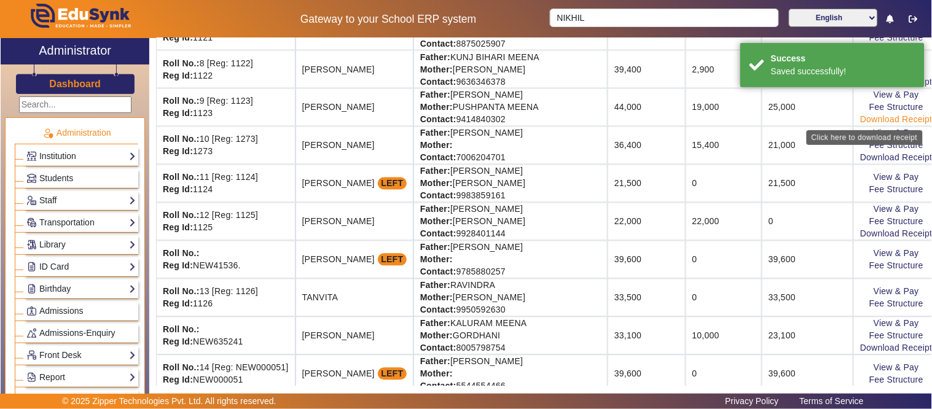
click at [874, 120] on link "Download Receipt" at bounding box center [896, 120] width 72 height 10
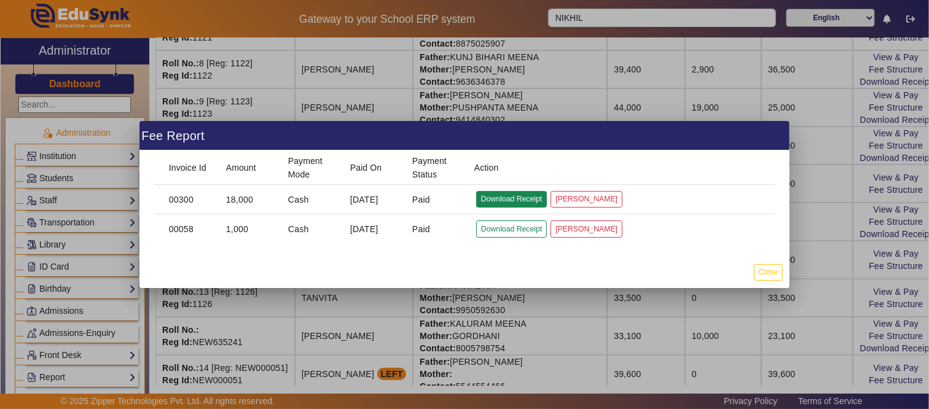
click at [514, 200] on button "Download Receipt" at bounding box center [511, 199] width 71 height 17
click at [766, 268] on button "Close" at bounding box center [767, 272] width 29 height 17
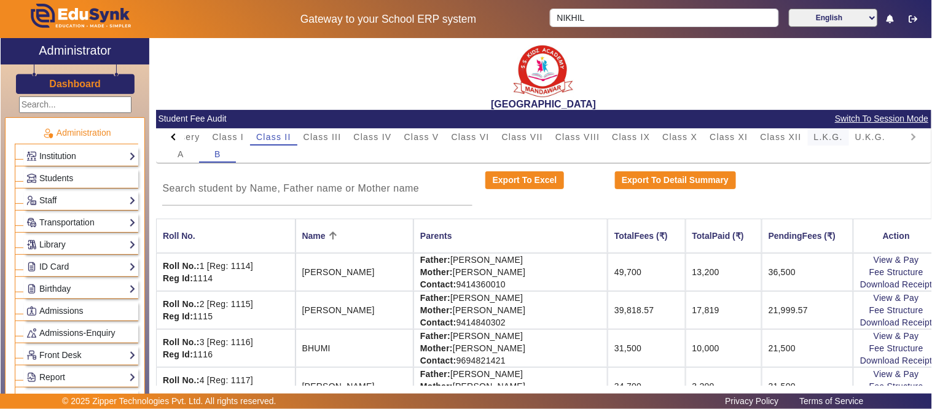
click at [840, 139] on span "L.K.G." at bounding box center [828, 137] width 29 height 9
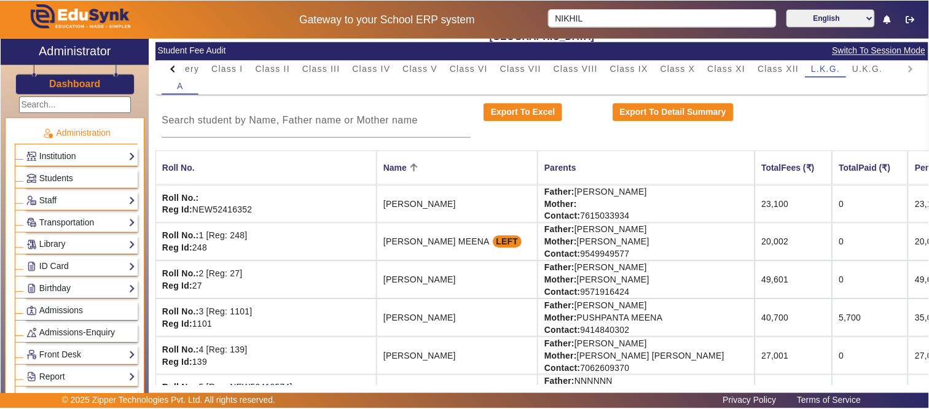
scroll to position [136, 0]
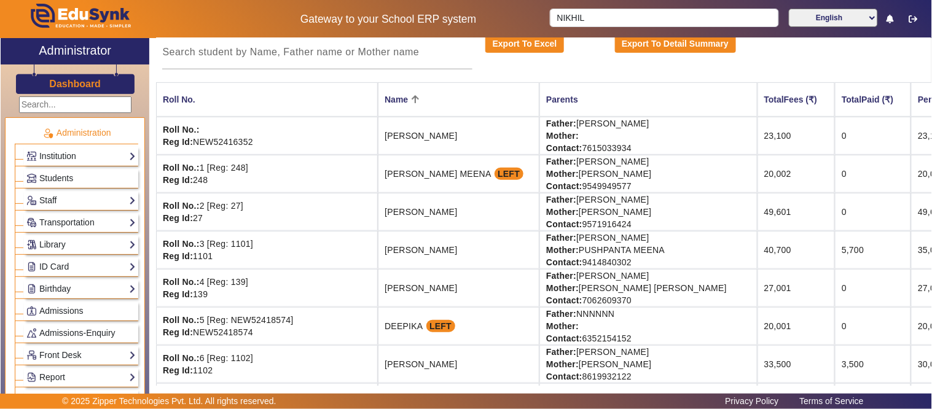
drag, startPoint x: 310, startPoint y: 246, endPoint x: 400, endPoint y: 248, distance: 90.3
click at [400, 248] on td "[PERSON_NAME]" at bounding box center [459, 250] width 162 height 38
drag, startPoint x: 403, startPoint y: 249, endPoint x: 313, endPoint y: 250, distance: 90.3
click at [378, 250] on td "[PERSON_NAME]" at bounding box center [459, 250] width 162 height 38
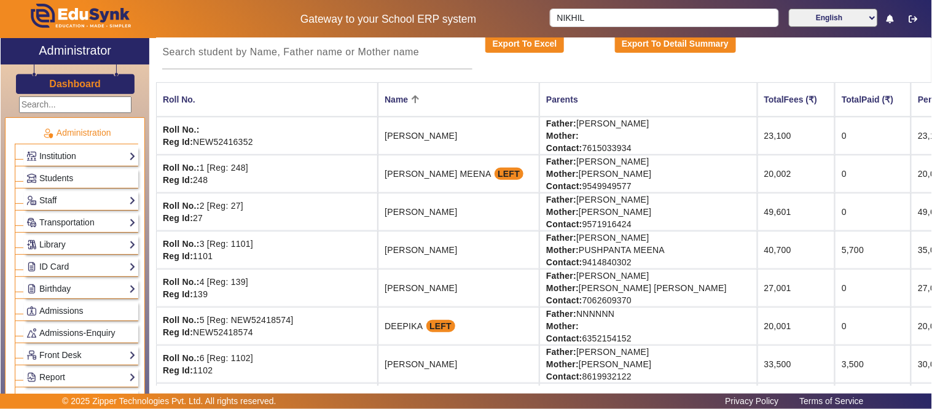
click at [378, 250] on td "[PERSON_NAME]" at bounding box center [459, 250] width 162 height 38
drag, startPoint x: 309, startPoint y: 250, endPoint x: 407, endPoint y: 254, distance: 98.3
click at [407, 254] on td "[PERSON_NAME]" at bounding box center [459, 250] width 162 height 38
click at [408, 254] on td "[PERSON_NAME]" at bounding box center [459, 250] width 162 height 38
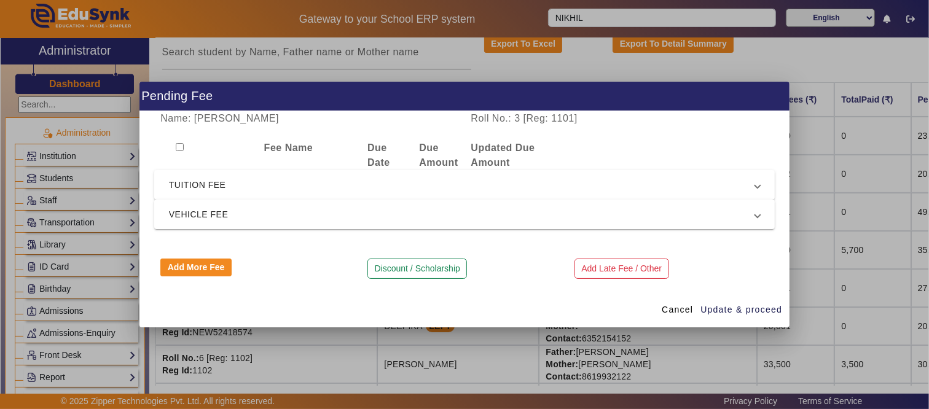
drag, startPoint x: 240, startPoint y: 187, endPoint x: 246, endPoint y: 195, distance: 10.1
click at [241, 186] on span "TUITION FEE" at bounding box center [462, 184] width 586 height 15
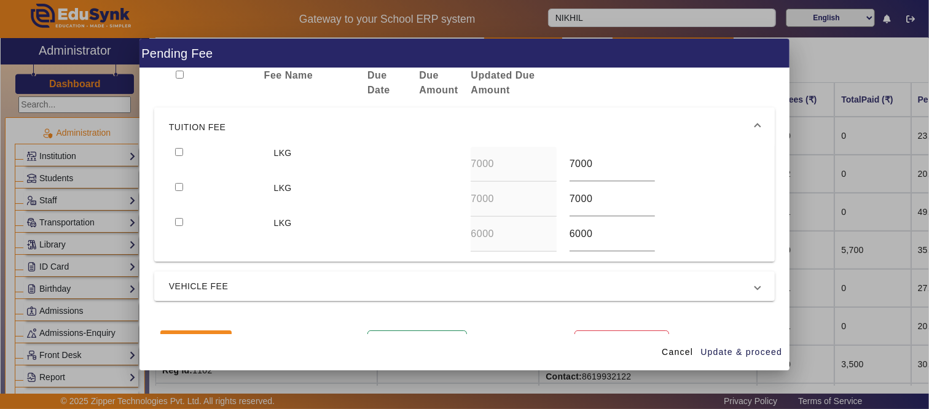
scroll to position [58, 0]
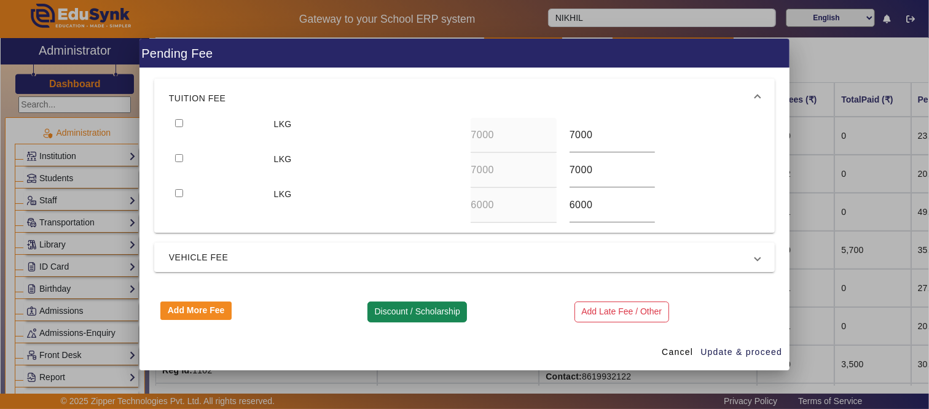
click at [405, 317] on button "Discount / Scholarship" at bounding box center [416, 312] width 99 height 21
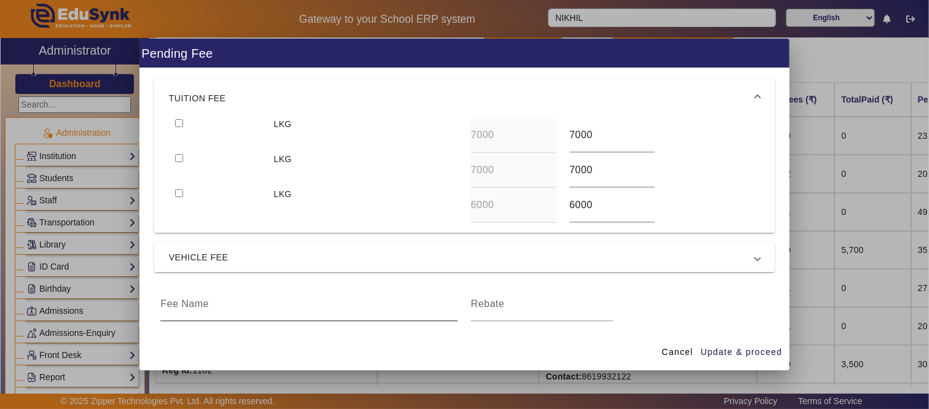
click at [181, 297] on input at bounding box center [308, 304] width 297 height 15
type input "FEE DISCOUNT"
type input "2000"
drag, startPoint x: 720, startPoint y: 355, endPoint x: 701, endPoint y: 367, distance: 22.3
click at [718, 355] on span "Update & proceed" at bounding box center [741, 352] width 82 height 13
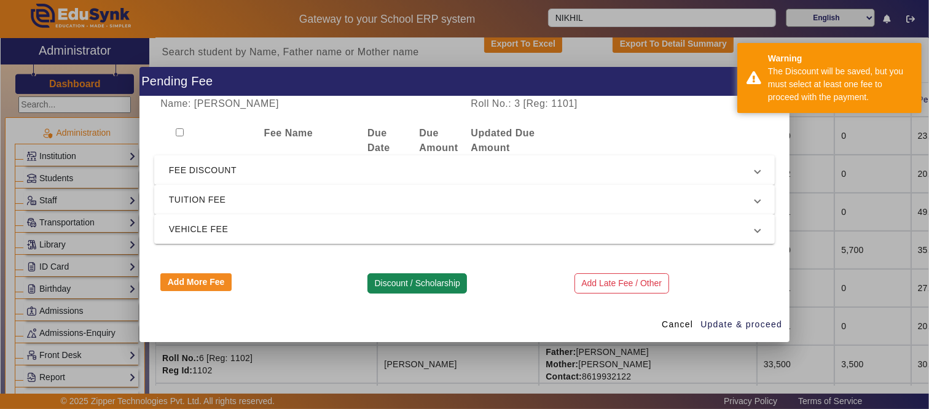
scroll to position [0, 0]
click at [208, 163] on span "FEE DISCOUNT" at bounding box center [462, 170] width 586 height 15
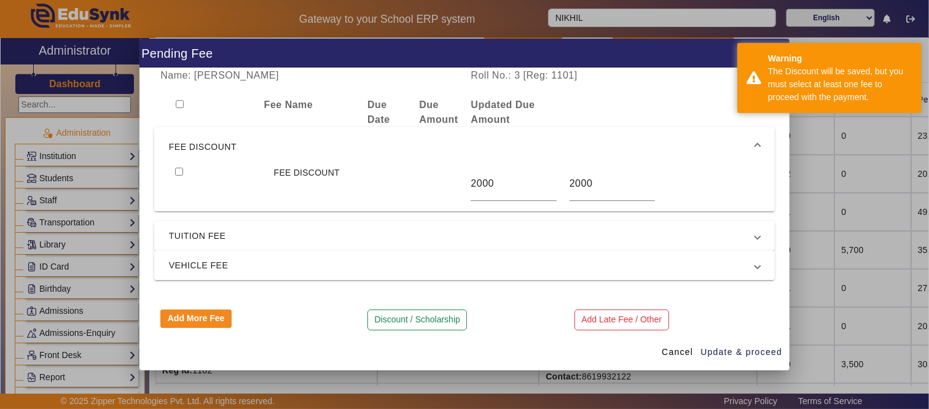
click at [177, 172] on input "checkbox" at bounding box center [179, 172] width 8 height 8
checkbox input "true"
click at [197, 235] on span "TUITION FEE" at bounding box center [462, 235] width 586 height 15
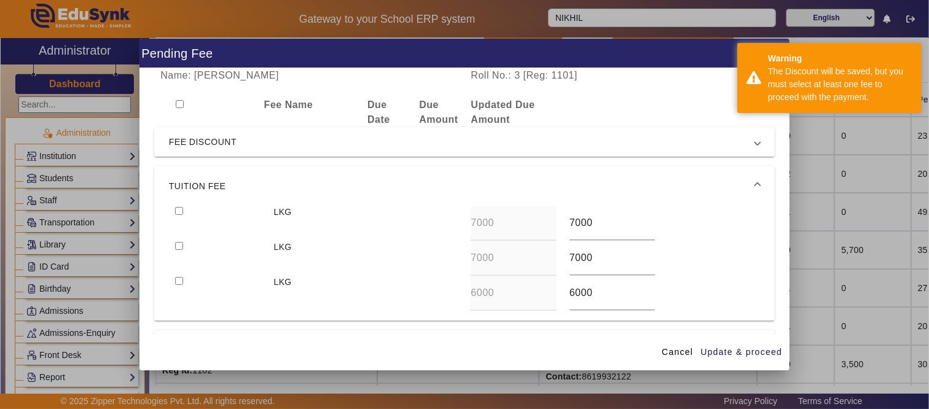
click at [179, 212] on input "checkbox" at bounding box center [179, 211] width 8 height 8
checkbox input "true"
click at [170, 246] on div at bounding box center [218, 258] width 98 height 35
click at [181, 244] on div at bounding box center [218, 258] width 98 height 35
drag, startPoint x: 179, startPoint y: 244, endPoint x: 181, endPoint y: 252, distance: 7.5
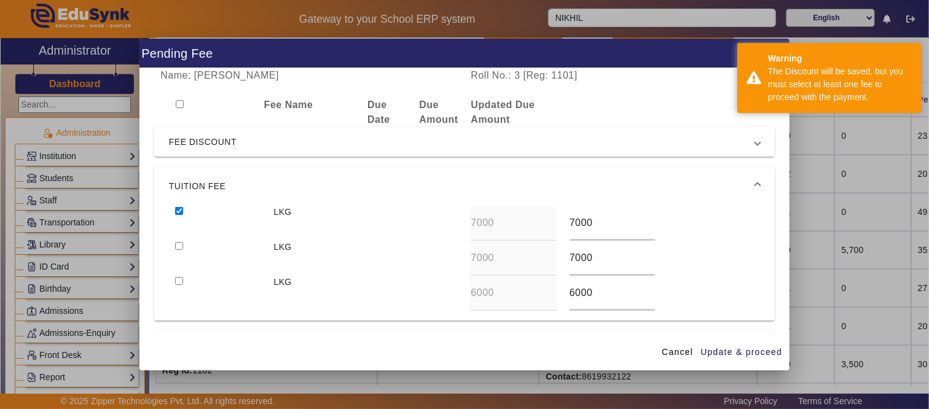
click at [181, 244] on input "checkbox" at bounding box center [179, 246] width 8 height 8
checkbox input "true"
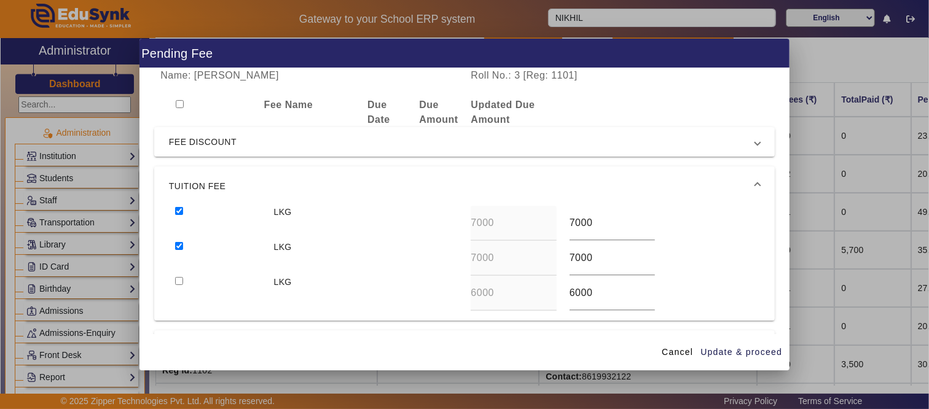
click at [181, 280] on input "checkbox" at bounding box center [179, 281] width 8 height 8
checkbox input "true"
click at [753, 354] on span "Update & proceed" at bounding box center [741, 352] width 82 height 13
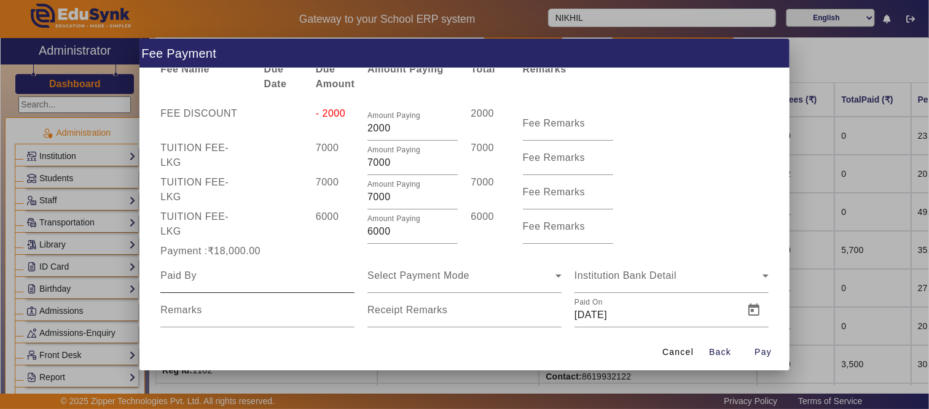
scroll to position [56, 0]
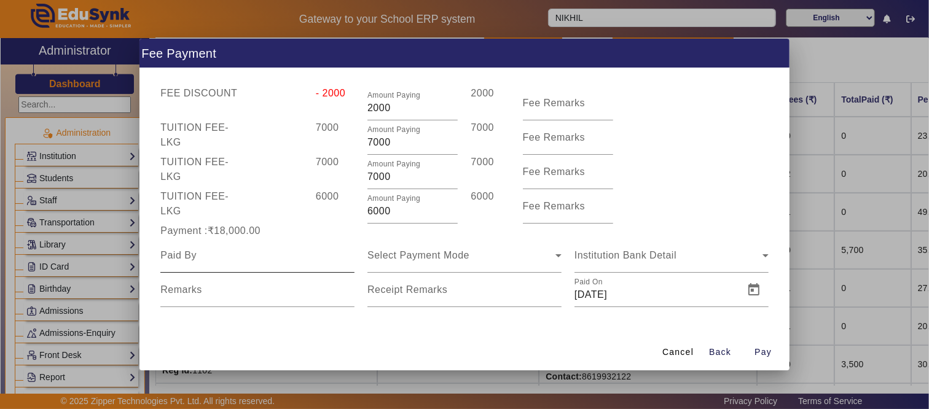
click at [204, 265] on div at bounding box center [257, 255] width 194 height 34
drag, startPoint x: 213, startPoint y: 259, endPoint x: 242, endPoint y: 258, distance: 28.9
click at [213, 259] on input at bounding box center [257, 255] width 194 height 15
type input "[PERSON_NAME]"
click at [481, 262] on div "Select Payment Mode" at bounding box center [461, 255] width 188 height 15
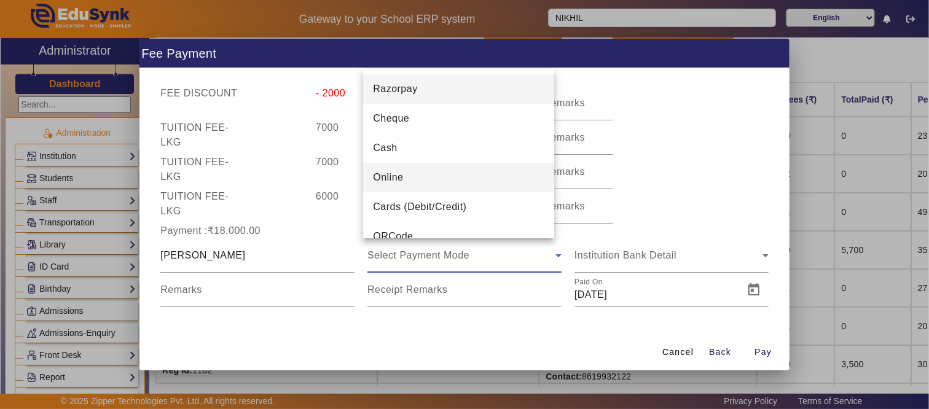
click at [412, 175] on mat-option "Online" at bounding box center [458, 177] width 191 height 29
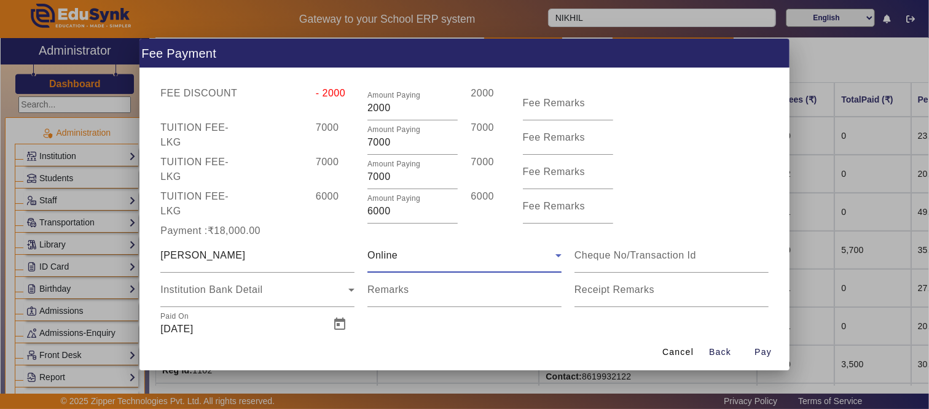
click at [400, 260] on div "Online" at bounding box center [461, 255] width 188 height 15
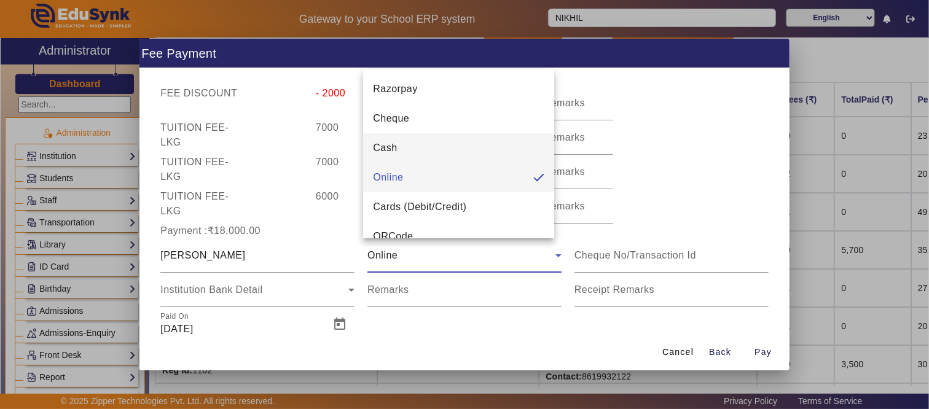
click at [400, 144] on mat-option "Cash" at bounding box center [458, 147] width 191 height 29
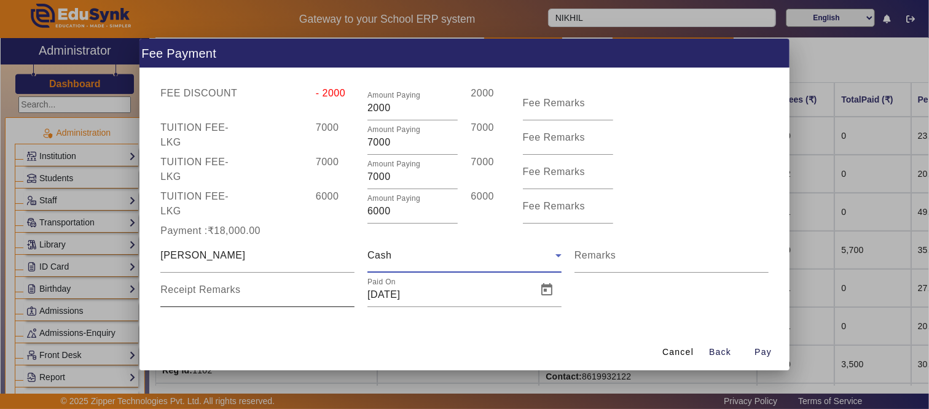
click at [238, 295] on input "Receipt Remarks" at bounding box center [257, 294] width 194 height 15
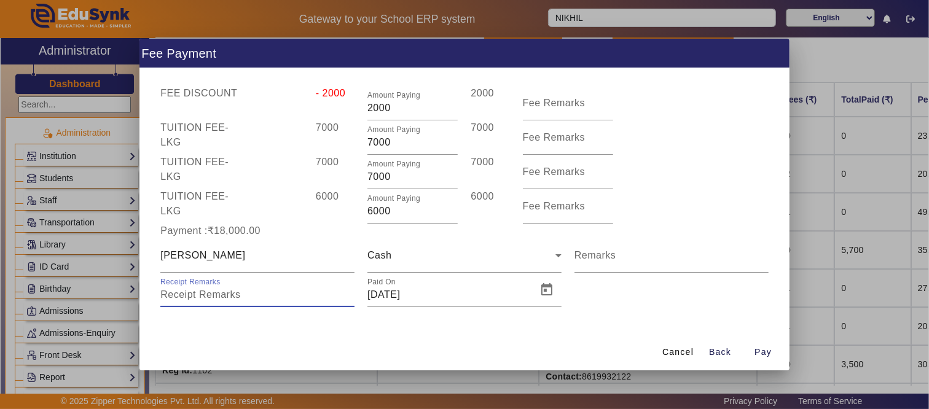
click at [238, 295] on input "Receipt Remarks" at bounding box center [257, 294] width 194 height 15
type input "BY [PERSON_NAME]"
click at [768, 352] on span "Pay" at bounding box center [762, 352] width 17 height 13
type input "0"
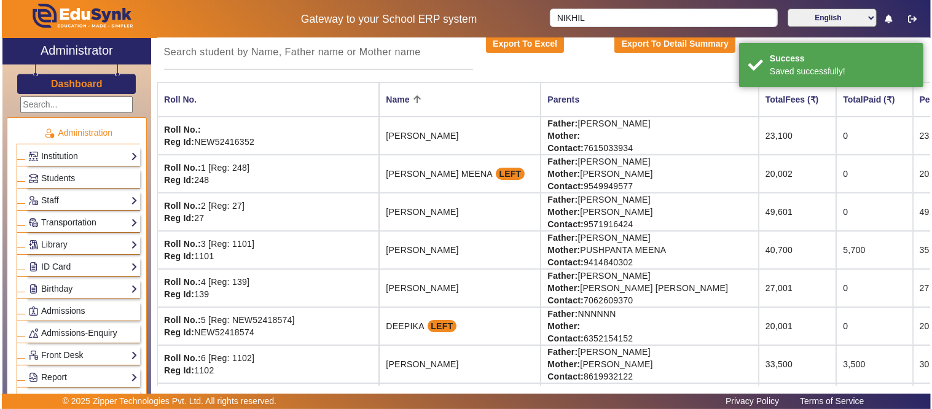
scroll to position [0, 0]
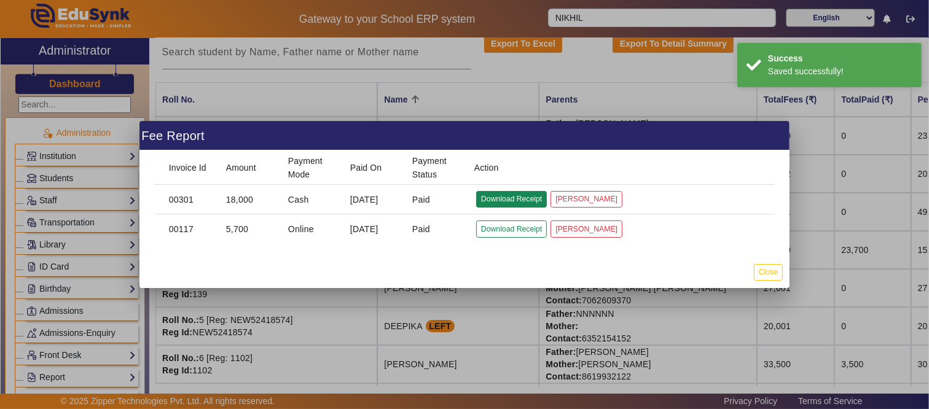
click at [508, 195] on button "Download Receipt" at bounding box center [511, 199] width 71 height 17
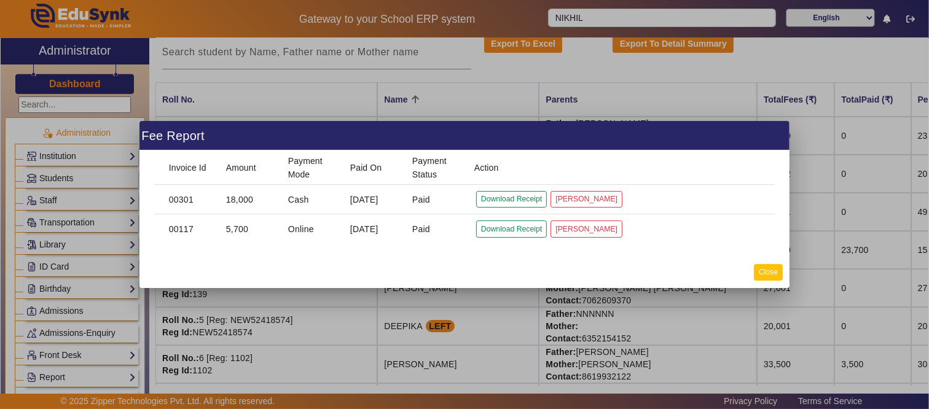
click at [760, 275] on button "Close" at bounding box center [767, 272] width 29 height 17
